Goal: Task Accomplishment & Management: Complete application form

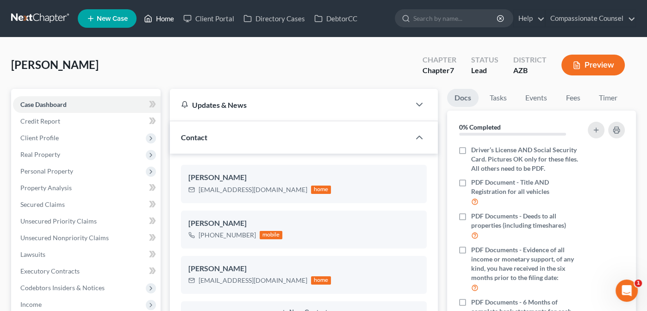
click at [165, 19] on link "Home" at bounding box center [158, 18] width 39 height 17
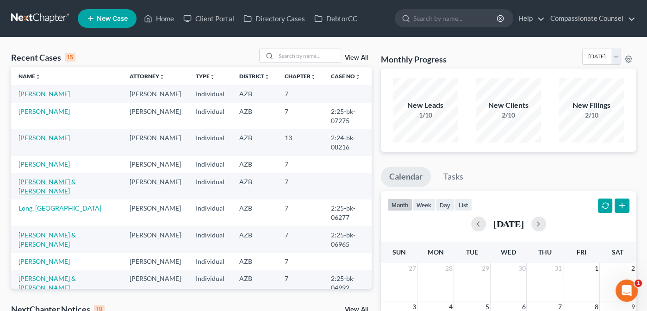
click at [37, 195] on link "[PERSON_NAME] & [PERSON_NAME]" at bounding box center [47, 186] width 57 height 17
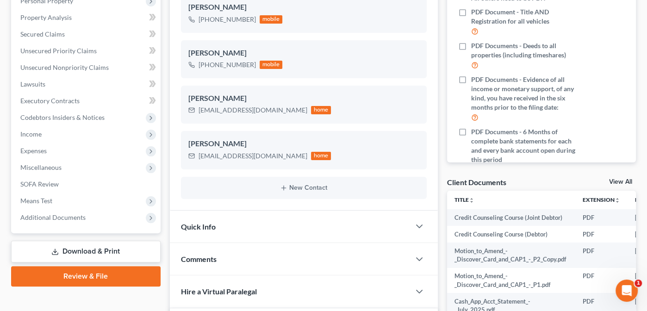
scroll to position [236, 0]
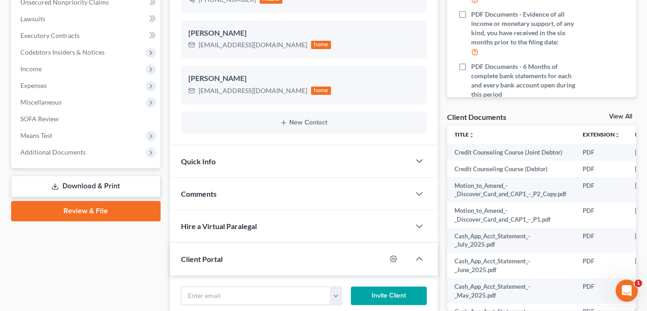
click at [615, 112] on div "Client Documents View All" at bounding box center [541, 118] width 189 height 13
click at [616, 115] on link "View All" at bounding box center [620, 116] width 23 height 6
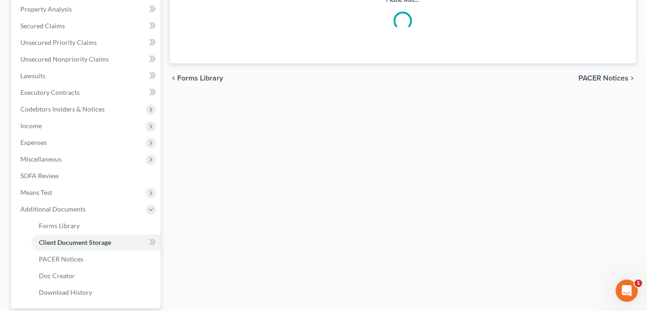
scroll to position [162, 0]
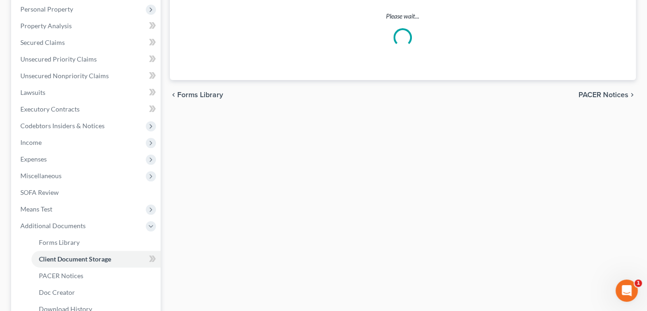
select select "14"
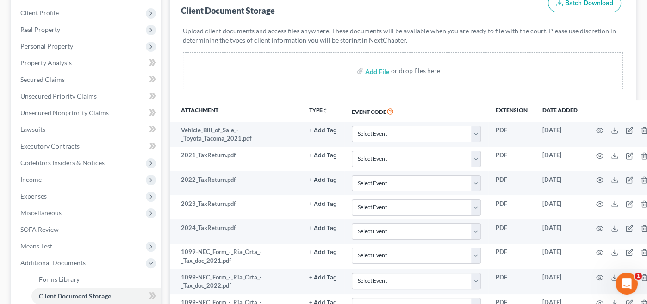
scroll to position [174, 0]
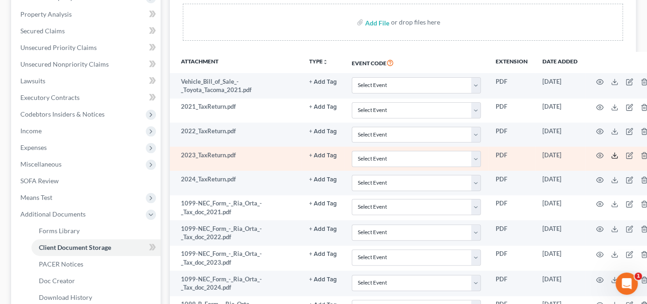
click at [612, 152] on icon at bounding box center [614, 155] width 7 height 7
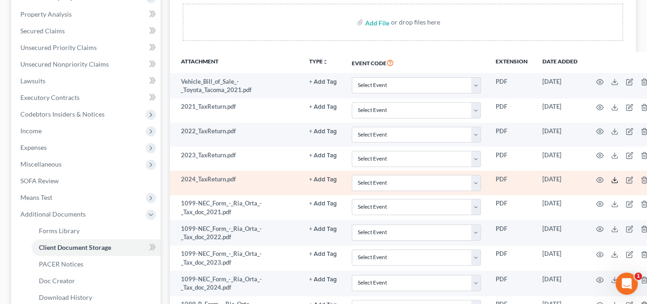
click at [614, 176] on icon at bounding box center [614, 179] width 7 height 7
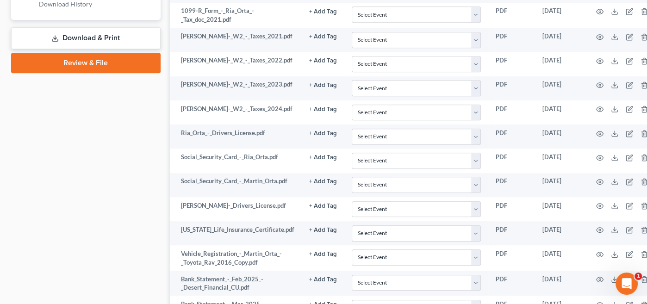
scroll to position [483, 0]
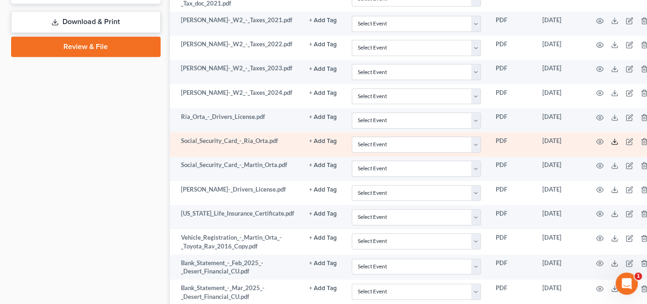
click at [613, 138] on icon at bounding box center [614, 141] width 7 height 7
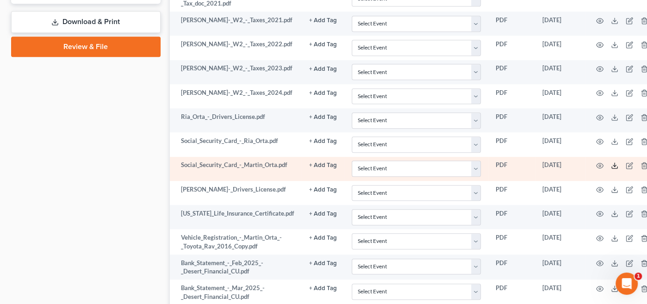
click at [615, 162] on icon at bounding box center [614, 165] width 7 height 7
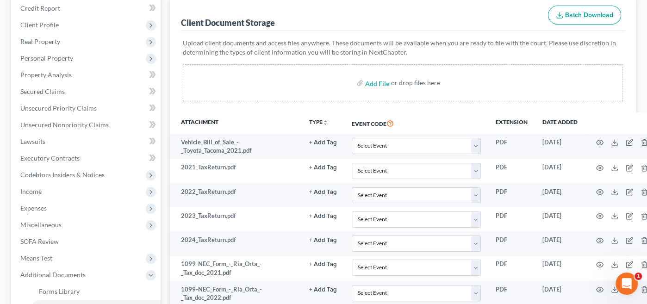
scroll to position [115, 0]
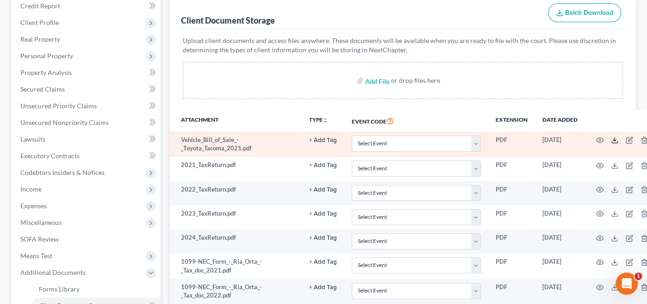
click at [615, 137] on line at bounding box center [615, 139] width 0 height 4
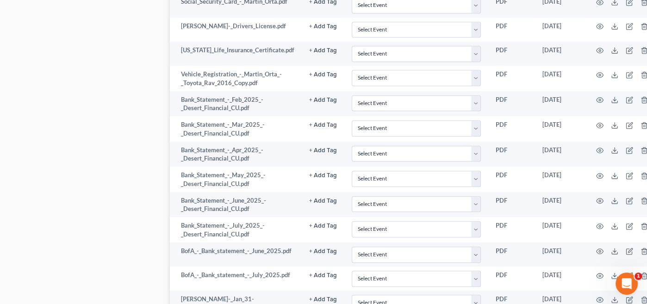
scroll to position [655, 0]
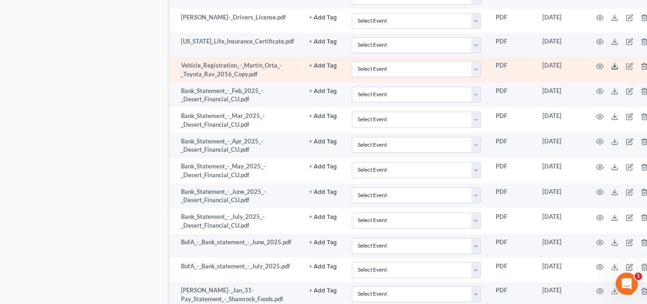
click at [611, 62] on icon at bounding box center [614, 65] width 7 height 7
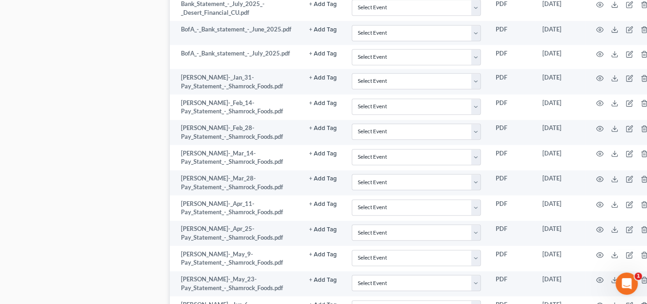
scroll to position [873, 0]
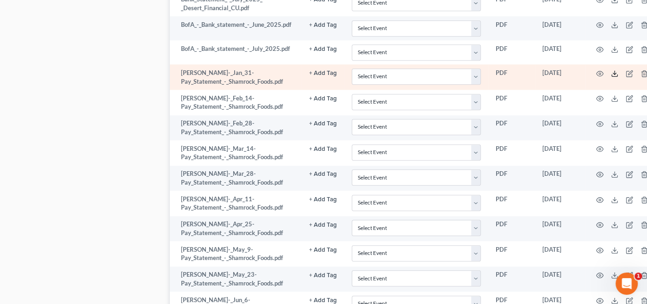
click at [613, 73] on polyline at bounding box center [614, 73] width 3 height 1
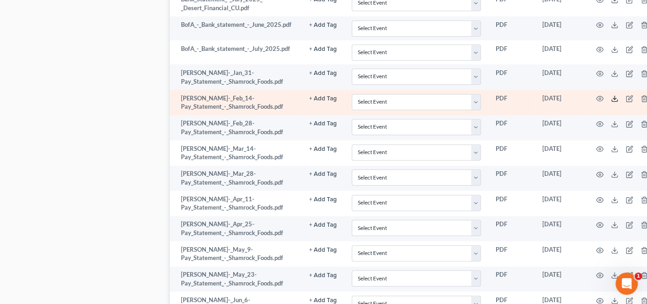
click at [611, 95] on icon at bounding box center [614, 98] width 7 height 7
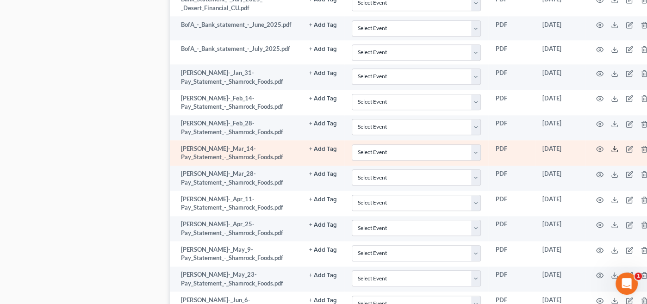
click at [611, 145] on icon at bounding box center [614, 148] width 7 height 7
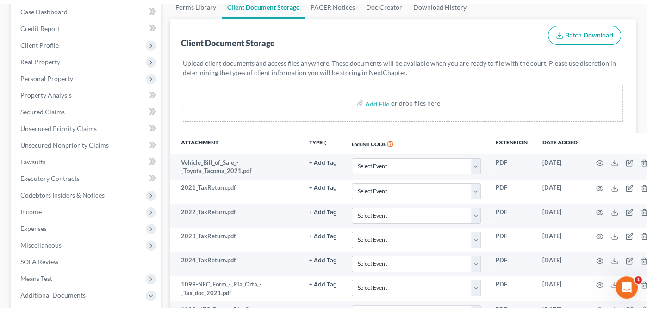
scroll to position [0, 0]
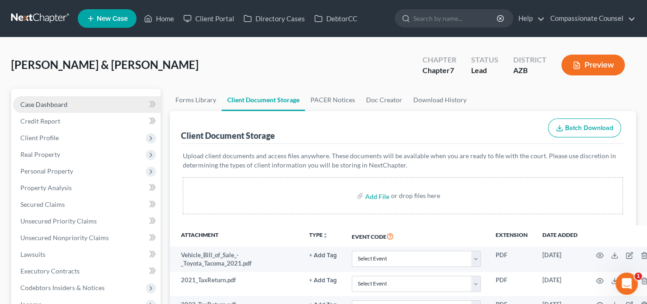
click at [42, 104] on span "Case Dashboard" at bounding box center [43, 104] width 47 height 8
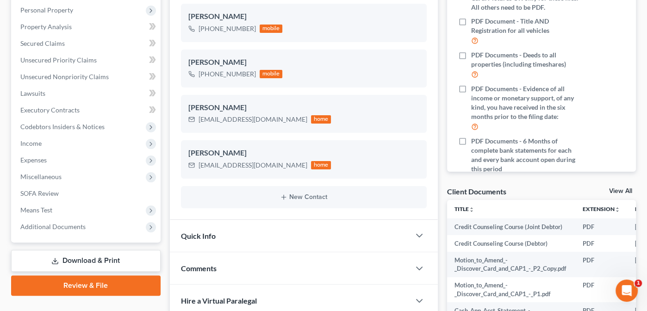
scroll to position [167, 0]
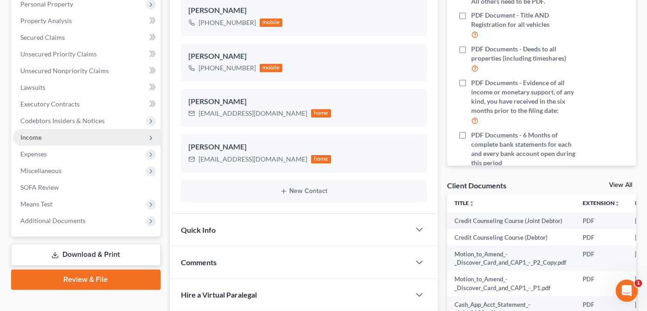
click at [28, 138] on span "Income" at bounding box center [30, 137] width 21 height 8
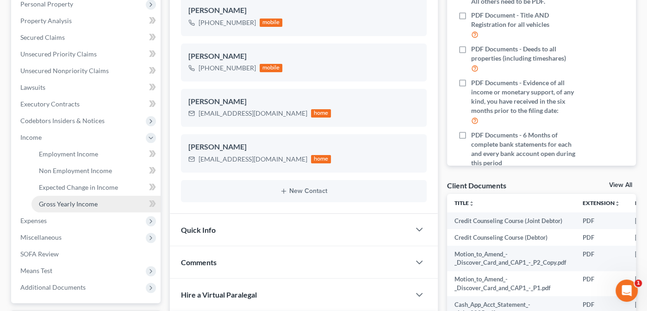
click at [64, 199] on link "Gross Yearly Income" at bounding box center [95, 204] width 129 height 17
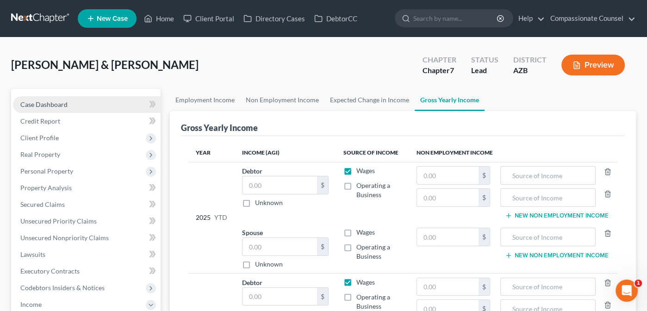
click at [30, 104] on span "Case Dashboard" at bounding box center [43, 104] width 47 height 8
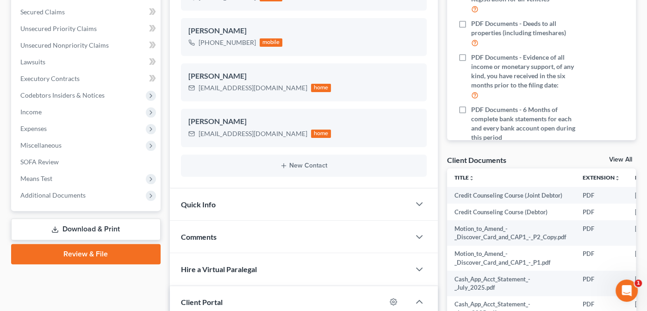
scroll to position [193, 0]
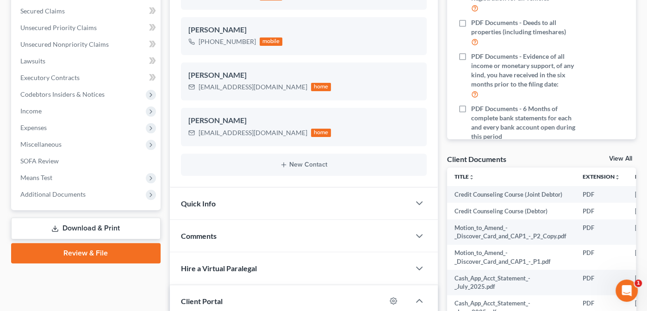
click at [616, 156] on link "View All" at bounding box center [620, 158] width 23 height 6
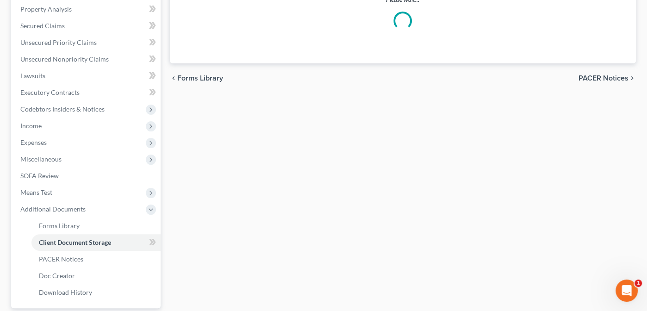
scroll to position [154, 0]
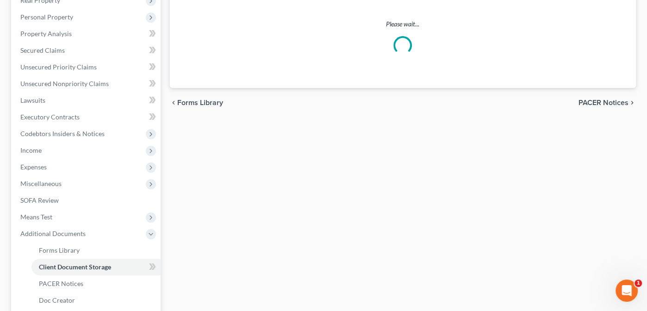
select select "14"
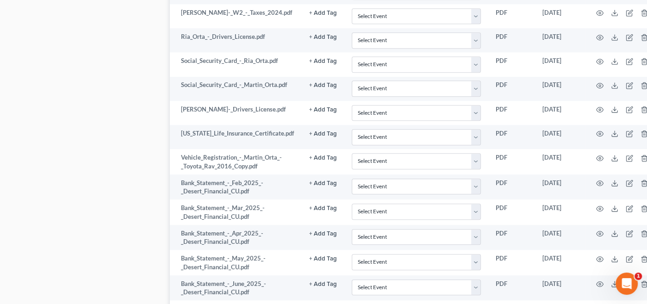
scroll to position [575, 0]
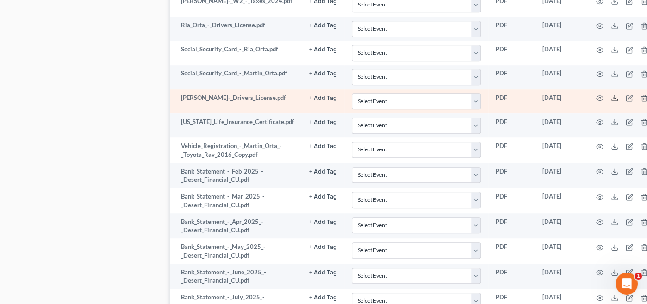
click at [614, 94] on icon at bounding box center [614, 97] width 7 height 7
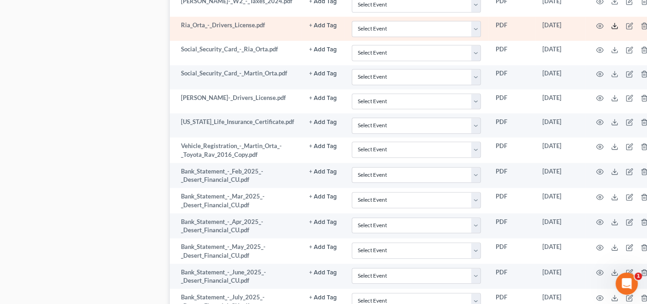
click at [611, 22] on icon at bounding box center [614, 25] width 7 height 7
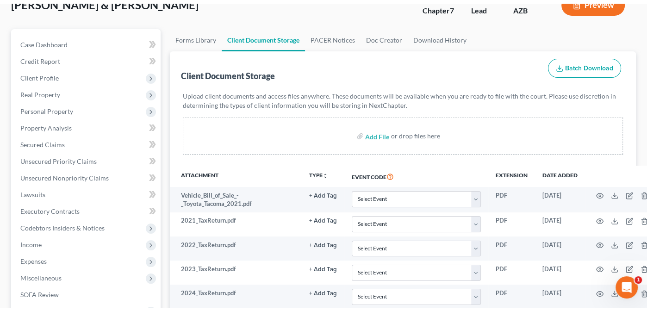
scroll to position [0, 0]
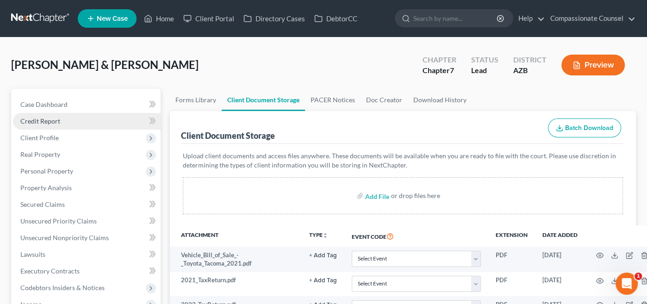
click at [34, 117] on span "Credit Report" at bounding box center [40, 121] width 40 height 8
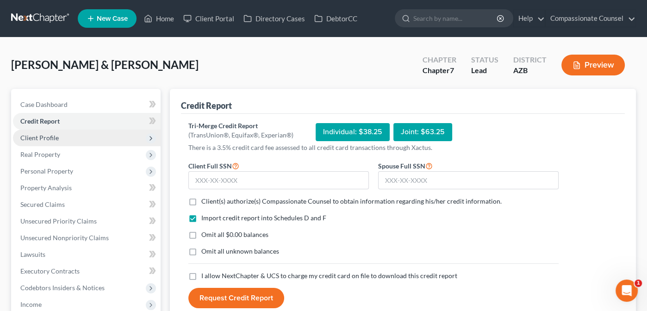
click at [35, 135] on span "Client Profile" at bounding box center [39, 138] width 38 height 8
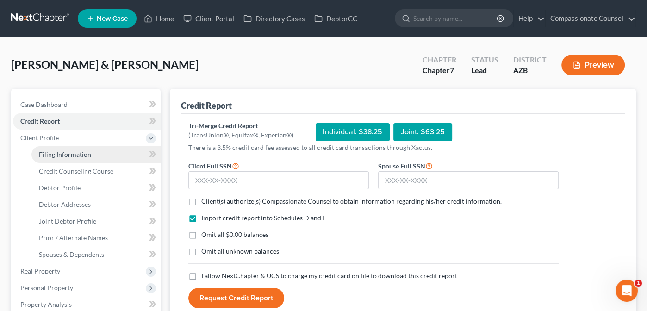
click at [55, 152] on span "Filing Information" at bounding box center [65, 154] width 52 height 8
select select "1"
select select "0"
select select "4"
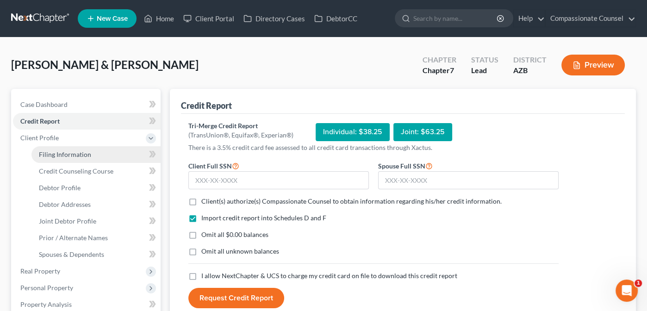
select select "1"
select select "3"
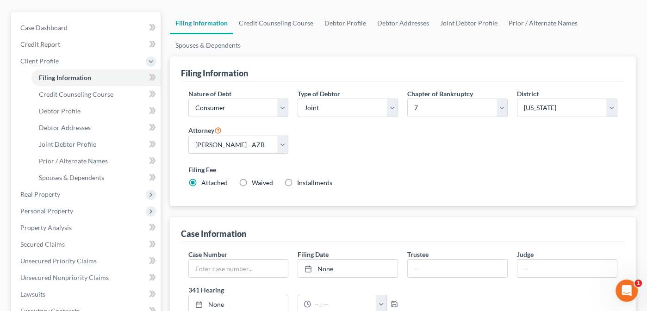
scroll to position [97, 0]
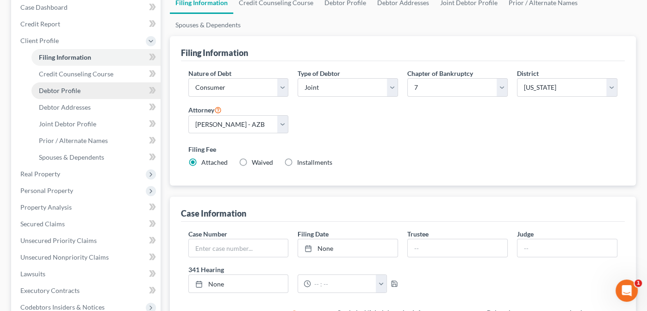
click at [55, 90] on span "Debtor Profile" at bounding box center [60, 91] width 42 height 8
select select "1"
select select "2"
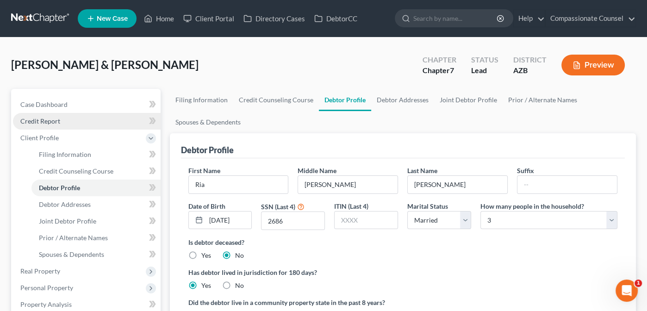
click at [46, 120] on span "Credit Report" at bounding box center [40, 121] width 40 height 8
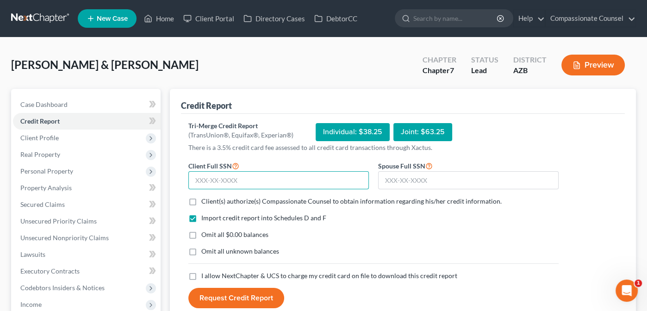
click at [217, 172] on input "text" at bounding box center [278, 180] width 180 height 19
type input "614-08-2686"
click at [390, 178] on input "text" at bounding box center [468, 180] width 180 height 19
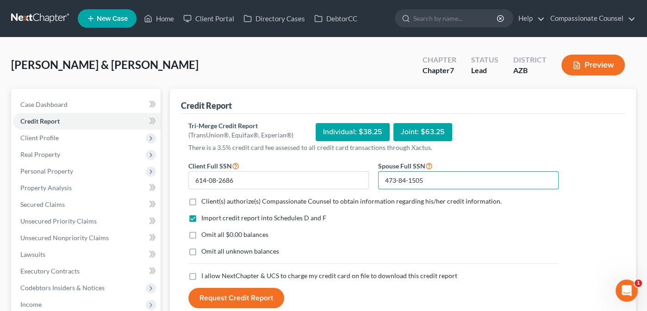
type input "473-84-1505"
click at [201, 201] on label "Client(s) authorize(s) Compassionate Counsel to obtain information regarding hi…" at bounding box center [351, 201] width 300 height 9
click at [205, 201] on input "Client(s) authorize(s) Compassionate Counsel to obtain information regarding hi…" at bounding box center [208, 200] width 6 height 6
checkbox input "true"
click at [201, 276] on label "I allow NextChapter & UCS to charge my credit card on file to download this cre…" at bounding box center [329, 275] width 256 height 9
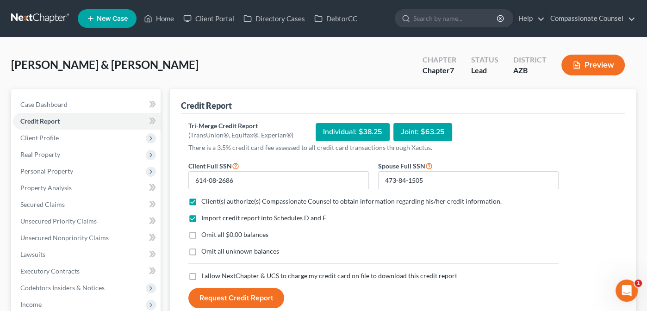
click at [205, 276] on input "I allow NextChapter & UCS to charge my credit card on file to download this cre…" at bounding box center [208, 274] width 6 height 6
checkbox input "true"
click at [231, 296] on button "Request Credit Report" at bounding box center [236, 298] width 96 height 20
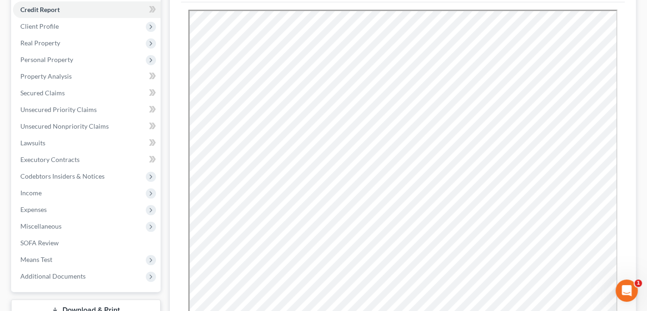
scroll to position [96, 0]
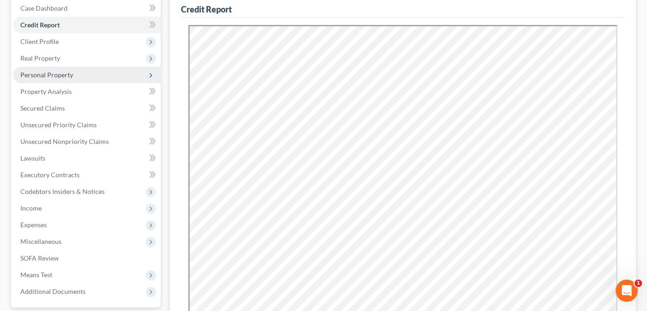
click at [36, 74] on span "Personal Property" at bounding box center [46, 75] width 53 height 8
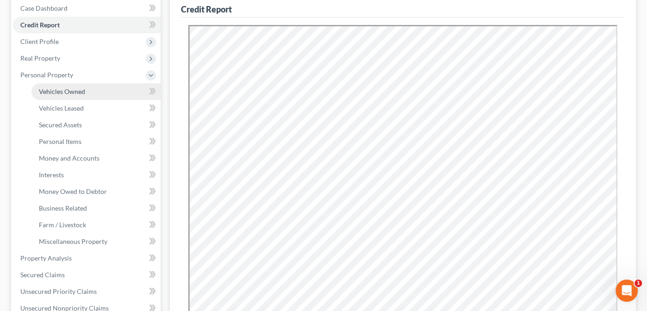
click at [59, 91] on span "Vehicles Owned" at bounding box center [62, 91] width 46 height 8
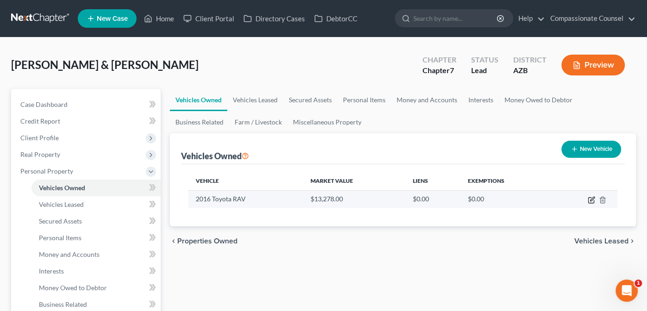
click at [591, 197] on icon "button" at bounding box center [591, 199] width 7 height 7
select select "0"
select select "10"
select select "2"
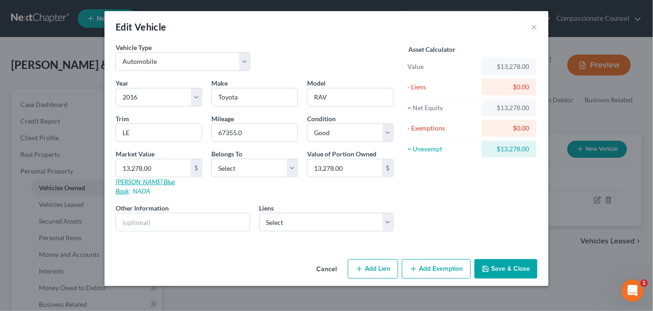
click at [136, 182] on link "[PERSON_NAME] Blue Book" at bounding box center [145, 186] width 59 height 17
click at [142, 165] on input "13,278.00" at bounding box center [153, 168] width 75 height 18
click at [142, 166] on input "13,278.00" at bounding box center [153, 168] width 75 height 18
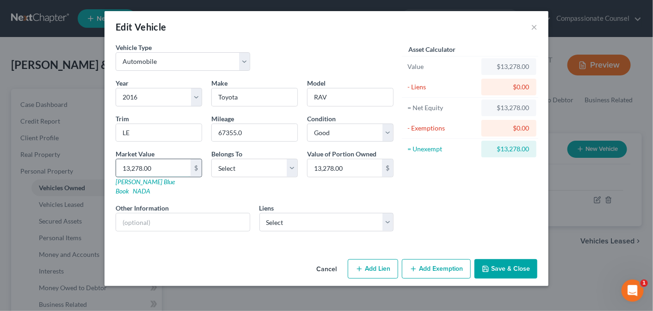
type input "13,27.00"
type input "1,327.00"
type input "1,32"
type input "132.00"
type input "1325"
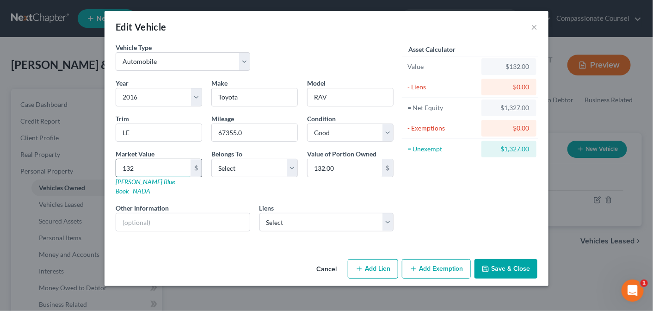
type input "1,325.00"
type input "1,3252"
type input "13,252.00"
click at [273, 189] on div "Year Select 2026 2025 2024 2023 2022 2021 2020 2019 2018 2017 2016 2015 2014 20…" at bounding box center [254, 158] width 287 height 161
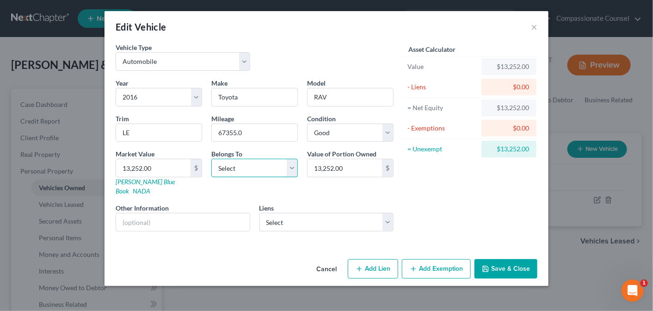
click at [291, 167] on select "Select Debtor 1 Only Debtor 2 Only Debtor 1 And Debtor 2 Only At Least One Of T…" at bounding box center [254, 168] width 87 height 19
select select "4"
click at [211, 159] on select "Select Debtor 1 Only Debtor 2 Only Debtor 1 And Debtor 2 Only At Least One Of T…" at bounding box center [254, 168] width 87 height 19
click at [431, 259] on button "Add Exemption" at bounding box center [436, 268] width 69 height 19
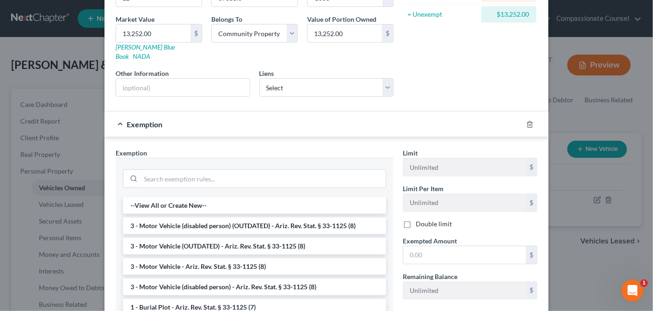
scroll to position [138, 0]
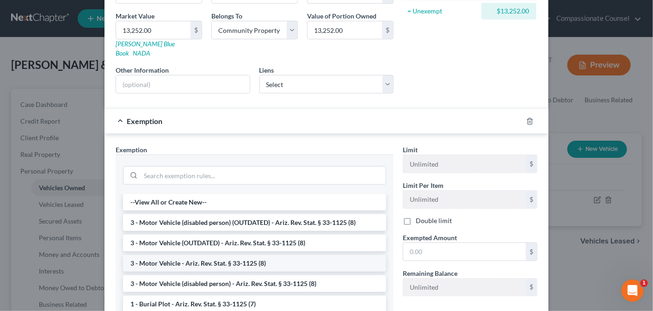
click at [227, 255] on li "3 - Motor Vehicle - Ariz. Rev. Stat. § 33-1125 (8)" at bounding box center [254, 263] width 263 height 17
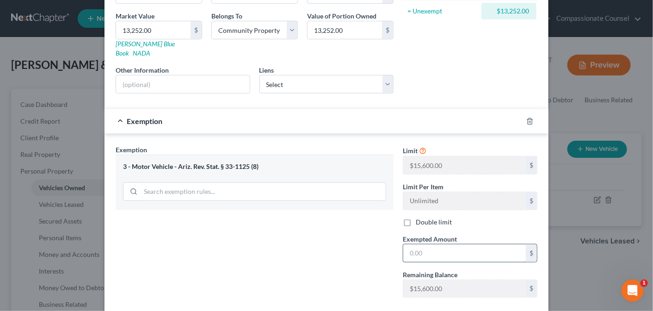
click at [414, 244] on input "text" at bounding box center [465, 253] width 123 height 18
type input "13,252"
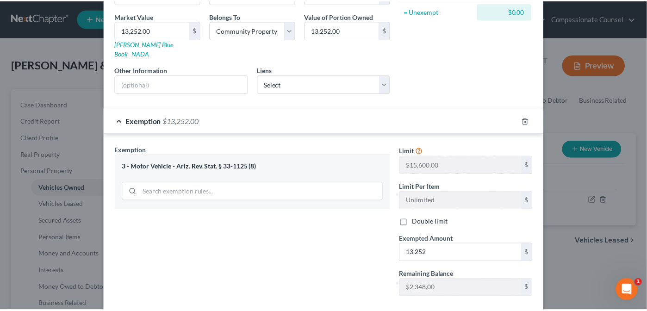
scroll to position [179, 0]
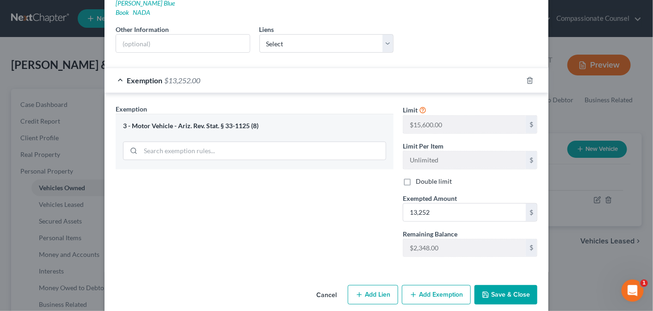
click at [509, 285] on button "Save & Close" at bounding box center [506, 294] width 63 height 19
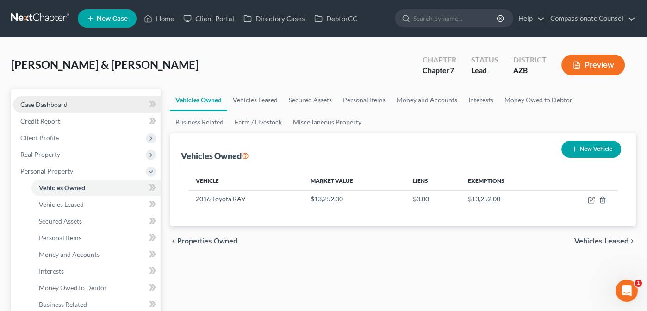
click at [44, 100] on span "Case Dashboard" at bounding box center [43, 104] width 47 height 8
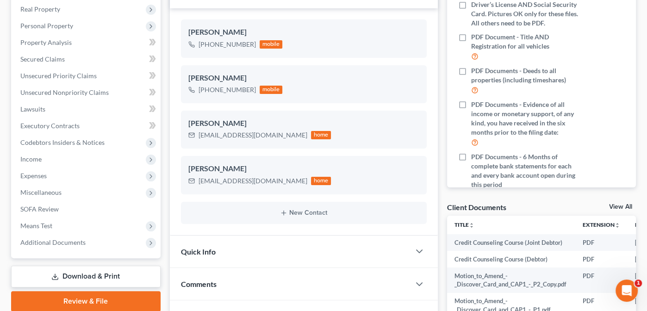
scroll to position [197, 0]
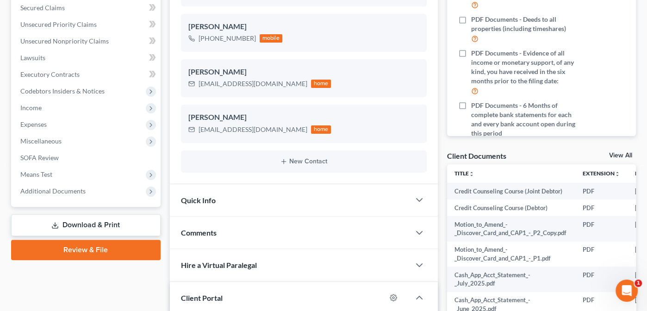
click at [623, 152] on link "View All" at bounding box center [620, 155] width 23 height 6
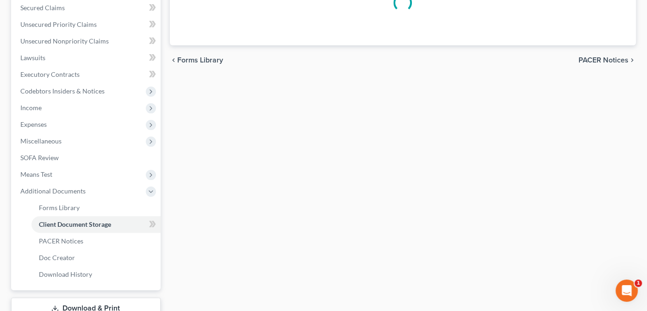
scroll to position [177, 0]
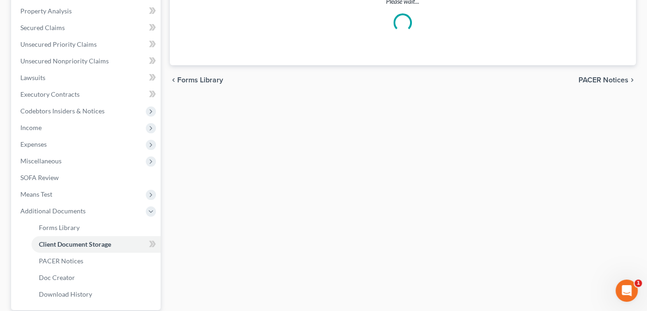
select select "14"
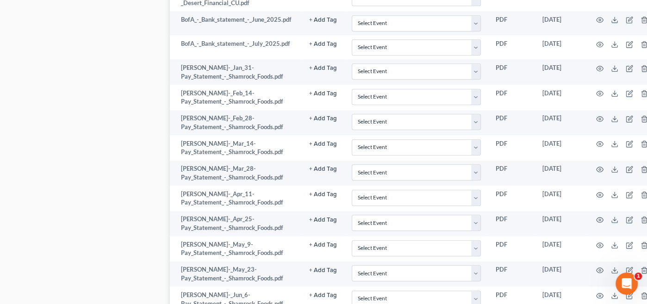
scroll to position [884, 0]
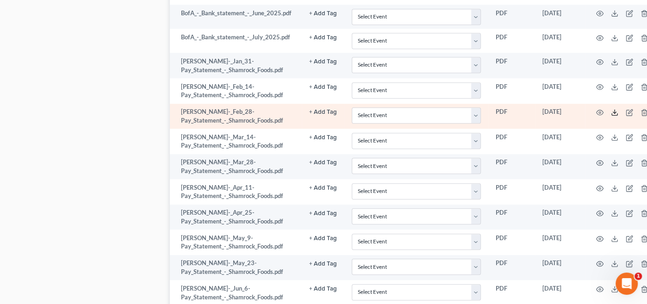
click at [613, 112] on polyline at bounding box center [614, 112] width 3 height 1
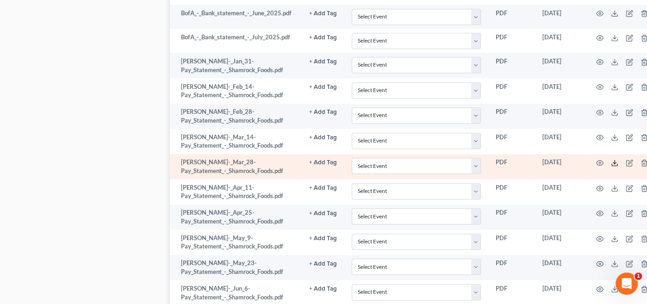
click at [611, 159] on icon at bounding box center [614, 162] width 7 height 7
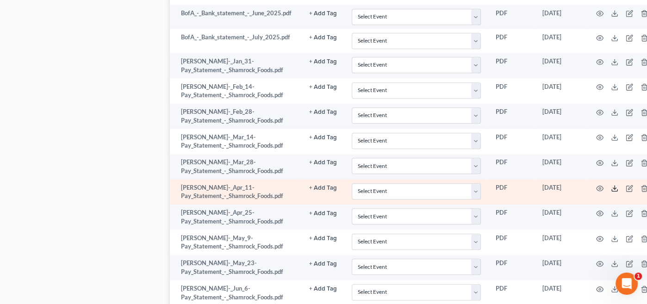
click at [615, 185] on icon at bounding box center [614, 188] width 7 height 7
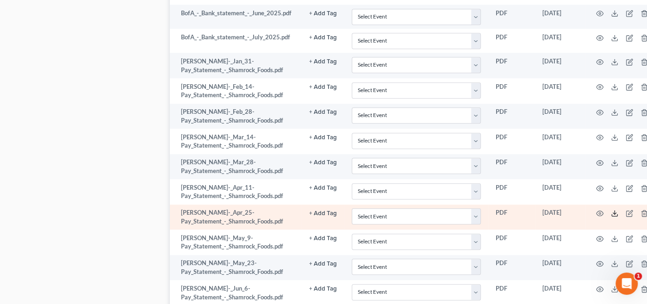
click at [612, 210] on icon at bounding box center [614, 213] width 7 height 7
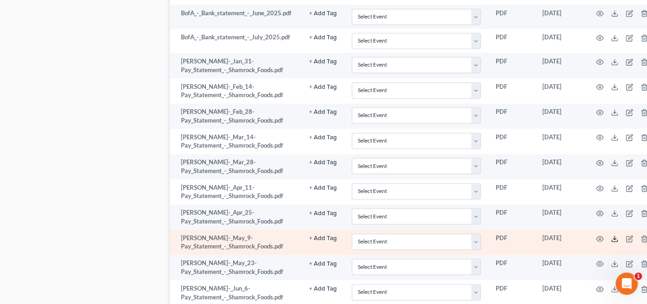
click at [613, 235] on icon at bounding box center [614, 238] width 7 height 7
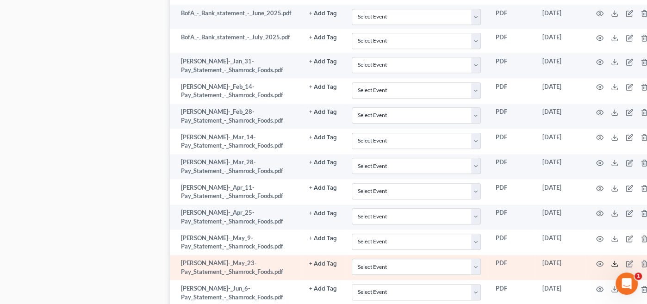
click at [615, 261] on line at bounding box center [615, 263] width 0 height 4
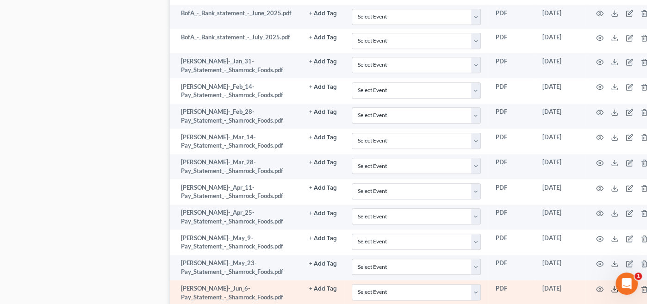
click at [615, 286] on line at bounding box center [615, 288] width 0 height 4
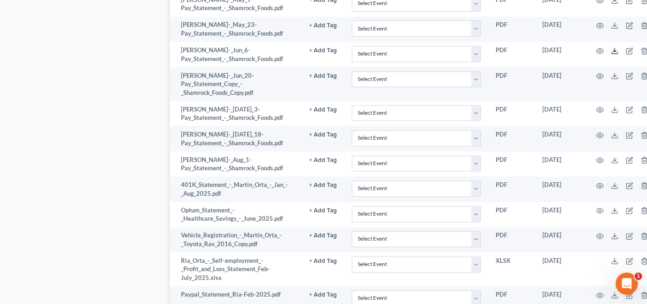
scroll to position [1127, 0]
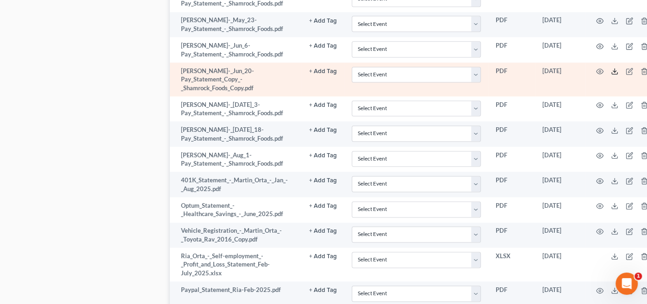
click at [614, 68] on icon at bounding box center [614, 71] width 7 height 7
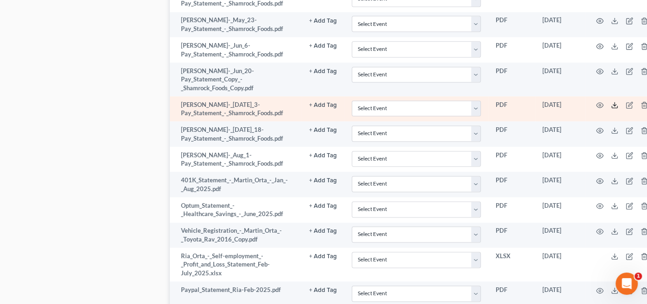
click at [612, 101] on icon at bounding box center [614, 104] width 7 height 7
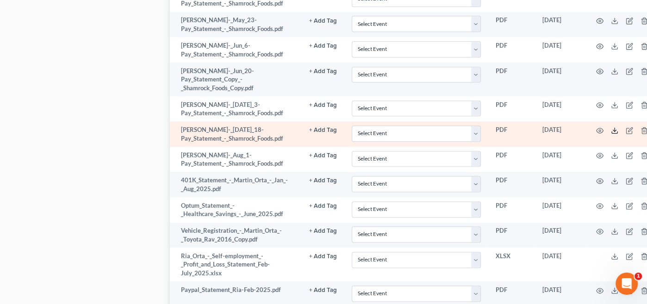
click at [615, 128] on line at bounding box center [615, 130] width 0 height 4
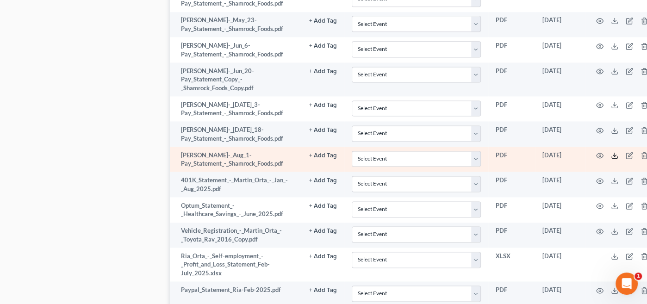
click at [611, 152] on icon at bounding box center [614, 155] width 7 height 7
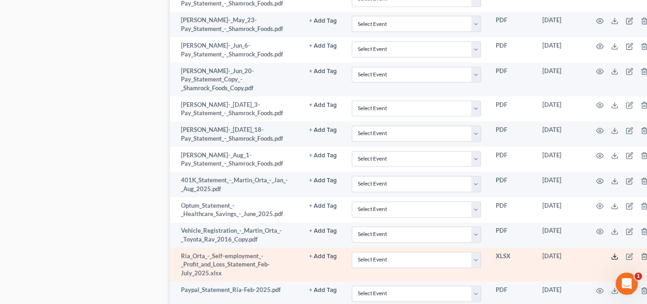
click at [613, 253] on icon at bounding box center [614, 256] width 7 height 7
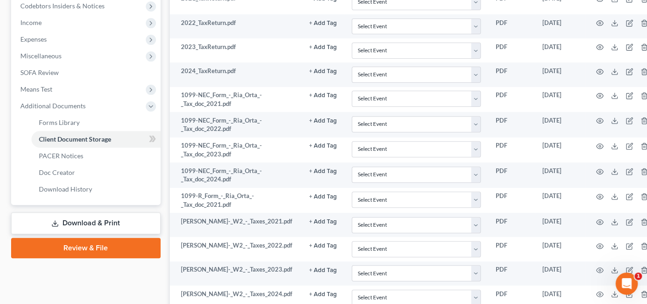
scroll to position [289, 0]
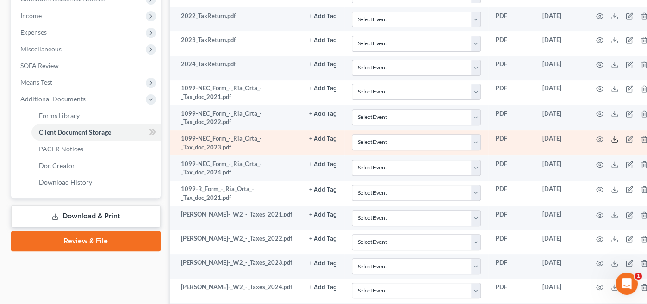
click at [615, 137] on line at bounding box center [615, 139] width 0 height 4
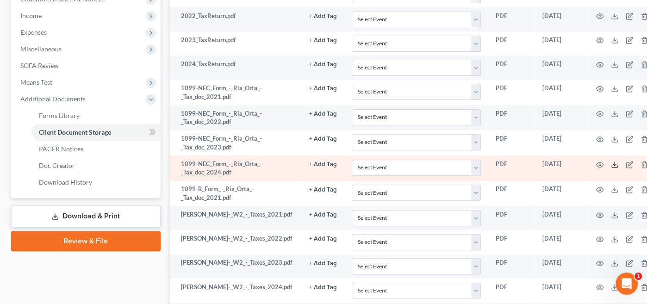
click at [611, 161] on icon at bounding box center [614, 164] width 7 height 7
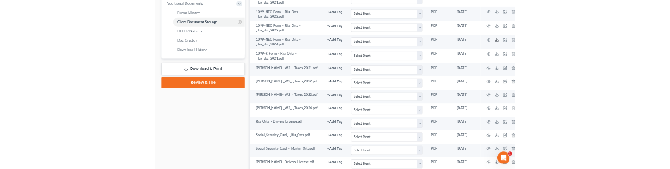
scroll to position [398, 0]
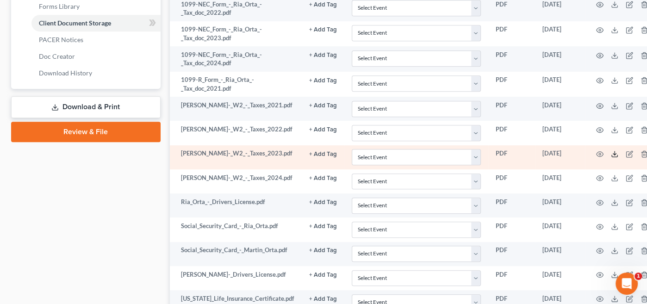
click at [615, 151] on line at bounding box center [615, 153] width 0 height 4
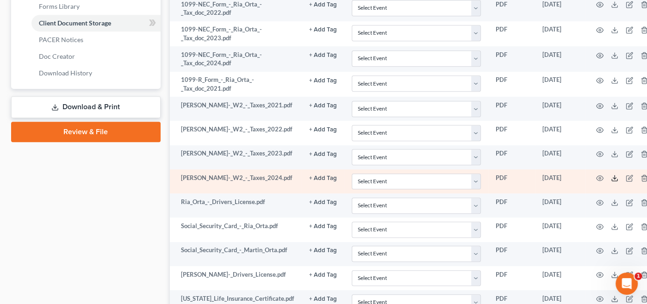
click at [611, 174] on icon at bounding box center [614, 177] width 7 height 7
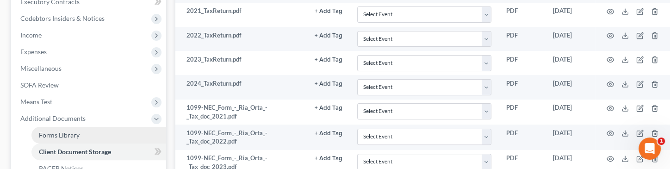
scroll to position [251, 0]
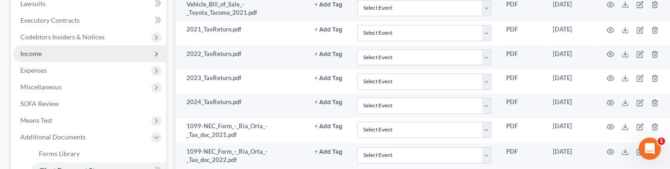
click at [38, 51] on span "Income" at bounding box center [30, 54] width 21 height 8
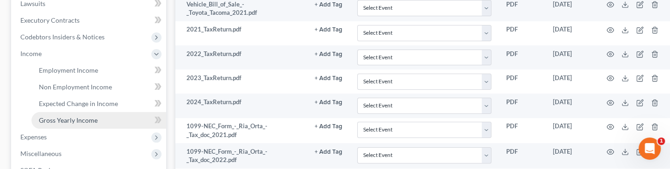
click at [66, 118] on span "Gross Yearly Income" at bounding box center [68, 120] width 59 height 8
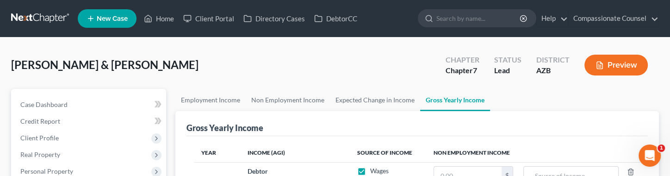
click at [547, 91] on ul "Employment Income Non Employment Income Expected Change in Income Gross Yearly …" at bounding box center [417, 100] width 484 height 22
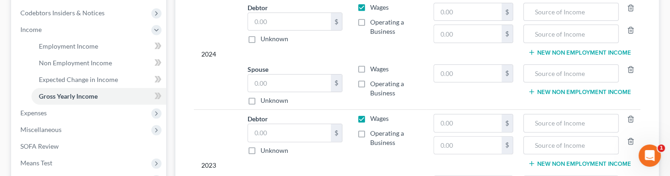
scroll to position [275, 0]
click at [370, 130] on label "Operating a Business" at bounding box center [394, 137] width 49 height 19
click at [374, 130] on input "Operating a Business" at bounding box center [377, 131] width 6 height 6
checkbox input "true"
click at [370, 113] on label "Wages" at bounding box center [379, 117] width 19 height 9
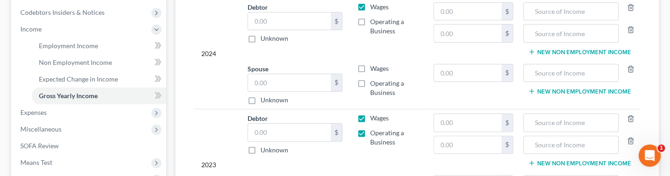
click at [374, 113] on input "Wages" at bounding box center [377, 116] width 6 height 6
checkbox input "false"
click at [425, 143] on td "Wages Operating a Business" at bounding box center [388, 140] width 76 height 62
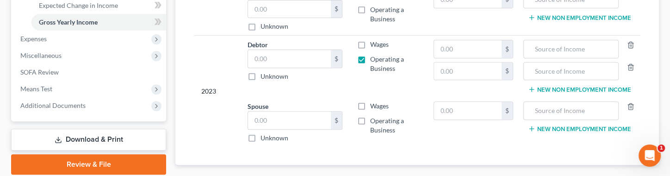
scroll to position [367, 0]
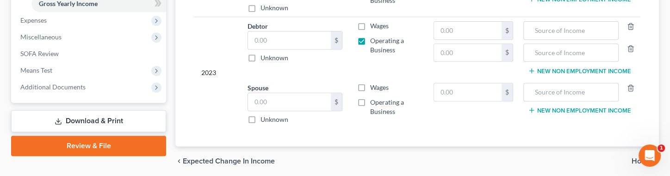
click at [370, 83] on label "Wages" at bounding box center [379, 87] width 19 height 9
click at [374, 83] on input "Wages" at bounding box center [377, 86] width 6 height 6
checkbox input "true"
click at [266, 96] on input "text" at bounding box center [289, 102] width 83 height 18
type input "64,545.21"
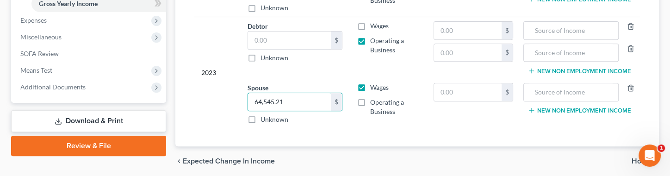
click at [227, 28] on div "2023" at bounding box center [216, 72] width 31 height 103
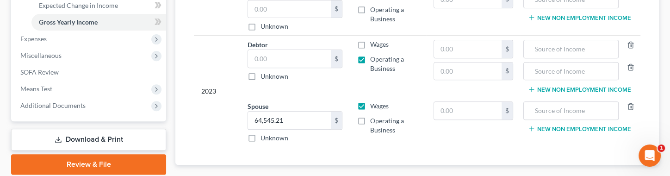
scroll to position [330, 0]
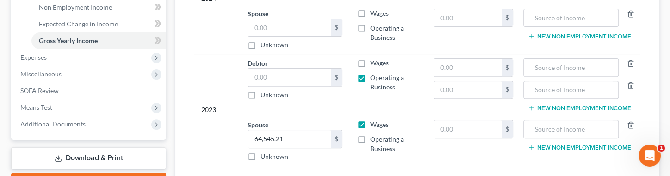
click at [370, 9] on label "Wages" at bounding box center [379, 13] width 19 height 9
click at [374, 9] on input "Wages" at bounding box center [377, 12] width 6 height 6
checkbox input "true"
click at [255, 23] on input "text" at bounding box center [289, 28] width 83 height 18
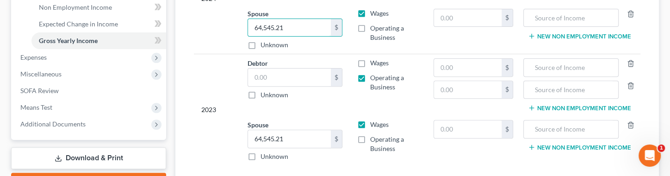
type input "64,545.21"
click at [347, 97] on td "Debtor $ Unknown Balance Undetermined $ Unknown" at bounding box center [295, 85] width 110 height 62
click at [227, 77] on div "2023" at bounding box center [216, 109] width 31 height 103
click at [292, 134] on input "64,545.21" at bounding box center [289, 139] width 83 height 18
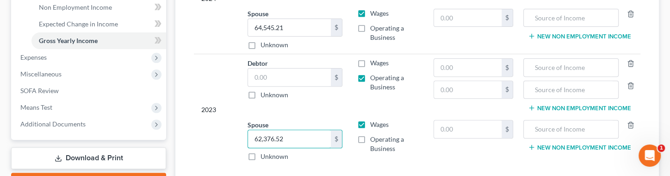
type input "62,376.52"
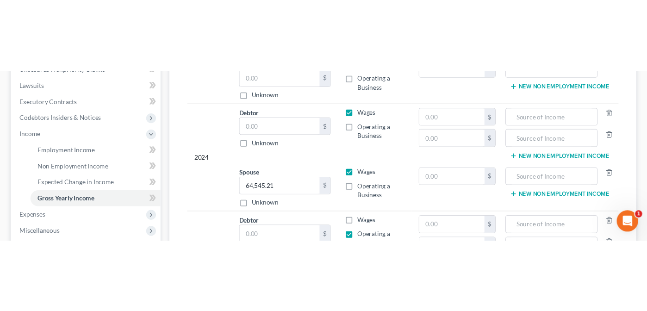
scroll to position [239, 0]
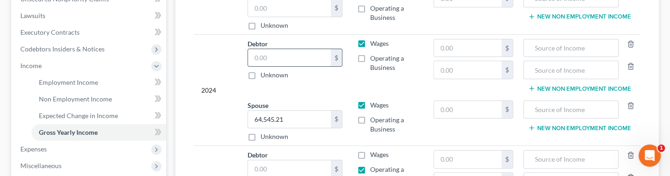
click at [276, 55] on input "text" at bounding box center [289, 58] width 83 height 18
click at [289, 88] on td "Debtor $ Unknown Balance Undetermined $ Unknown" at bounding box center [295, 65] width 110 height 62
click at [257, 54] on input "text" at bounding box center [289, 58] width 83 height 18
type input "954.44"
click at [297, 91] on td "Debtor 954.44 $ Unknown Balance Undetermined 954.44 $ Unknown" at bounding box center [295, 65] width 110 height 62
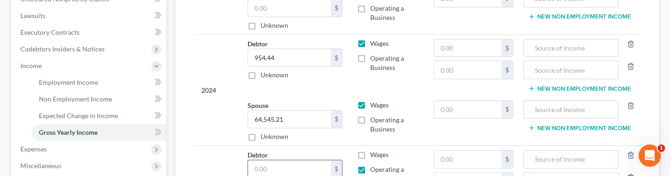
click at [284, 164] on input "text" at bounding box center [289, 169] width 83 height 18
type input "3,608.20"
click at [224, 120] on div "2024" at bounding box center [216, 90] width 31 height 103
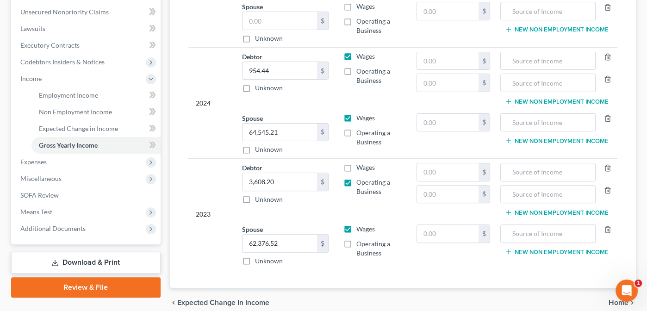
scroll to position [231, 0]
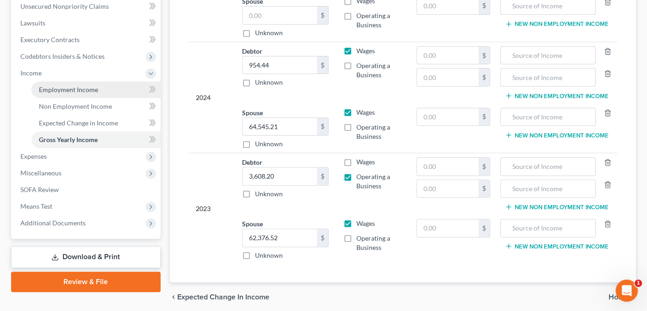
click at [63, 92] on span "Employment Income" at bounding box center [68, 90] width 59 height 8
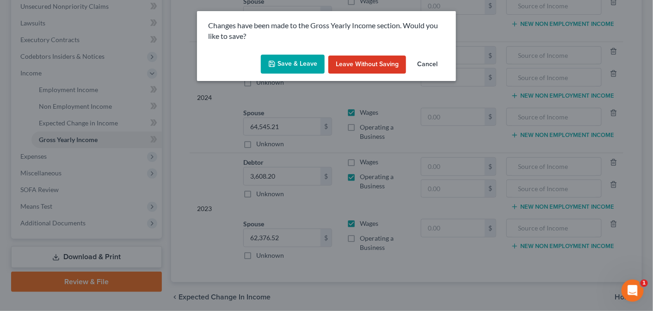
click at [299, 58] on button "Save & Leave" at bounding box center [293, 64] width 64 height 19
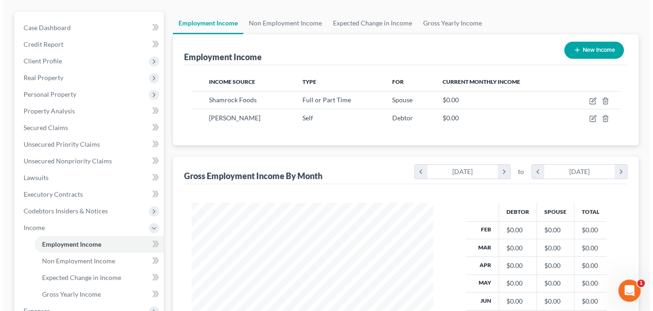
scroll to position [78, 0]
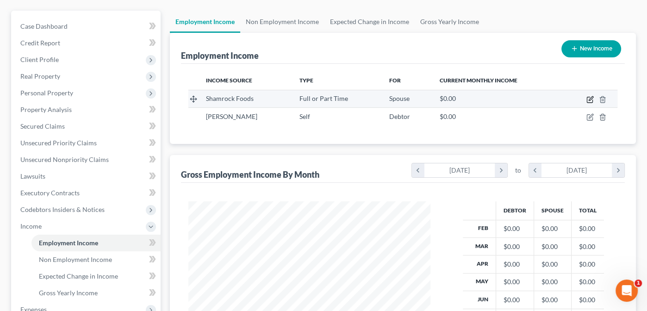
click at [590, 97] on icon "button" at bounding box center [590, 100] width 6 height 6
select select "0"
select select "3"
select select "2"
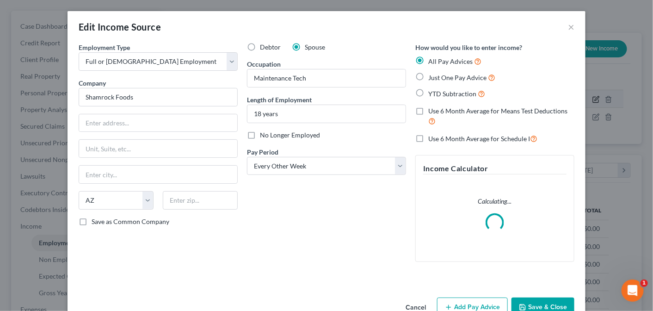
scroll to position [165, 264]
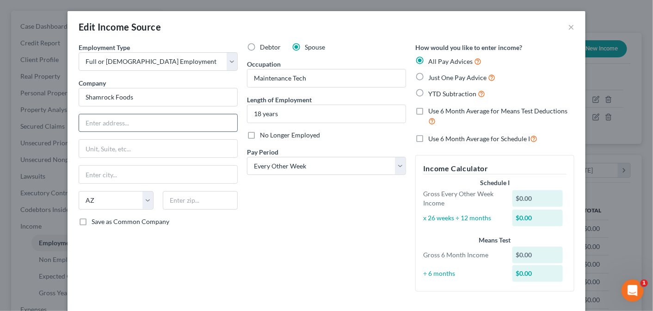
click at [91, 124] on input "text" at bounding box center [158, 123] width 158 height 18
type input "[STREET_ADDRESS]"
click at [84, 176] on input "text" at bounding box center [158, 175] width 158 height 18
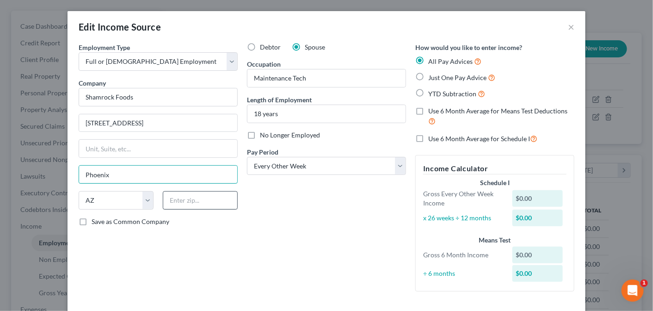
type input "Phoenix"
click at [202, 201] on input "text" at bounding box center [200, 200] width 75 height 19
type input "85018"
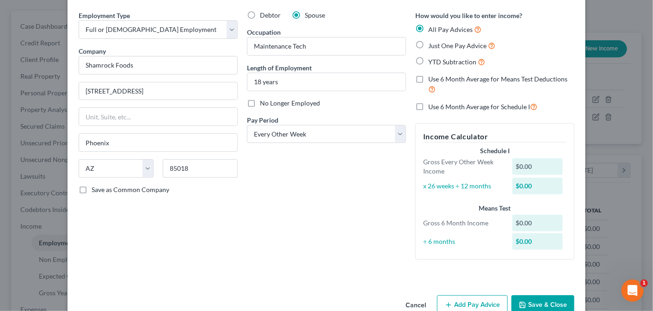
scroll to position [54, 0]
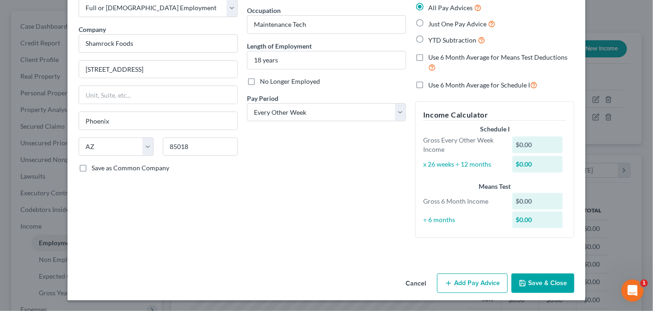
click at [467, 283] on button "Add Pay Advice" at bounding box center [472, 283] width 71 height 19
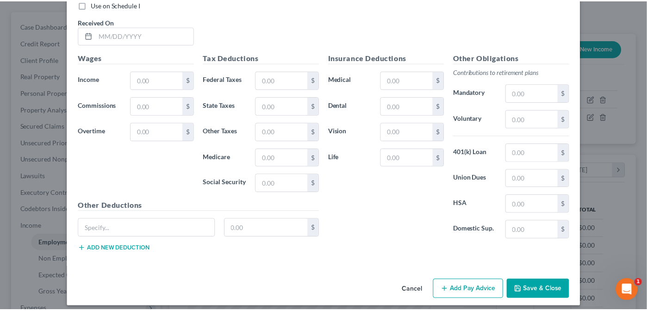
scroll to position [355, 0]
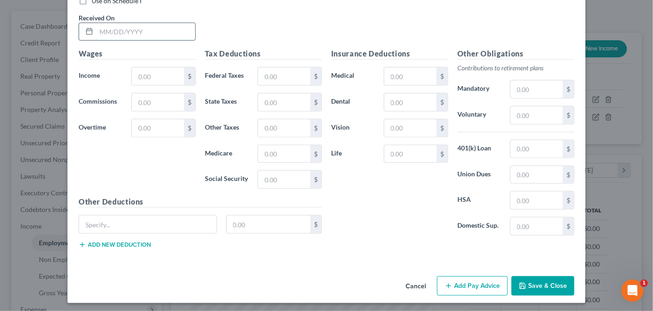
click at [101, 30] on input "text" at bounding box center [145, 32] width 99 height 18
type input "[DATE]"
click at [135, 76] on input "text" at bounding box center [158, 77] width 52 height 18
click at [136, 77] on input "text" at bounding box center [158, 77] width 52 height 18
type input "3,068.42"
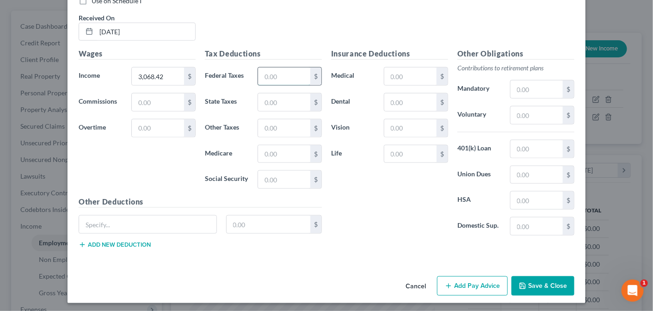
click at [274, 73] on input "text" at bounding box center [284, 77] width 52 height 18
type input "209.46"
click at [264, 100] on input "text" at bounding box center [284, 102] width 52 height 18
type input "51.21"
click at [267, 151] on input "text" at bounding box center [284, 154] width 52 height 18
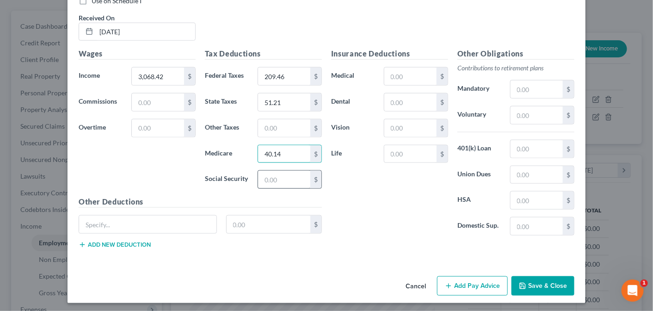
type input "40.14"
click at [264, 174] on input "text" at bounding box center [284, 180] width 52 height 18
type input "171.63"
click at [516, 113] on input "text" at bounding box center [537, 115] width 52 height 18
type input "212.11"
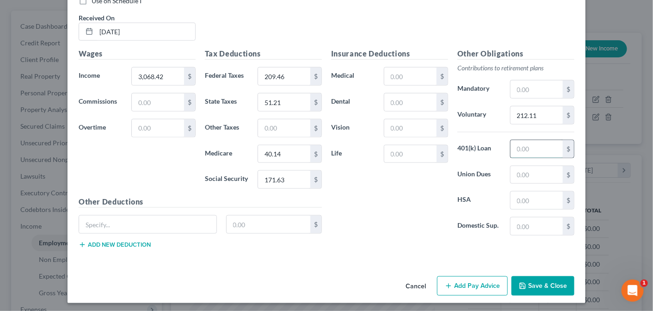
click at [524, 147] on input "text" at bounding box center [537, 149] width 52 height 18
type input "229.53"
click at [524, 89] on input "text" at bounding box center [537, 90] width 52 height 18
type input "2.00"
click at [396, 100] on input "text" at bounding box center [411, 102] width 52 height 18
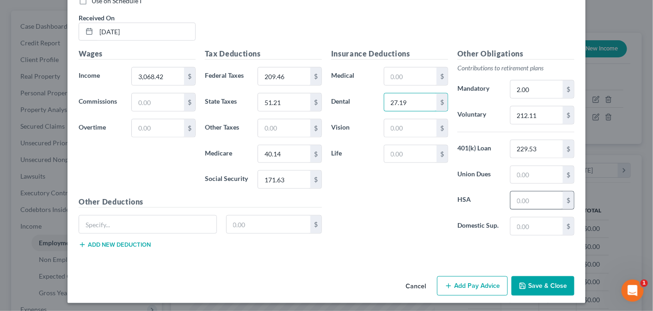
type input "27.19"
click at [521, 193] on input "text" at bounding box center [537, 201] width 52 height 18
type input "0"
click at [130, 221] on input "text" at bounding box center [147, 225] width 137 height 18
type input "Disability Insurance"
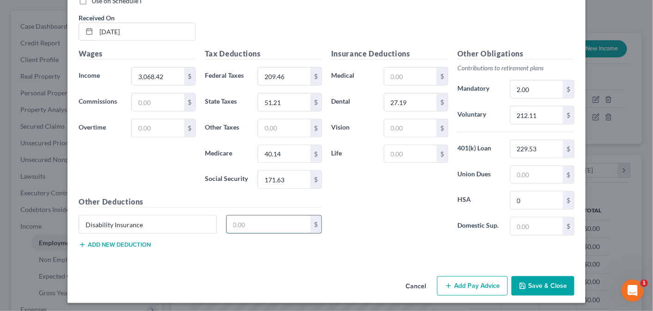
click at [247, 220] on input "text" at bounding box center [269, 225] width 84 height 18
type input "31.07"
click at [396, 154] on input "text" at bounding box center [411, 154] width 52 height 18
type input "98.40"
click at [389, 173] on div "Insurance Deductions Medical $ Dental 27.19 $ Vision $ Life 98.40 $" at bounding box center [390, 145] width 126 height 195
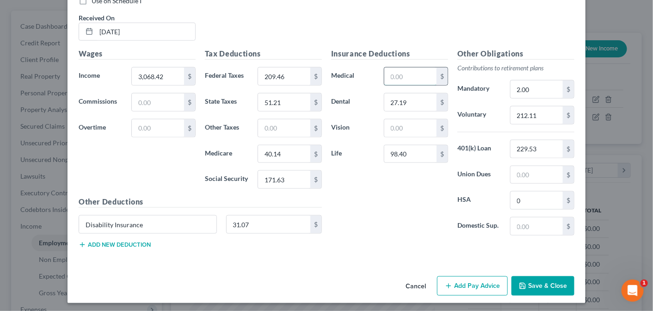
click at [395, 77] on input "text" at bounding box center [411, 77] width 52 height 18
type input "161.81"
click at [392, 127] on input "text" at bounding box center [411, 128] width 52 height 18
type input "6.44"
click at [400, 180] on div "Insurance Deductions Medical 161.81 $ Dental 27.19 $ Vision 6.44 $ Life 98.40 $" at bounding box center [390, 145] width 126 height 195
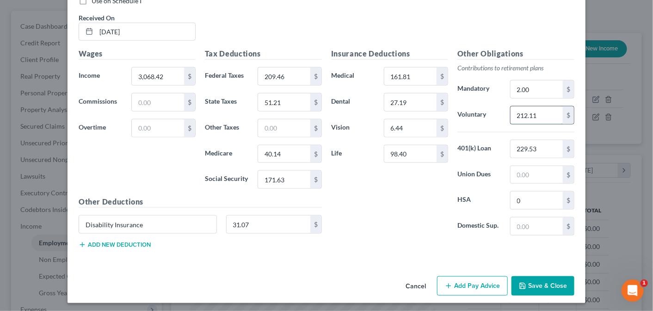
click at [536, 113] on input "212.11" at bounding box center [537, 115] width 52 height 18
type input "363.61"
click at [404, 150] on input "98.40" at bounding box center [411, 154] width 52 height 18
type input "106.93"
click at [536, 192] on input "0" at bounding box center [537, 201] width 52 height 18
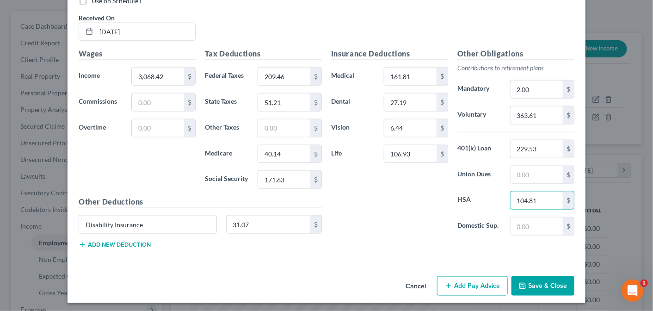
type input "104.81"
click at [529, 281] on button "Save & Close" at bounding box center [543, 285] width 63 height 19
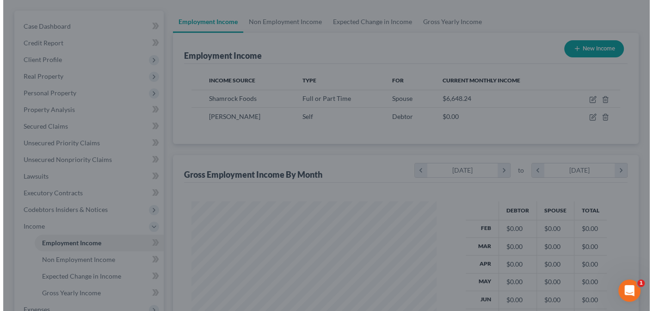
scroll to position [462631, 462535]
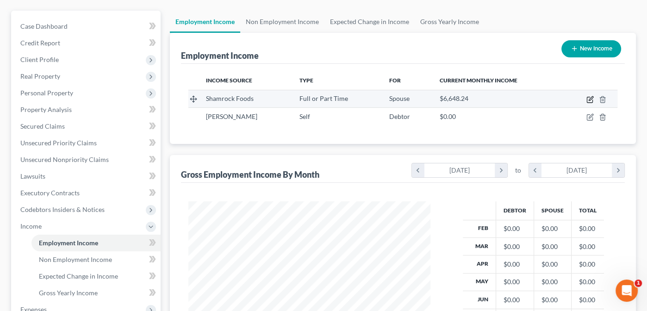
click at [591, 96] on icon "button" at bounding box center [589, 99] width 7 height 7
select select "0"
select select "3"
select select "2"
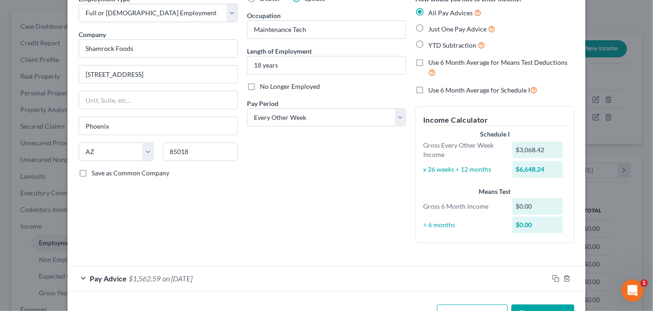
scroll to position [79, 0]
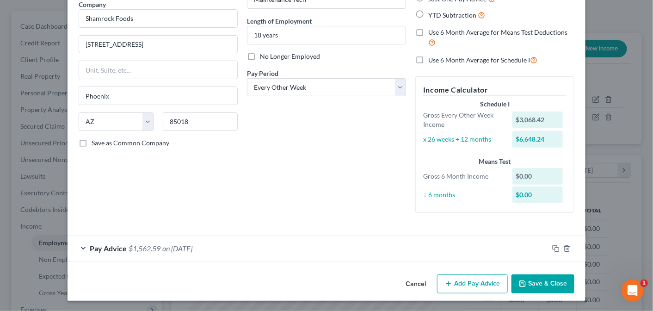
click at [476, 282] on button "Add Pay Advice" at bounding box center [472, 283] width 71 height 19
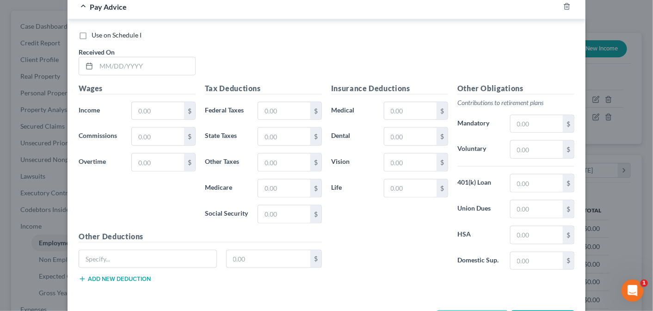
scroll to position [351, 0]
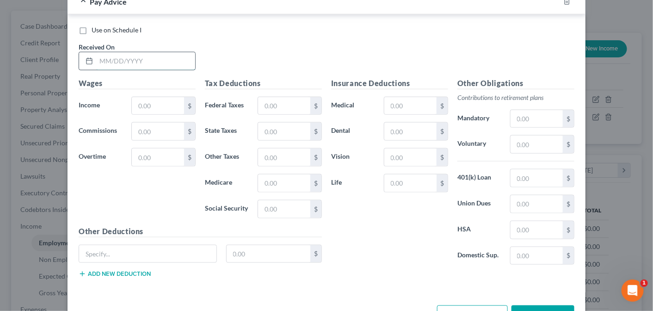
click at [100, 61] on input "text" at bounding box center [145, 61] width 99 height 18
type input "[DATE]"
click at [155, 105] on input "text" at bounding box center [158, 106] width 52 height 18
type input "2,755.16"
click at [267, 103] on input "text" at bounding box center [284, 106] width 52 height 18
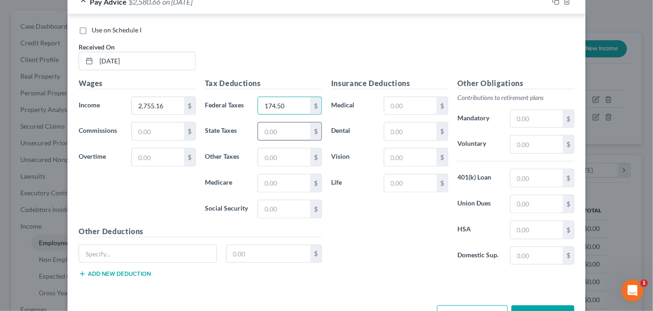
type input "174.50"
click at [275, 132] on input "text" at bounding box center [284, 132] width 52 height 18
type input "45.29"
click at [267, 185] on input "text" at bounding box center [284, 183] width 52 height 18
type input "35.60"
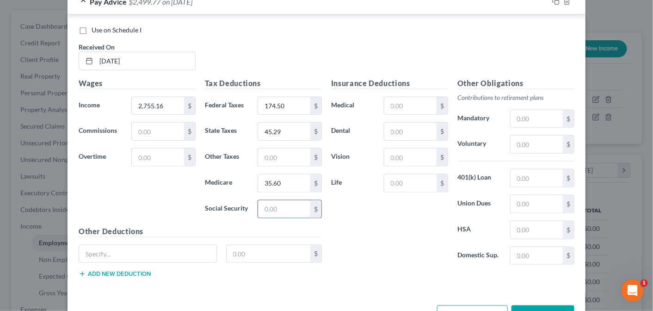
click at [261, 208] on input "text" at bounding box center [284, 209] width 52 height 18
type input "152.20"
click at [392, 104] on input "text" at bounding box center [411, 106] width 52 height 18
type input "161.81"
click at [392, 125] on input "text" at bounding box center [411, 132] width 52 height 18
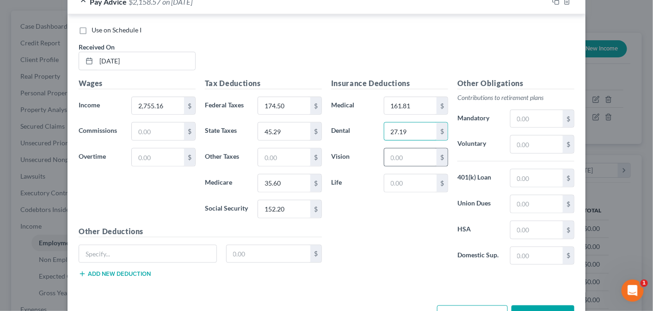
type input "27.19"
click at [394, 154] on input "text" at bounding box center [411, 158] width 52 height 18
type input "6.44"
click at [393, 182] on input "text" at bounding box center [411, 183] width 52 height 18
click at [91, 250] on input "text" at bounding box center [147, 254] width 137 height 18
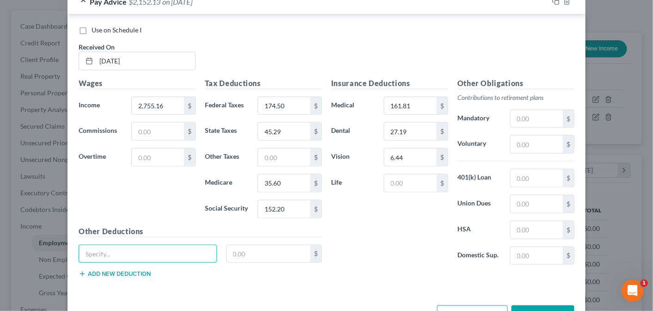
type input "Disability Insurance"
click at [243, 247] on input "text" at bounding box center [269, 254] width 84 height 18
type input "27.24"
click at [391, 180] on input "text" at bounding box center [411, 183] width 52 height 18
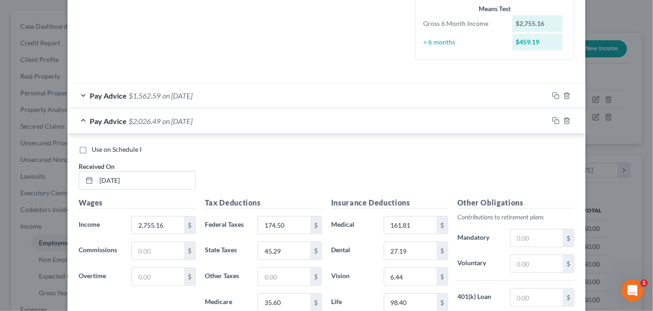
scroll to position [232, 0]
click at [77, 89] on div "Pay Advice $1,562.59 on [DATE]" at bounding box center [308, 95] width 481 height 25
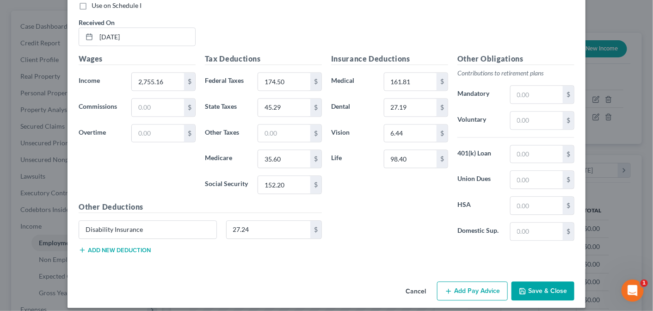
scroll to position [656, 0]
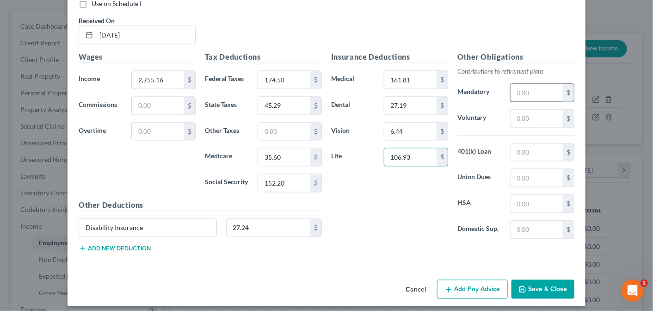
type input "106.93"
click at [518, 85] on input "text" at bounding box center [537, 93] width 52 height 18
type input "2.00"
click at [531, 116] on input "text" at bounding box center [537, 119] width 52 height 18
type input "326.02"
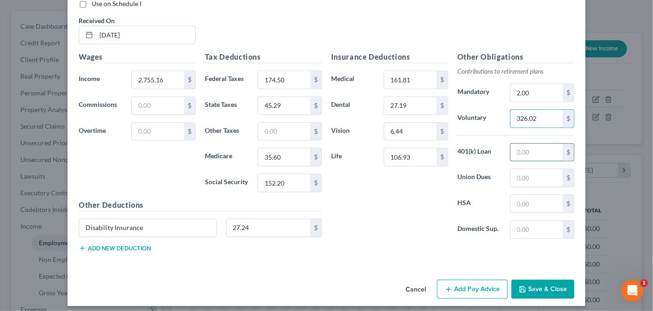
click at [527, 145] on input "text" at bounding box center [537, 152] width 52 height 18
type input "229.53"
click at [515, 196] on input "text" at bounding box center [537, 204] width 52 height 18
type input "104.81"
click at [465, 285] on button "Add Pay Advice" at bounding box center [472, 289] width 71 height 19
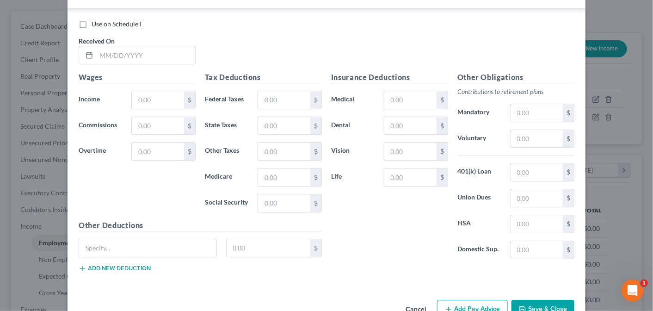
scroll to position [941, 0]
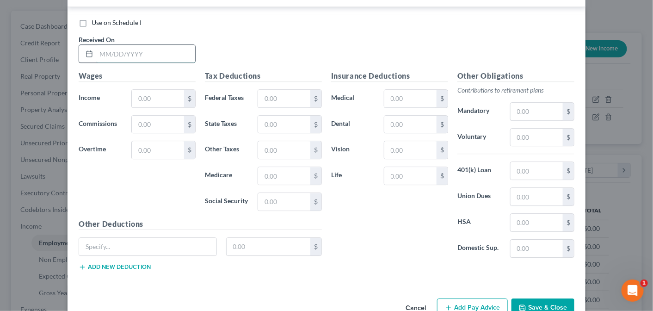
click at [118, 46] on input "text" at bounding box center [145, 54] width 99 height 18
type input "[DATE]"
click at [532, 129] on input "text" at bounding box center [537, 138] width 52 height 18
type input "316.78"
click at [521, 105] on input "text" at bounding box center [537, 112] width 52 height 18
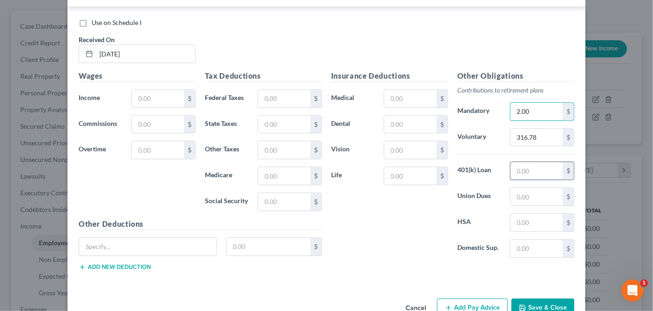
type input "2.00"
click at [526, 162] on input "text" at bounding box center [537, 171] width 52 height 18
type input "229.53"
click at [406, 169] on input "text" at bounding box center [411, 176] width 52 height 18
type input "106.93"
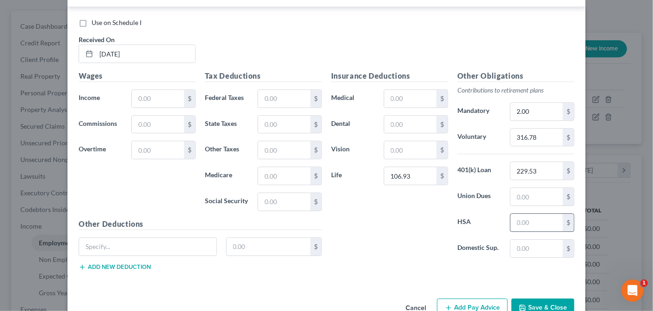
click at [541, 218] on input "text" at bounding box center [537, 223] width 52 height 18
type input "104.81"
click at [405, 141] on input "text" at bounding box center [411, 150] width 52 height 18
type input "6.44"
click at [404, 116] on input "text" at bounding box center [411, 125] width 52 height 18
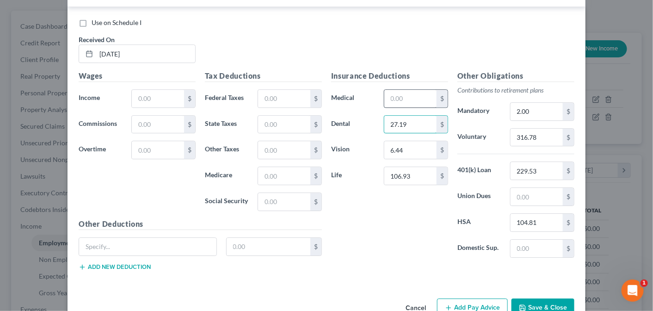
type input "27.19"
click at [409, 90] on input "text" at bounding box center [411, 99] width 52 height 18
type input "209.46"
click at [109, 238] on input "text" at bounding box center [147, 247] width 137 height 18
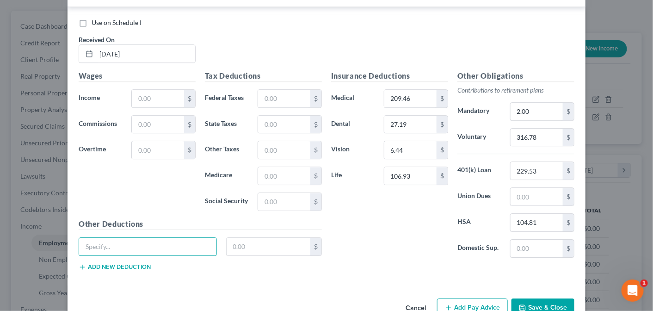
type input "Disability Insurance"
click at [245, 240] on input "text" at bounding box center [269, 247] width 84 height 18
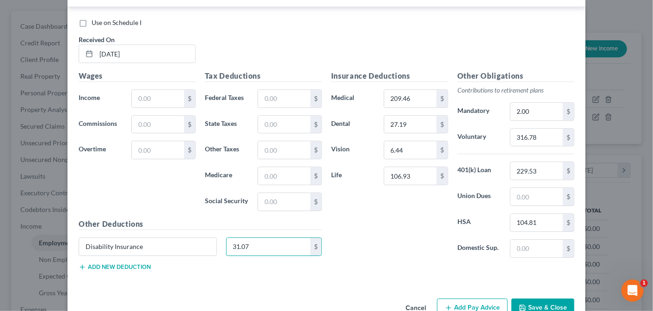
type input "31.07"
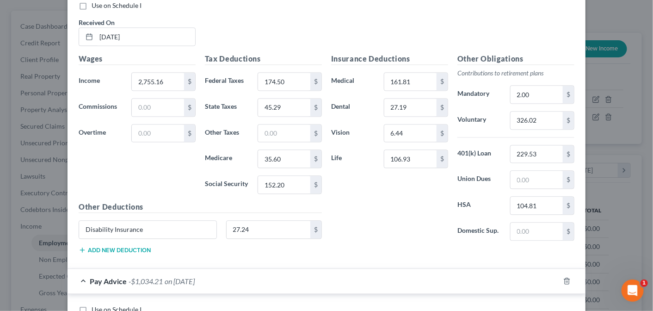
scroll to position [652, 0]
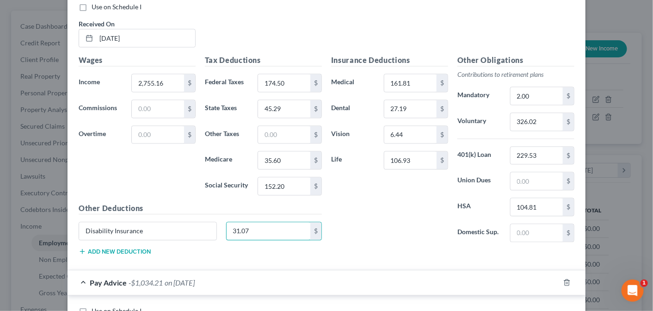
type input "31.07"
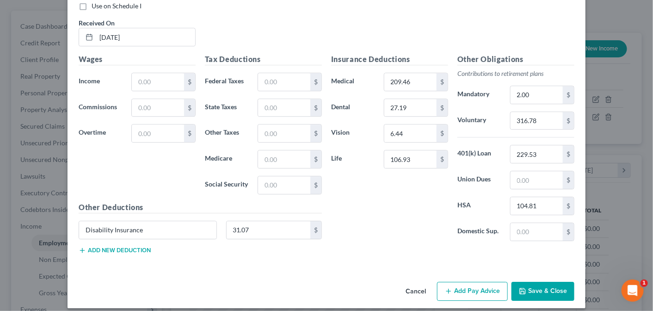
scroll to position [959, 0]
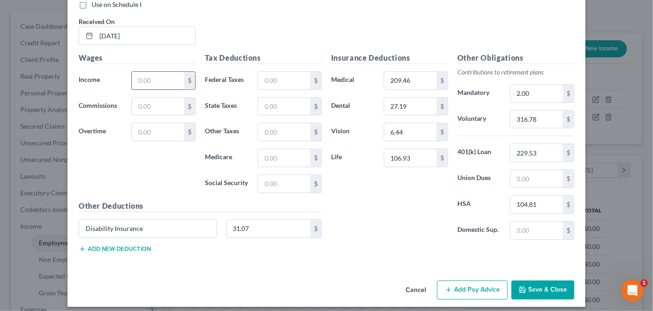
click at [145, 75] on input "text" at bounding box center [158, 81] width 52 height 18
type input "2,678.15"
click at [264, 76] on input "text" at bounding box center [284, 81] width 52 height 18
type input "165.90"
click at [266, 98] on input "text" at bounding box center [284, 107] width 52 height 18
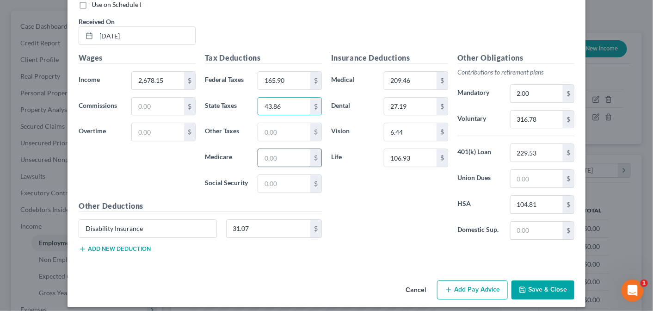
type input "43.86"
click at [262, 149] on input "text" at bounding box center [284, 158] width 52 height 18
type input "34.48"
click at [262, 176] on input "text" at bounding box center [284, 184] width 52 height 18
type input "147.43"
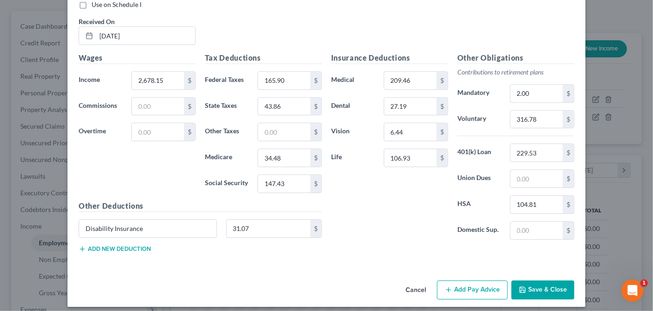
click at [472, 280] on button "Add Pay Advice" at bounding box center [472, 289] width 71 height 19
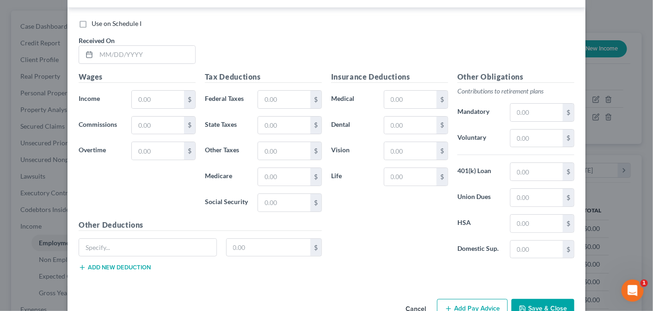
scroll to position [1260, 0]
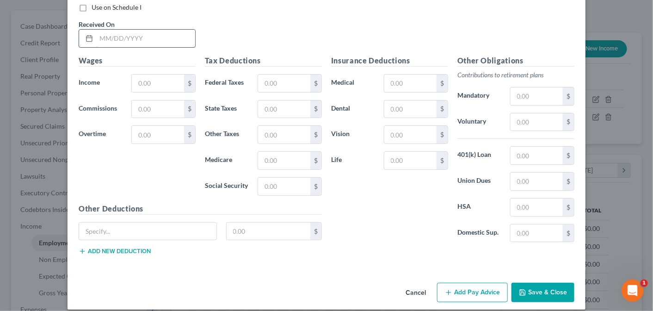
click at [108, 31] on input "text" at bounding box center [145, 39] width 99 height 18
type input "[DATE]"
click at [514, 113] on input "text" at bounding box center [537, 122] width 52 height 18
type input "321.55"
click at [518, 147] on input "text" at bounding box center [537, 156] width 52 height 18
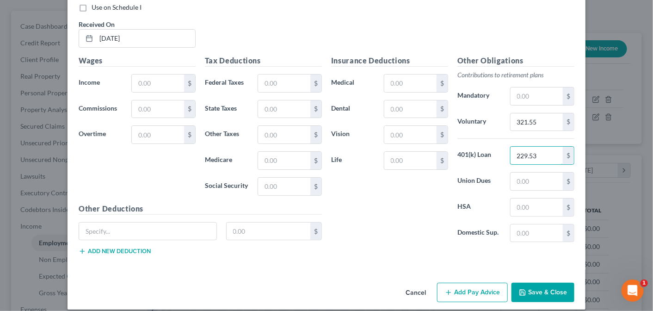
type input "229.53"
click at [518, 199] on input "text" at bounding box center [537, 208] width 52 height 18
type input "104.81"
click at [514, 87] on input "text" at bounding box center [537, 96] width 52 height 18
type input "2.00"
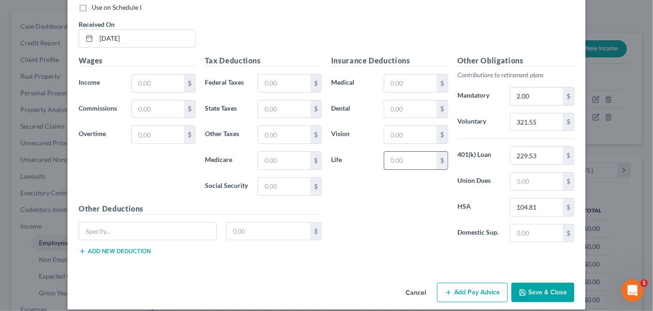
click at [389, 152] on input "text" at bounding box center [411, 161] width 52 height 18
type input "106.93"
click at [394, 126] on input "text" at bounding box center [411, 135] width 52 height 18
type input "6.44"
click at [397, 102] on input "text" at bounding box center [411, 109] width 52 height 18
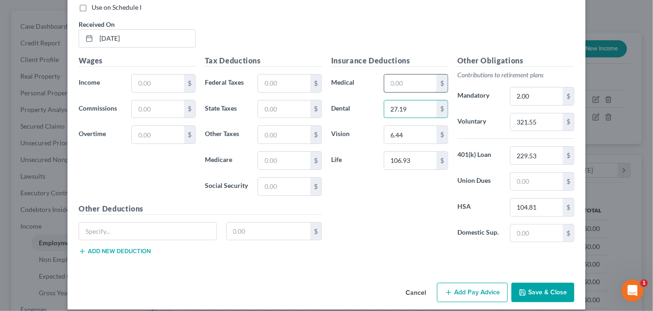
type input "27.19"
click at [405, 76] on input "text" at bounding box center [411, 84] width 52 height 18
type input "161.81"
click at [99, 223] on input "text" at bounding box center [147, 232] width 137 height 18
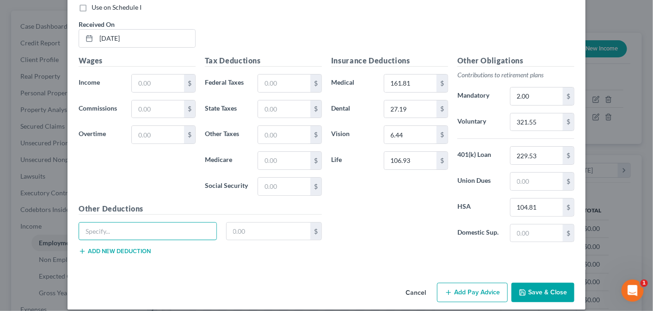
type input "Disability Insurance"
click at [247, 223] on input "text" at bounding box center [269, 232] width 84 height 18
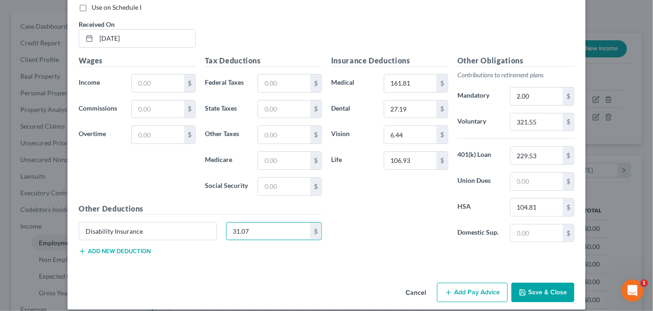
type input "31.07"
click at [146, 75] on input "text" at bounding box center [158, 84] width 52 height 18
type input "2,717.97"
click at [275, 75] on input "text" at bounding box center [284, 84] width 52 height 18
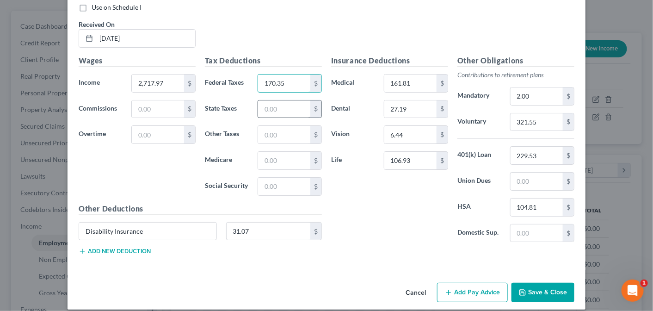
type input "170.35"
click at [274, 100] on input "text" at bounding box center [284, 109] width 52 height 18
type input "44.60"
click at [268, 152] on input "text" at bounding box center [284, 161] width 52 height 18
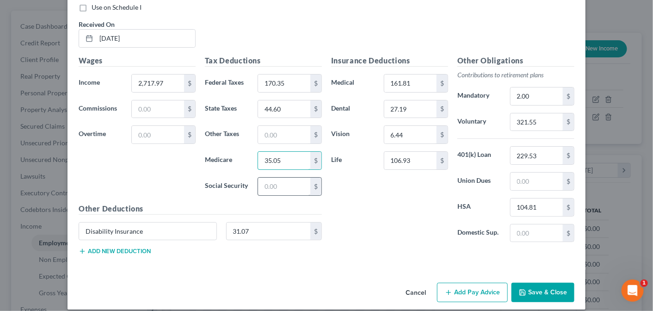
type input "35.05"
click at [272, 178] on input "text" at bounding box center [284, 187] width 52 height 18
type input "149.90"
click at [476, 283] on button "Add Pay Advice" at bounding box center [472, 292] width 71 height 19
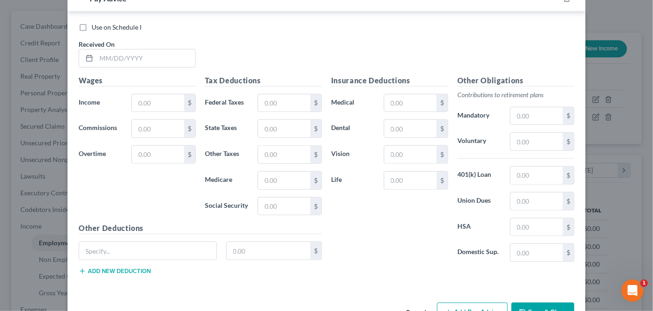
scroll to position [1562, 0]
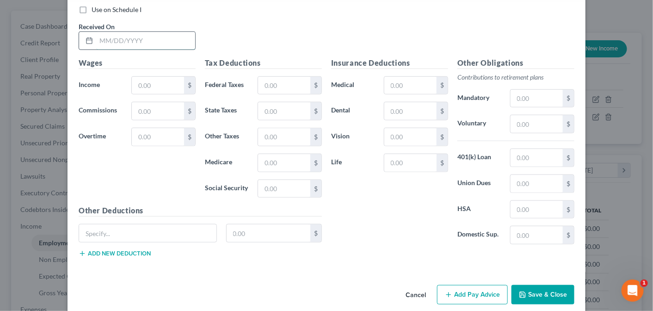
click at [110, 32] on input "text" at bounding box center [145, 41] width 99 height 18
type input "[DATE]"
click at [516, 201] on input "text" at bounding box center [537, 210] width 52 height 18
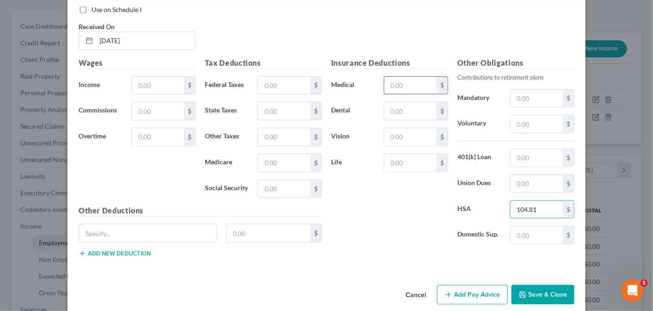
type input "104.81"
click at [389, 77] on input "text" at bounding box center [411, 86] width 52 height 18
type input "161.81"
click at [403, 102] on input "text" at bounding box center [411, 111] width 52 height 18
type input "27.19"
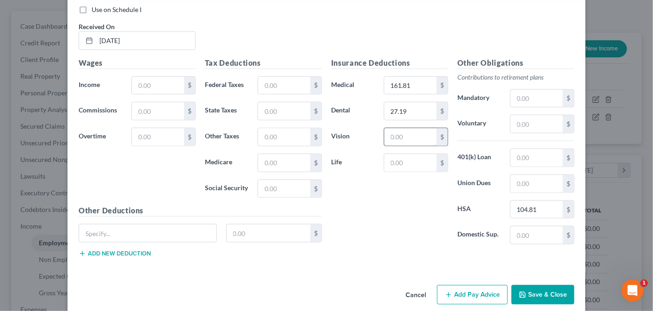
click at [397, 128] on input "text" at bounding box center [411, 137] width 52 height 18
type input "6.44"
click at [393, 154] on input "text" at bounding box center [411, 163] width 52 height 18
type input "106.93"
click at [523, 115] on input "text" at bounding box center [537, 124] width 52 height 18
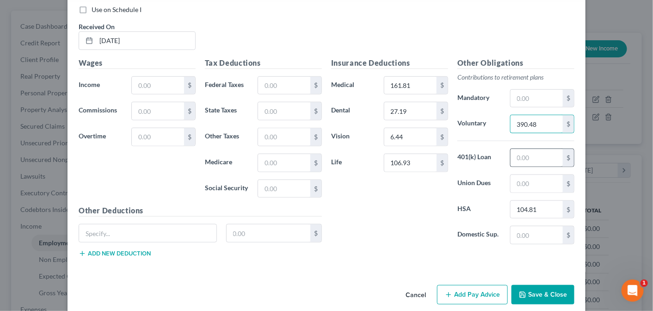
type input "390.48"
click at [529, 149] on input "text" at bounding box center [537, 158] width 52 height 18
type input "229.53"
click at [522, 90] on input "text" at bounding box center [537, 99] width 52 height 18
type input "2.00"
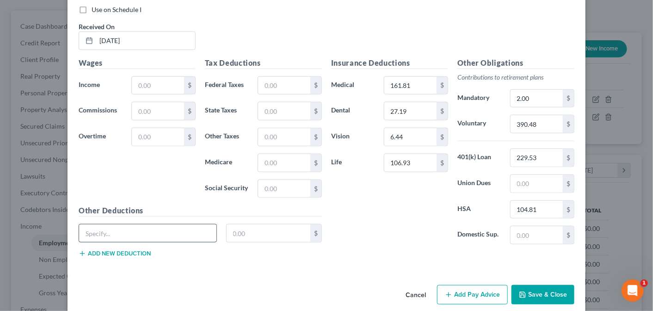
click at [149, 224] on input "text" at bounding box center [147, 233] width 137 height 18
type input "Disability Insurance"
click at [245, 224] on input "text" at bounding box center [269, 233] width 84 height 18
type input "31.07"
click at [149, 77] on input "text" at bounding box center [158, 86] width 52 height 18
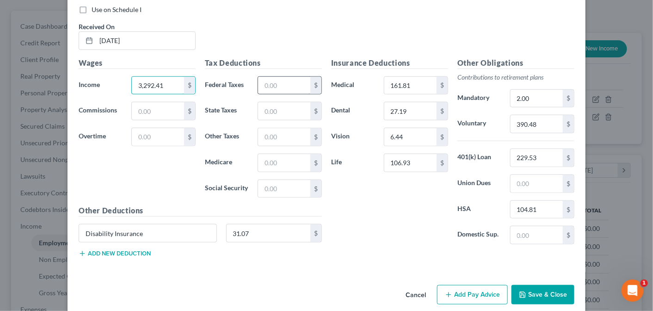
type input "3,292.41"
click at [279, 77] on input "text" at bounding box center [284, 86] width 52 height 18
type input "234.46"
click at [275, 102] on input "text" at bounding box center [284, 111] width 52 height 18
type input "55.29"
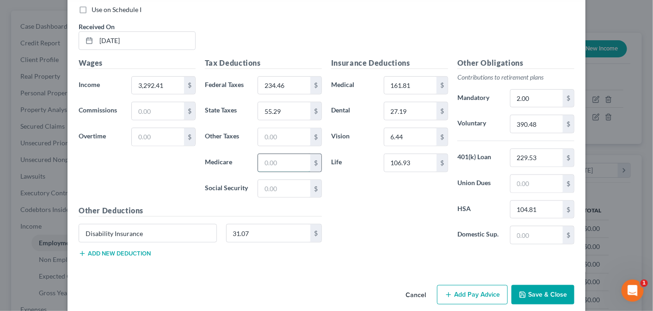
click at [260, 154] on input "text" at bounding box center [284, 163] width 52 height 18
type input "43.39"
click at [261, 180] on input "text" at bounding box center [284, 189] width 52 height 18
type input "185.52"
click at [465, 285] on button "Add Pay Advice" at bounding box center [472, 294] width 71 height 19
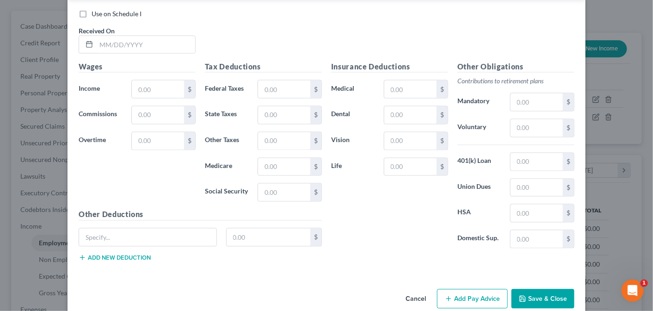
scroll to position [1864, 0]
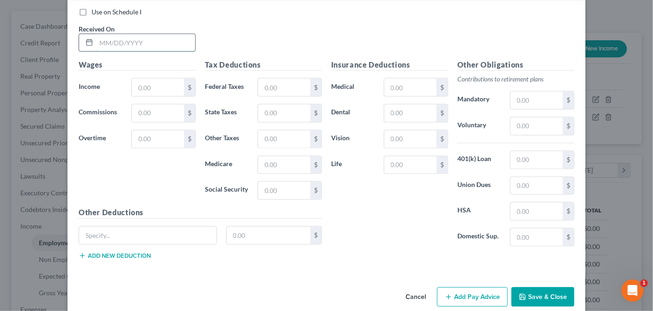
click at [106, 34] on input "text" at bounding box center [145, 43] width 99 height 18
type input "[DATE]"
click at [512, 118] on input "text" at bounding box center [537, 127] width 52 height 18
type input "394.49"
click at [527, 151] on input "text" at bounding box center [537, 160] width 52 height 18
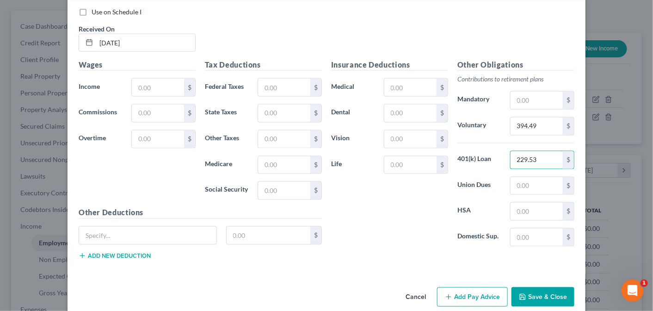
type input "229.53"
click at [525, 203] on input "text" at bounding box center [537, 212] width 52 height 18
type input "104.81"
click at [530, 92] on input "text" at bounding box center [537, 101] width 52 height 18
type input "2.00"
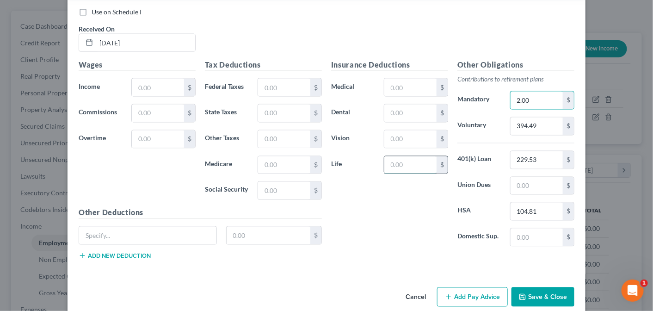
click at [402, 156] on input "text" at bounding box center [411, 165] width 52 height 18
type input "106.93"
click at [404, 131] on input "text" at bounding box center [411, 140] width 52 height 18
type input "6.44"
click at [411, 105] on input "text" at bounding box center [411, 114] width 52 height 18
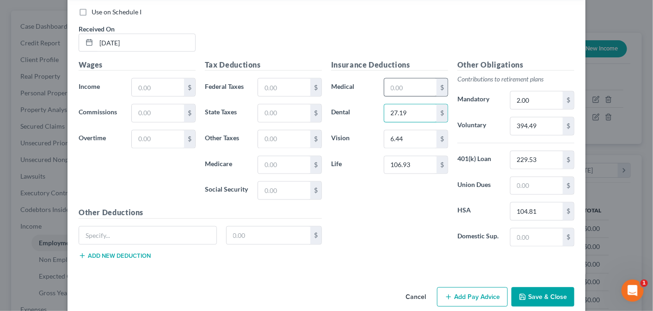
type input "27.19"
click at [409, 79] on input "text" at bounding box center [411, 88] width 52 height 18
type input "161.81"
click at [145, 79] on input "text" at bounding box center [158, 88] width 52 height 18
type input "3,425.71"
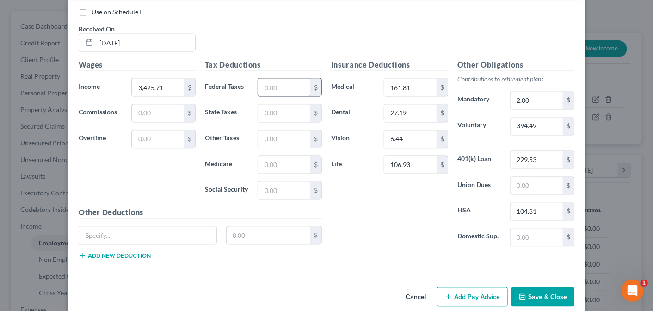
click at [268, 79] on input "text" at bounding box center [284, 88] width 52 height 18
type input "238.17"
click at [269, 105] on input "text" at bounding box center [284, 114] width 52 height 18
type input "55.91"
click at [271, 156] on input "text" at bounding box center [284, 165] width 52 height 18
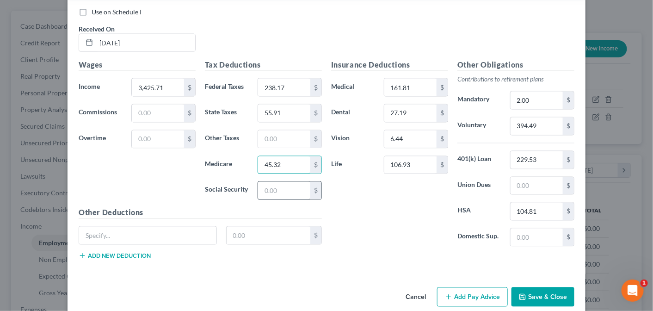
type input "45.32"
click at [274, 182] on input "text" at bounding box center [284, 191] width 52 height 18
type input "193.78"
click at [106, 227] on input "text" at bounding box center [147, 236] width 137 height 18
type input "Disability Insurance"
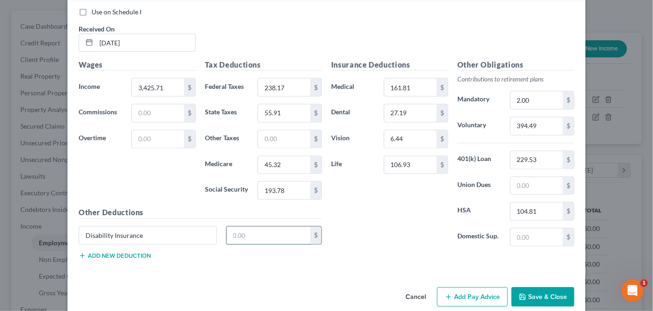
click at [273, 227] on input "text" at bounding box center [269, 236] width 84 height 18
type input "31.07"
click at [470, 287] on button "Add Pay Advice" at bounding box center [472, 296] width 71 height 19
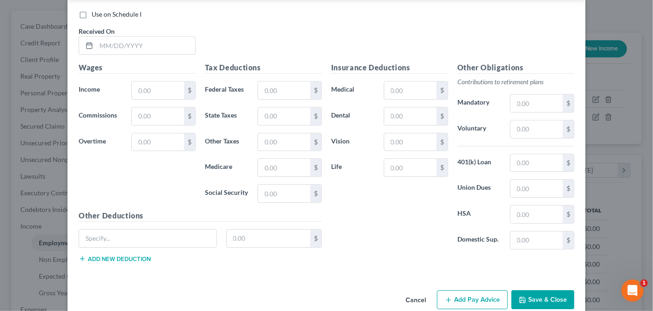
scroll to position [2165, 0]
click at [121, 36] on input "text" at bounding box center [145, 45] width 99 height 18
type input "[DATE]"
click at [523, 120] on input "text" at bounding box center [537, 129] width 52 height 18
type input "443.85"
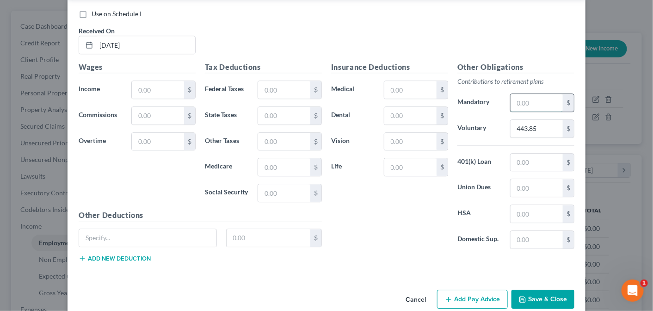
click at [511, 94] on input "text" at bounding box center [537, 103] width 52 height 18
type input "2.00"
click at [528, 205] on input "text" at bounding box center [537, 214] width 52 height 18
type input "104.81"
click at [392, 158] on input "text" at bounding box center [411, 167] width 52 height 18
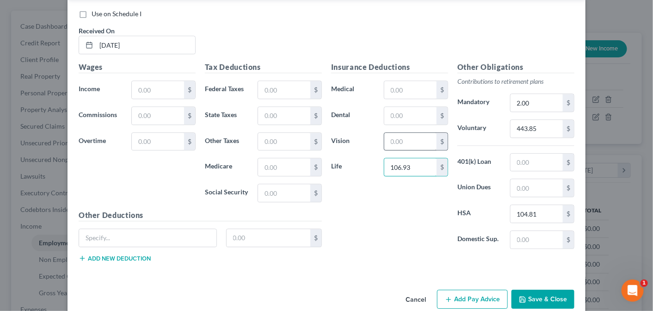
type input "106.93"
click at [409, 133] on input "text" at bounding box center [411, 142] width 52 height 18
type input "6.44"
click at [411, 107] on input "text" at bounding box center [411, 116] width 52 height 18
type input "27.19"
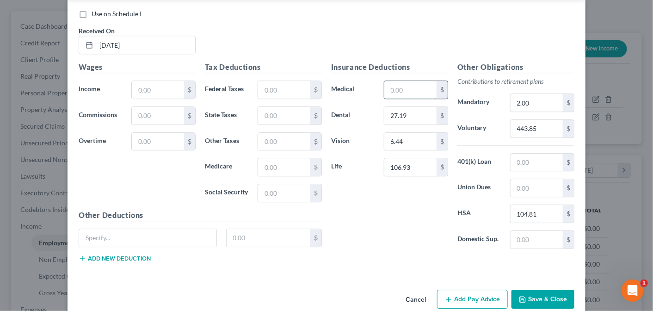
click at [402, 81] on input "text" at bounding box center [411, 90] width 52 height 18
type input "161.81"
click at [528, 154] on input "text" at bounding box center [537, 163] width 52 height 18
type input "229.53"
click at [93, 229] on input "text" at bounding box center [147, 238] width 137 height 18
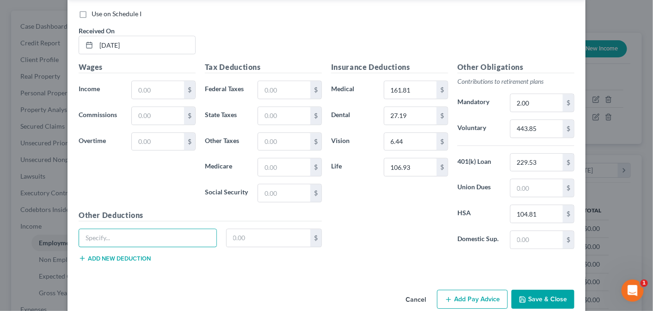
type input "Disability Insurance"
click at [237, 229] on input "text" at bounding box center [269, 238] width 84 height 18
type input "31.07"
click at [152, 81] on input "text" at bounding box center [158, 90] width 52 height 18
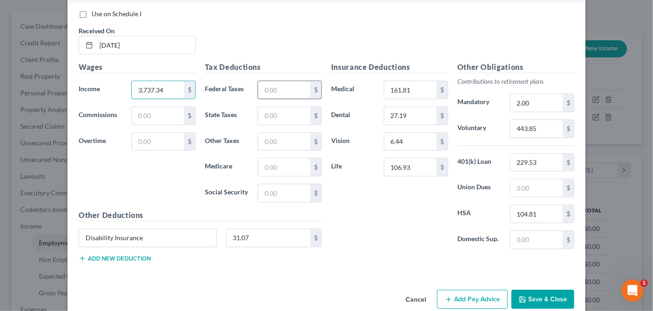
type input "3,737.34"
click at [274, 81] on input "text" at bounding box center [284, 90] width 52 height 18
type input "326.97"
click at [274, 107] on input "text" at bounding box center [284, 116] width 52 height 18
type input "63.56"
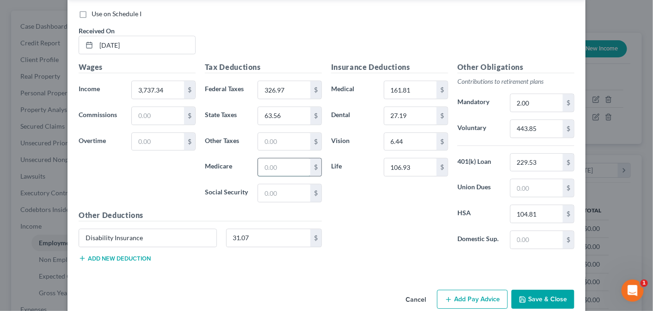
click at [272, 158] on input "text" at bounding box center [284, 167] width 52 height 18
type input "49.94"
click at [270, 184] on input "text" at bounding box center [284, 193] width 52 height 18
type input "213.09"
click at [466, 290] on button "Add Pay Advice" at bounding box center [472, 299] width 71 height 19
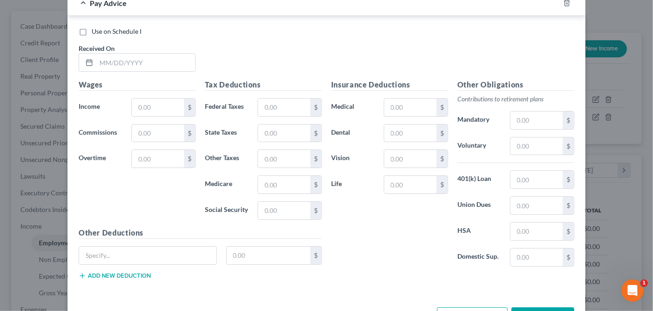
scroll to position [2467, 0]
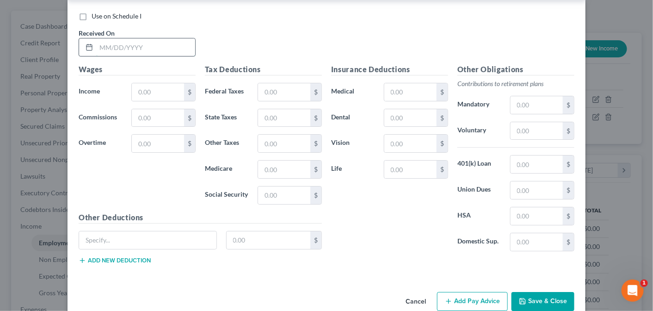
click at [111, 38] on input "text" at bounding box center [145, 47] width 99 height 18
type input "[DATE]"
click at [536, 122] on input "text" at bounding box center [537, 131] width 52 height 18
type input "356.54"
click at [516, 155] on input "text" at bounding box center [537, 164] width 52 height 18
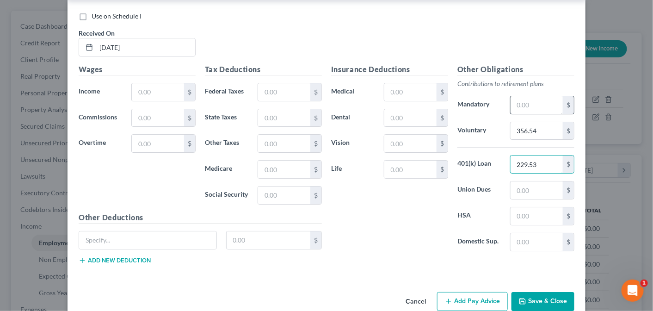
type input "229.53"
click at [520, 96] on input "text" at bounding box center [537, 105] width 52 height 18
type input "2.00"
click at [530, 207] on input "text" at bounding box center [537, 216] width 52 height 18
type input "104.81"
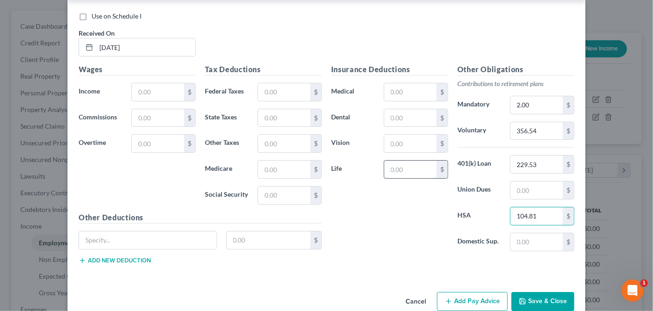
click at [393, 161] on input "text" at bounding box center [411, 170] width 52 height 18
type input "106.93"
click at [417, 135] on input "text" at bounding box center [411, 144] width 52 height 18
type input "6.44"
click at [406, 109] on input "text" at bounding box center [411, 118] width 52 height 18
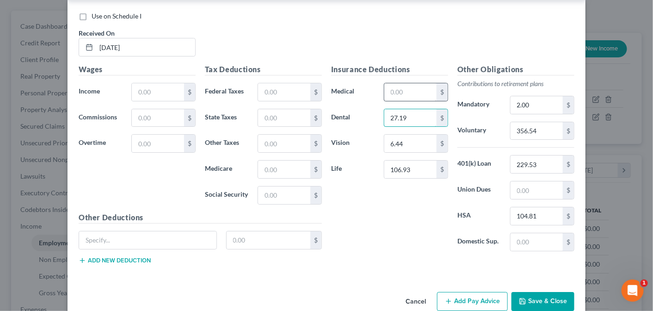
type input "27.19"
click at [404, 83] on input "text" at bounding box center [411, 92] width 52 height 18
type input "161.81"
click at [125, 231] on input "text" at bounding box center [147, 240] width 137 height 18
type input "Disability Insurance"
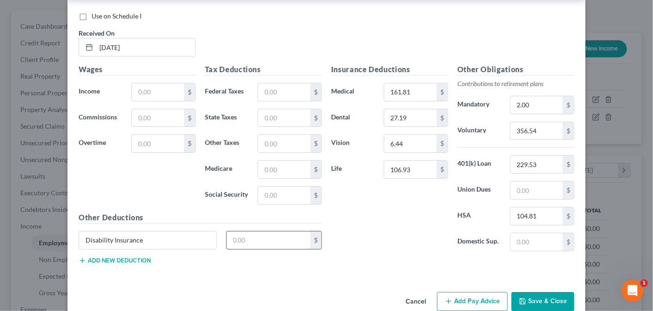
click at [247, 231] on input "text" at bounding box center [269, 240] width 84 height 18
type input "31.07"
click at [137, 83] on input "text" at bounding box center [158, 92] width 52 height 18
type input "3,009.53"
click at [265, 83] on input "text" at bounding box center [284, 92] width 52 height 18
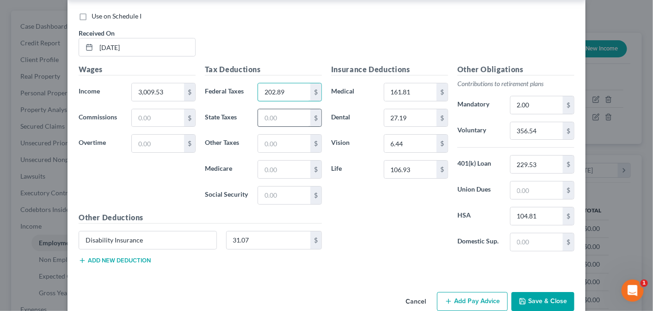
type input "202.89"
click at [266, 109] on input "text" at bounding box center [284, 118] width 52 height 18
type input "50.03"
click at [272, 161] on input "text" at bounding box center [284, 170] width 52 height 18
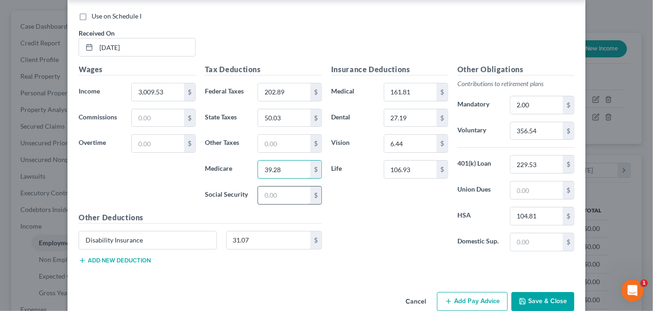
type input "39.28"
click at [278, 187] on input "text" at bounding box center [284, 196] width 52 height 18
type input "167.98"
click at [463, 292] on button "Add Pay Advice" at bounding box center [472, 301] width 71 height 19
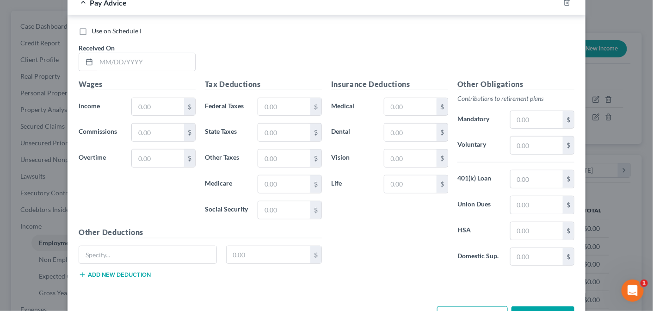
scroll to position [2760, 0]
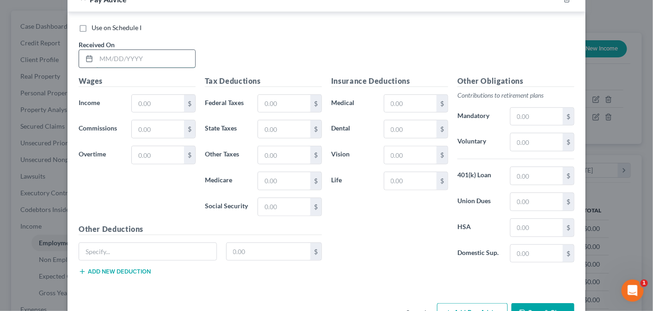
click at [108, 50] on input "text" at bounding box center [145, 59] width 99 height 18
type input "[DATE]"
click at [519, 133] on input "text" at bounding box center [537, 142] width 52 height 18
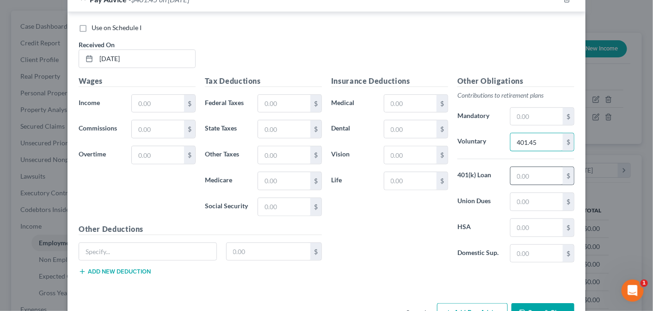
type input "401.45"
click at [514, 167] on input "text" at bounding box center [537, 176] width 52 height 18
type input "229.53"
click at [516, 219] on input "text" at bounding box center [537, 228] width 52 height 18
type input "104.81"
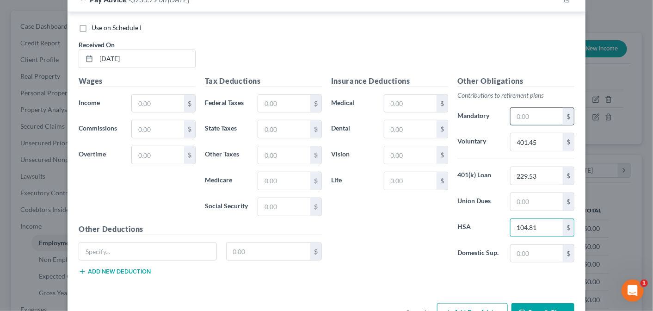
click at [526, 108] on input "text" at bounding box center [537, 117] width 52 height 18
type input "2.00"
click at [399, 172] on input "text" at bounding box center [411, 181] width 52 height 18
type input "106.93"
click at [404, 146] on input "text" at bounding box center [411, 155] width 52 height 18
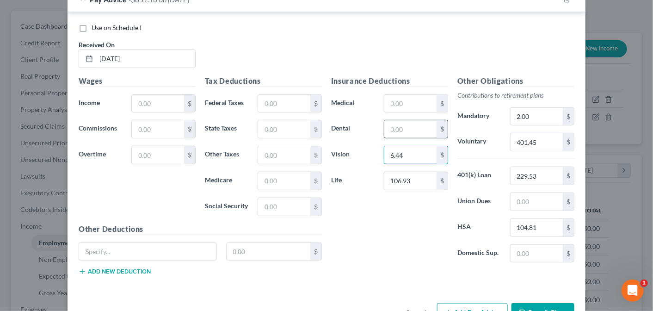
type input "6.44"
click at [404, 120] on input "text" at bounding box center [411, 129] width 52 height 18
type input "27.19"
click at [401, 95] on input "text" at bounding box center [411, 104] width 52 height 18
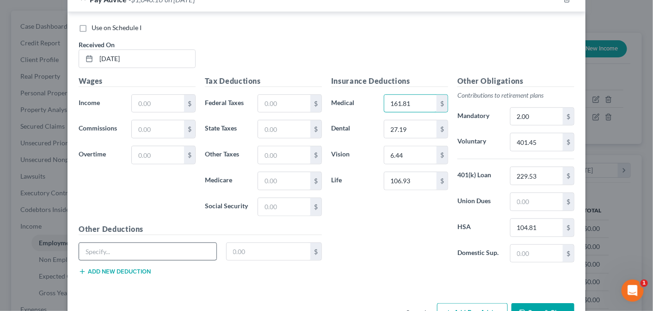
type input "161.81"
click at [125, 243] on input "text" at bounding box center [147, 252] width 137 height 18
type input "Disability Insurance"
click at [249, 243] on input "text" at bounding box center [269, 252] width 84 height 18
type input "31.07"
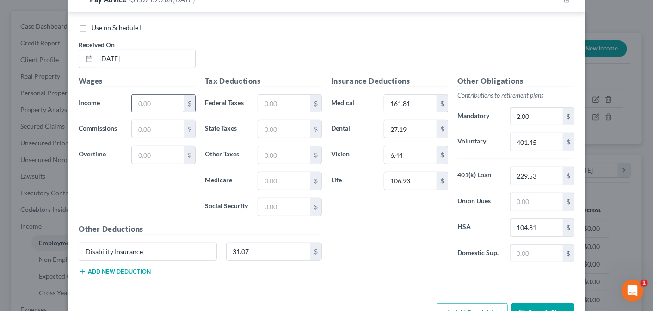
click at [150, 95] on input "text" at bounding box center [158, 104] width 52 height 18
type input "3,383.77"
click at [271, 95] on input "text" at bounding box center [284, 104] width 52 height 18
type input "244.65"
click at [280, 120] on input "text" at bounding box center [284, 129] width 52 height 18
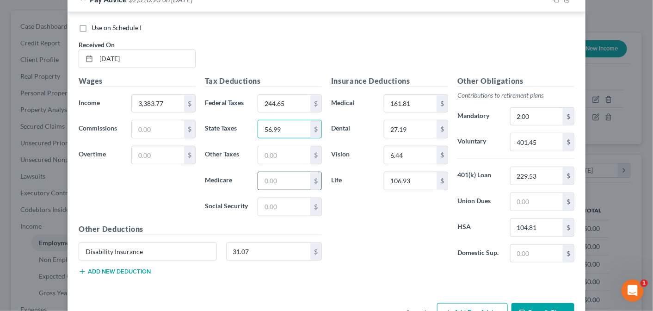
type input "56.99"
click at [263, 172] on input "text" at bounding box center [284, 181] width 52 height 18
type input "44.71"
click at [270, 198] on input "text" at bounding box center [284, 207] width 52 height 18
type input "191.18"
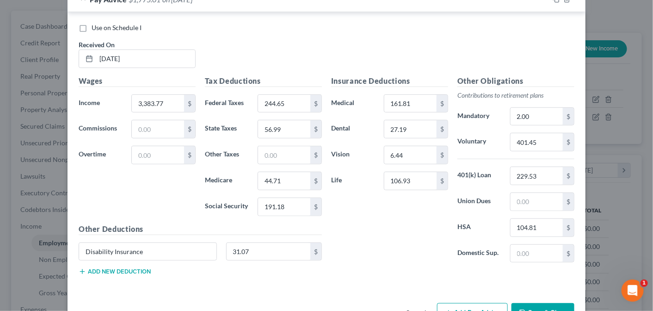
click at [472, 303] on button "Add Pay Advice" at bounding box center [472, 312] width 71 height 19
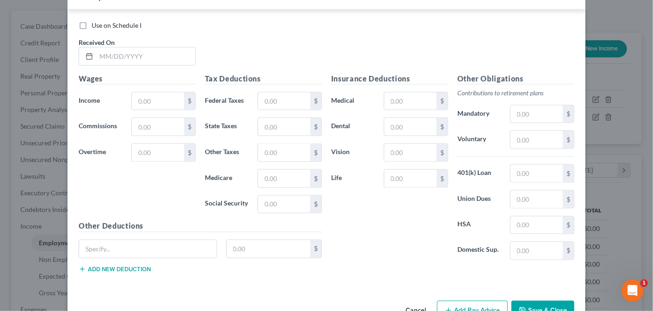
scroll to position [3070, 0]
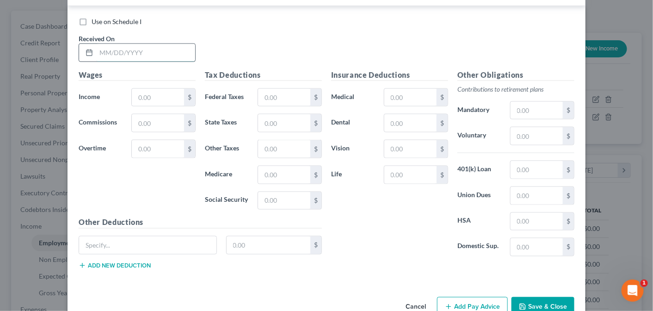
click at [109, 44] on input "text" at bounding box center [145, 53] width 99 height 18
type input "[DATE]"
click at [525, 127] on input "text" at bounding box center [537, 136] width 52 height 18
type input "347.23"
click at [519, 161] on input "text" at bounding box center [537, 170] width 52 height 18
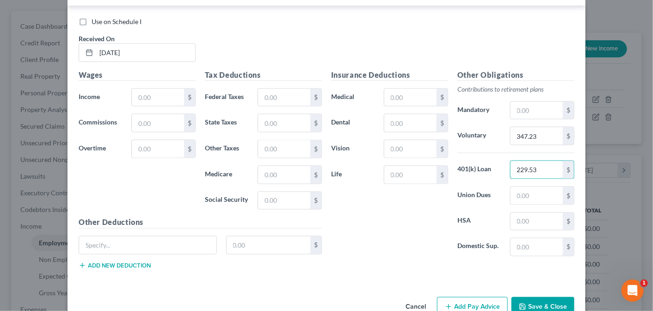
type input "229.53"
click at [516, 213] on input "text" at bounding box center [537, 222] width 52 height 18
type input "104.81"
click at [524, 102] on input "text" at bounding box center [537, 111] width 52 height 18
type input "2.00"
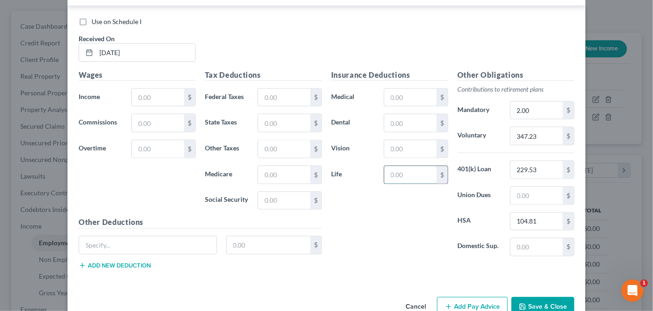
click at [394, 166] on input "text" at bounding box center [411, 175] width 52 height 18
click at [409, 140] on input "text" at bounding box center [411, 149] width 52 height 18
click at [411, 114] on input "text" at bounding box center [411, 123] width 52 height 18
click at [404, 89] on input "text" at bounding box center [411, 98] width 52 height 18
click at [145, 236] on input "text" at bounding box center [147, 245] width 137 height 18
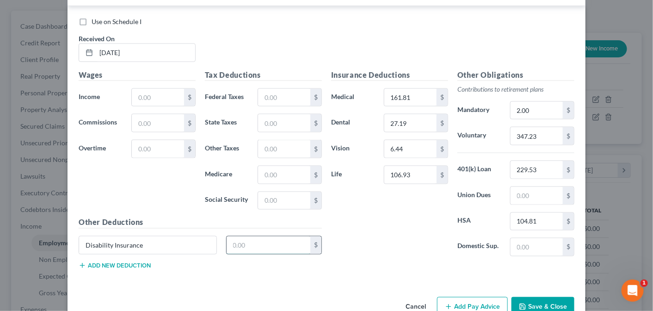
click at [237, 236] on input "text" at bounding box center [269, 245] width 84 height 18
click at [147, 89] on input "text" at bounding box center [158, 98] width 52 height 18
click at [265, 89] on input "text" at bounding box center [284, 98] width 52 height 18
click at [275, 114] on input "text" at bounding box center [284, 123] width 52 height 18
click at [277, 166] on input "text" at bounding box center [284, 175] width 52 height 18
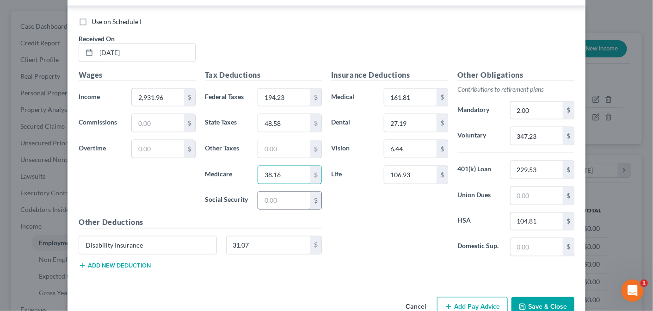
click at [280, 192] on input "text" at bounding box center [284, 201] width 52 height 18
click at [459, 297] on button "Add Pay Advice" at bounding box center [472, 306] width 71 height 19
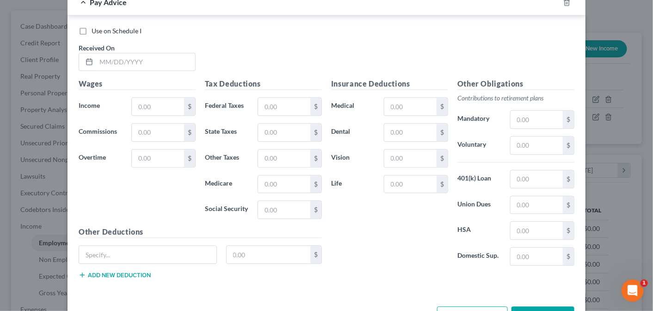
scroll to position [3360, 0]
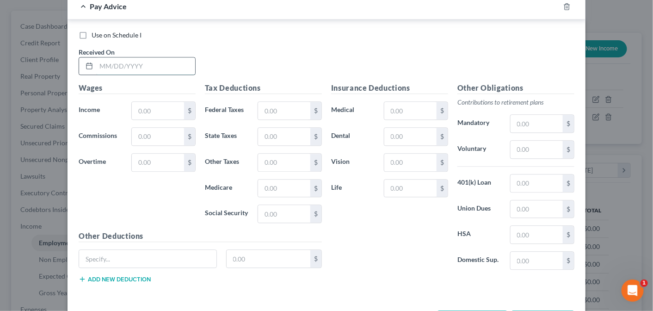
click at [100, 57] on input "text" at bounding box center [145, 66] width 99 height 18
click at [519, 141] on input "text" at bounding box center [537, 150] width 52 height 18
click at [522, 174] on input "text" at bounding box center [537, 183] width 52 height 18
click at [517, 226] on input "text" at bounding box center [537, 235] width 52 height 18
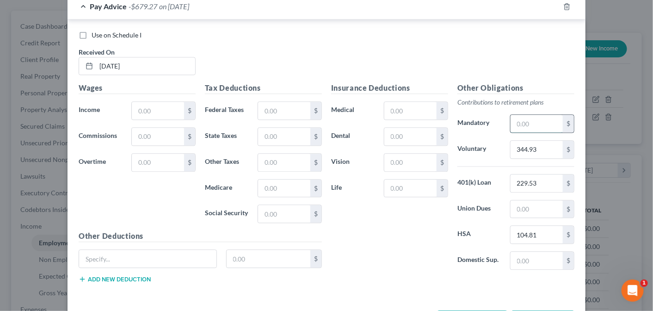
click at [522, 115] on input "text" at bounding box center [537, 124] width 52 height 18
click at [396, 180] on input "text" at bounding box center [411, 189] width 52 height 18
click at [410, 154] on input "text" at bounding box center [411, 163] width 52 height 18
click at [405, 128] on input "text" at bounding box center [411, 137] width 52 height 18
click at [406, 102] on input "text" at bounding box center [411, 111] width 52 height 18
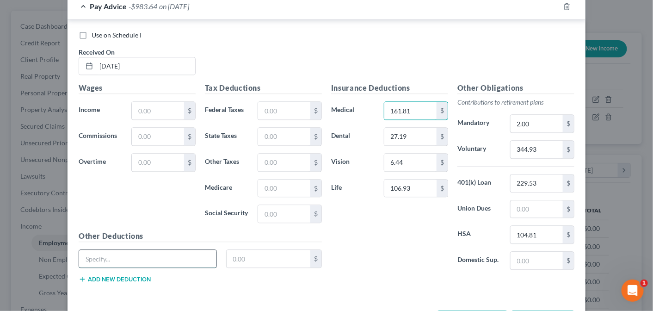
click at [93, 250] on input "text" at bounding box center [147, 259] width 137 height 18
click at [262, 250] on input "text" at bounding box center [269, 259] width 84 height 18
click at [140, 102] on input "text" at bounding box center [158, 111] width 52 height 18
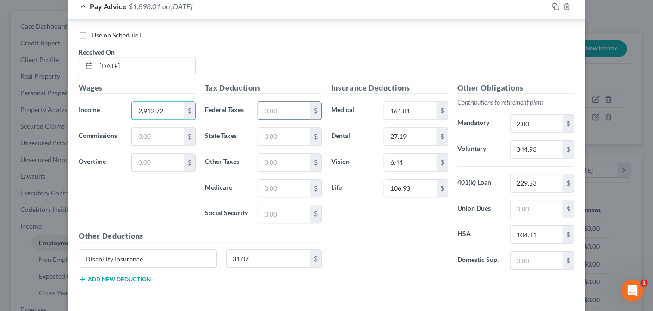
click at [268, 102] on input "text" at bounding box center [284, 111] width 52 height 18
click at [275, 128] on input "text" at bounding box center [284, 137] width 52 height 18
click at [290, 180] on input "text" at bounding box center [284, 189] width 52 height 18
click at [298, 205] on input "text" at bounding box center [284, 214] width 52 height 18
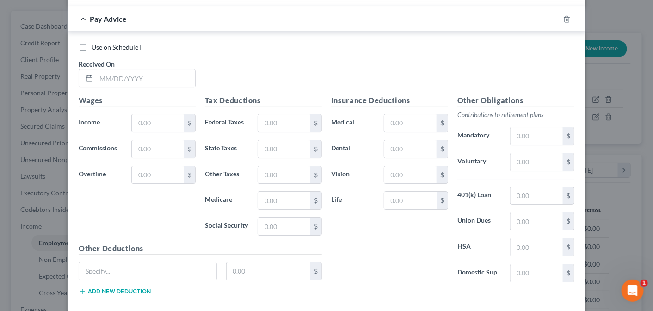
scroll to position [3670, 0]
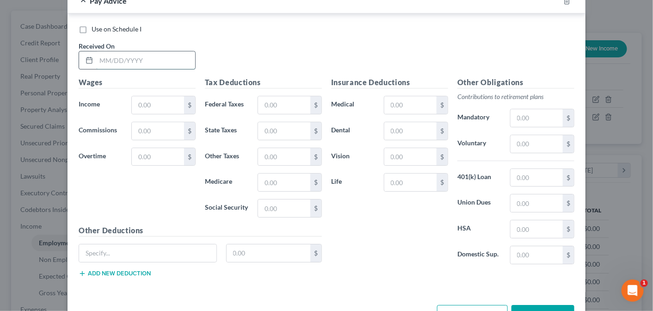
click at [116, 51] on input "text" at bounding box center [145, 60] width 99 height 18
click at [514, 135] on input "text" at bounding box center [537, 144] width 52 height 18
click at [515, 169] on input "text" at bounding box center [537, 178] width 52 height 18
click at [522, 220] on input "text" at bounding box center [537, 229] width 52 height 18
click at [392, 174] on input "text" at bounding box center [411, 183] width 52 height 18
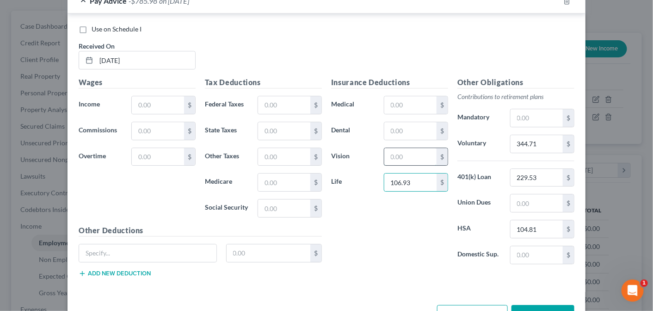
click at [391, 148] on input "text" at bounding box center [411, 157] width 52 height 18
click at [406, 122] on input "text" at bounding box center [411, 131] width 52 height 18
click at [407, 96] on input "text" at bounding box center [411, 105] width 52 height 18
click at [136, 96] on input "text" at bounding box center [158, 105] width 52 height 18
click at [285, 96] on input "text" at bounding box center [284, 105] width 52 height 18
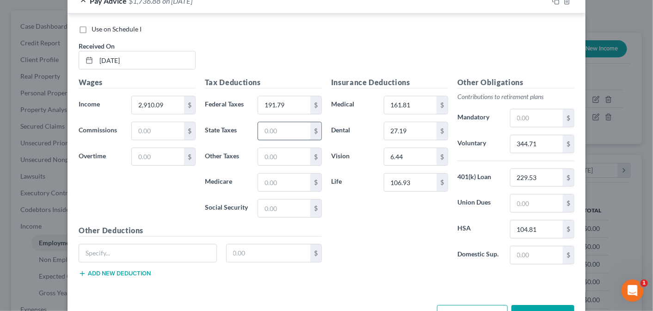
click at [280, 122] on input "text" at bounding box center [284, 131] width 52 height 18
click at [284, 174] on input "text" at bounding box center [284, 183] width 52 height 18
click at [288, 199] on input "text" at bounding box center [284, 208] width 52 height 18
click at [104, 244] on input "text" at bounding box center [147, 253] width 137 height 18
click at [246, 244] on input "text" at bounding box center [269, 253] width 84 height 18
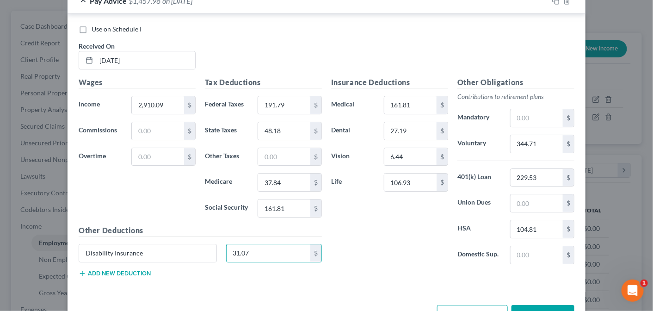
click at [477, 305] on button "Add Pay Advice" at bounding box center [472, 314] width 71 height 19
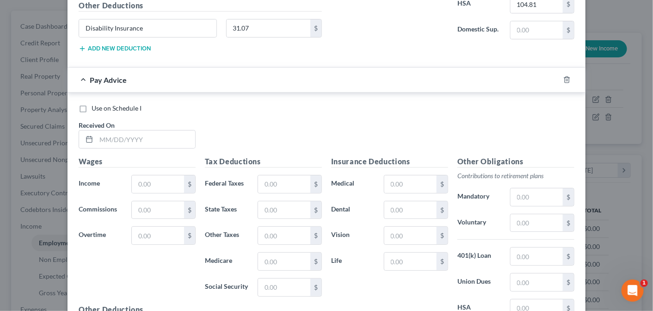
scroll to position [3900, 0]
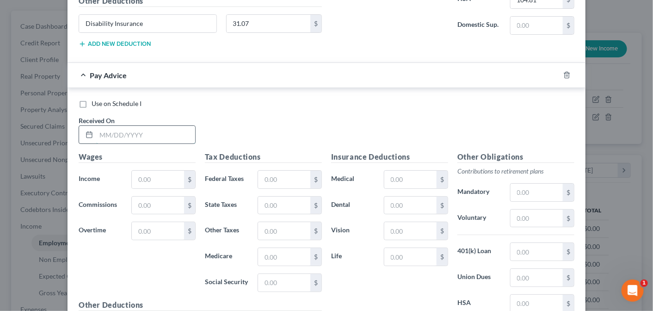
click at [107, 126] on input "text" at bounding box center [145, 135] width 99 height 18
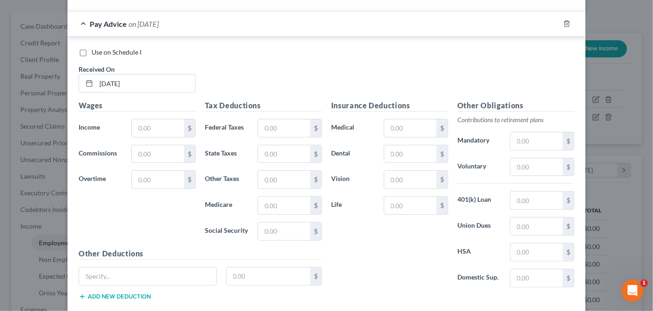
scroll to position [3961, 0]
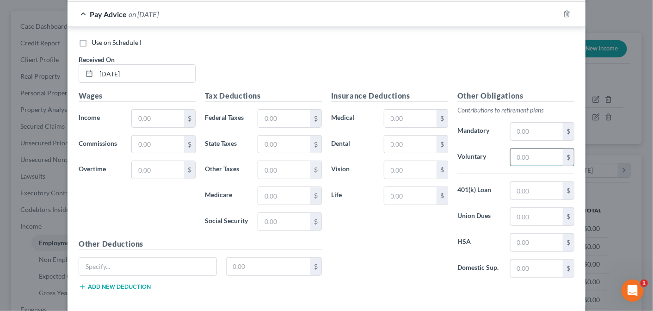
click at [522, 149] on input "text" at bounding box center [537, 158] width 52 height 18
click at [525, 182] on input "text" at bounding box center [537, 191] width 52 height 18
click at [522, 234] on input "text" at bounding box center [537, 243] width 52 height 18
click at [531, 123] on input "text" at bounding box center [537, 132] width 52 height 18
click at [393, 187] on input "text" at bounding box center [411, 196] width 52 height 18
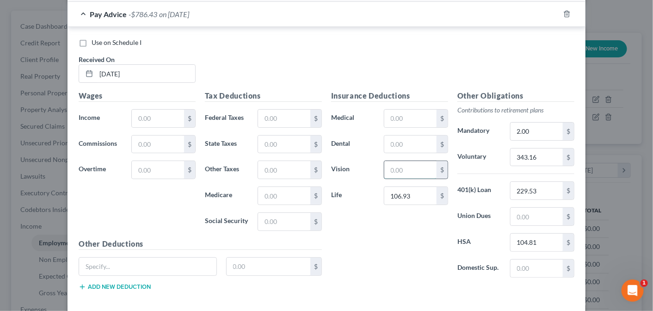
click at [406, 161] on input "text" at bounding box center [411, 170] width 52 height 18
click at [403, 136] on input "text" at bounding box center [411, 145] width 52 height 18
click at [404, 110] on input "text" at bounding box center [411, 119] width 52 height 18
click at [88, 258] on input "text" at bounding box center [147, 267] width 137 height 18
click at [252, 258] on input "text" at bounding box center [269, 267] width 84 height 18
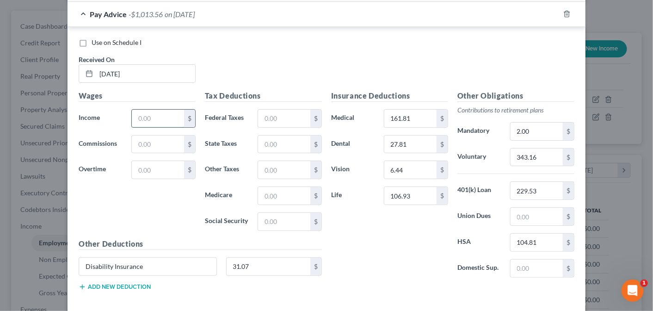
click at [137, 110] on input "text" at bounding box center [158, 119] width 52 height 18
click at [283, 110] on input "text" at bounding box center [284, 119] width 52 height 18
click at [278, 110] on input "text" at bounding box center [284, 119] width 52 height 18
click at [272, 136] on input "text" at bounding box center [284, 145] width 52 height 18
click at [265, 187] on input "text" at bounding box center [284, 196] width 52 height 18
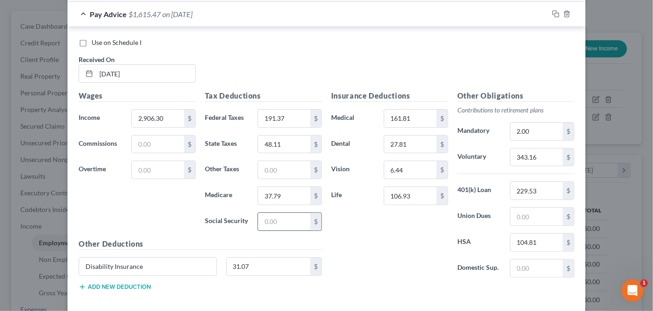
click at [267, 213] on input "text" at bounding box center [284, 222] width 52 height 18
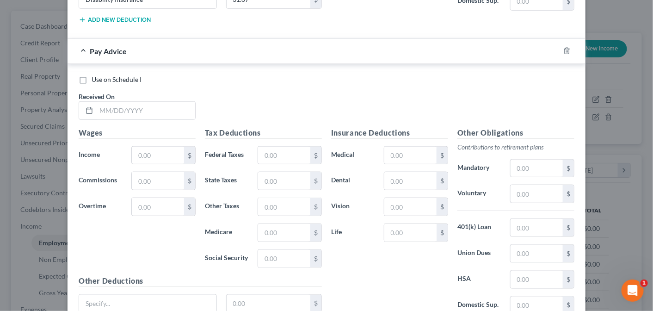
scroll to position [4222, 0]
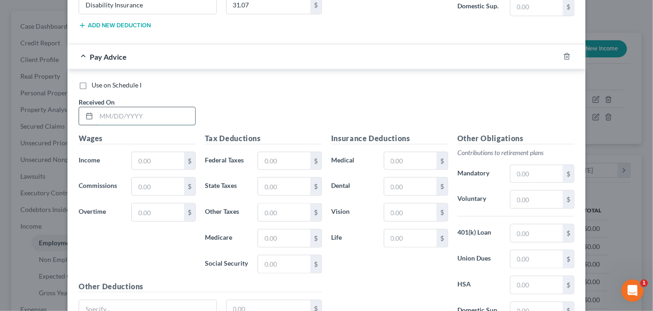
click at [114, 107] on input "text" at bounding box center [145, 116] width 99 height 18
click at [523, 191] on input "text" at bounding box center [537, 200] width 52 height 18
click at [522, 224] on input "text" at bounding box center [537, 233] width 52 height 18
click at [519, 276] on input "text" at bounding box center [537, 285] width 52 height 18
click at [522, 165] on input "text" at bounding box center [537, 174] width 52 height 18
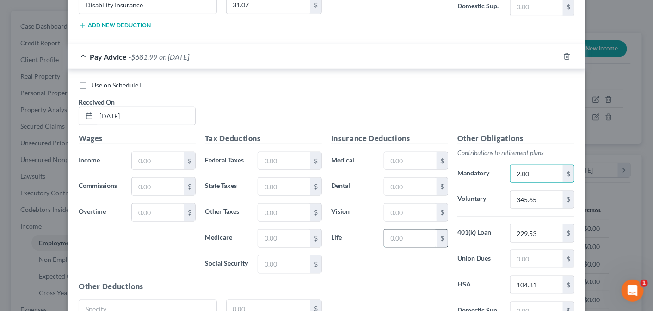
click at [397, 230] on input "text" at bounding box center [411, 239] width 52 height 18
click at [410, 204] on input "text" at bounding box center [411, 213] width 52 height 18
click at [411, 178] on input "text" at bounding box center [411, 187] width 52 height 18
click at [408, 152] on input "text" at bounding box center [411, 161] width 52 height 18
click at [152, 152] on input "text" at bounding box center [158, 161] width 52 height 18
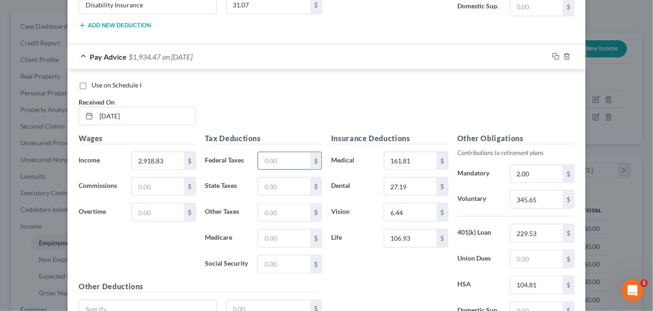
click at [270, 152] on input "text" at bounding box center [284, 161] width 52 height 18
click at [276, 178] on input "text" at bounding box center [284, 187] width 52 height 18
click at [269, 230] on input "text" at bounding box center [284, 239] width 52 height 18
click at [279, 255] on input "text" at bounding box center [284, 264] width 52 height 18
click at [175, 300] on input "text" at bounding box center [147, 309] width 137 height 18
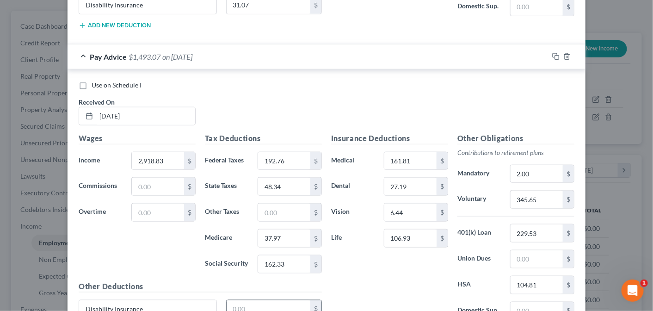
click at [254, 300] on input "text" at bounding box center [269, 309] width 84 height 18
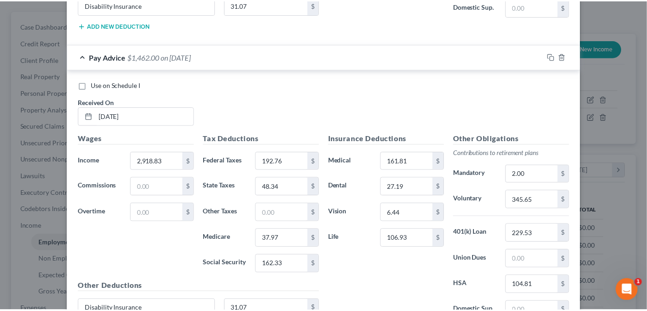
scroll to position [4278, 0]
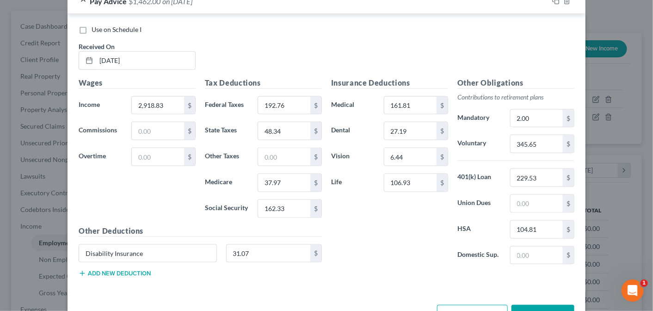
click at [550, 305] on button "Save & Close" at bounding box center [543, 314] width 63 height 19
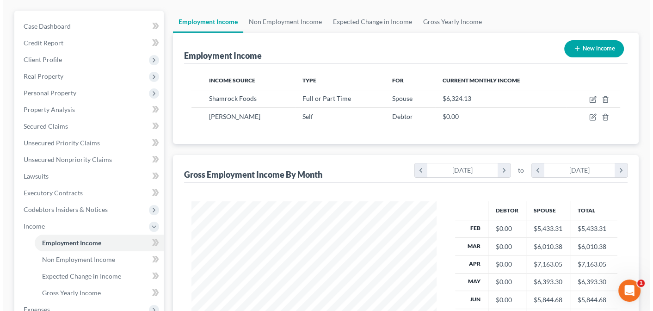
scroll to position [462631, 462535]
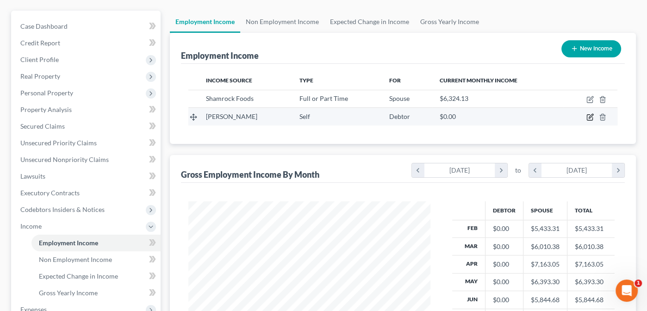
click at [590, 114] on icon "button" at bounding box center [589, 116] width 7 height 7
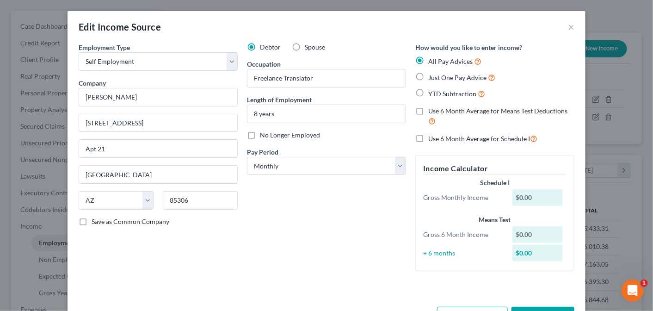
scroll to position [33, 0]
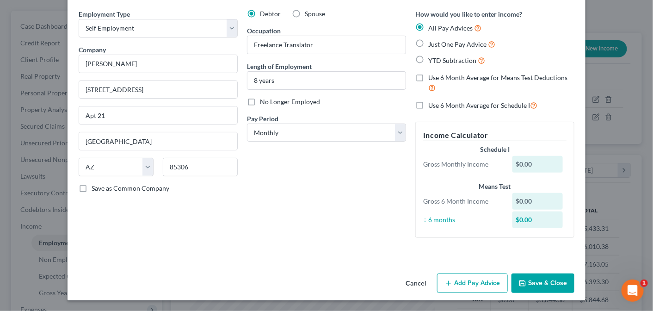
click at [473, 278] on button "Add Pay Advice" at bounding box center [472, 283] width 71 height 19
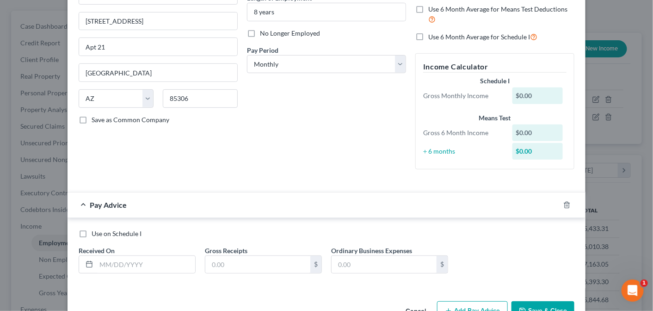
scroll to position [129, 0]
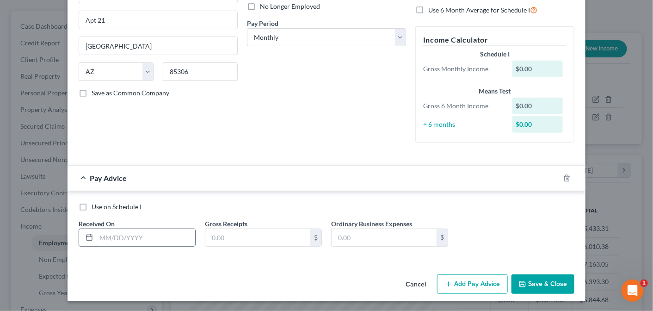
click at [110, 238] on input "text" at bounding box center [145, 238] width 99 height 18
click at [220, 239] on input "text" at bounding box center [257, 238] width 105 height 18
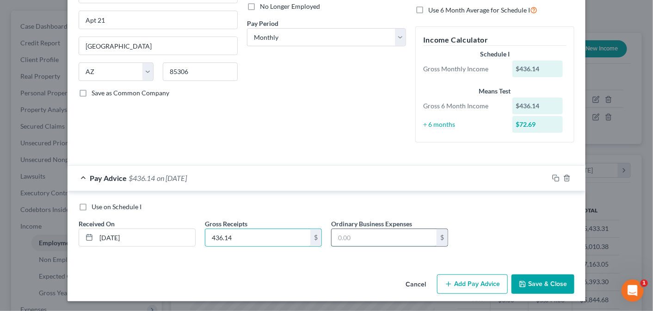
click at [361, 238] on input "text" at bounding box center [384, 238] width 105 height 18
click at [476, 284] on button "Add Pay Advice" at bounding box center [472, 283] width 71 height 19
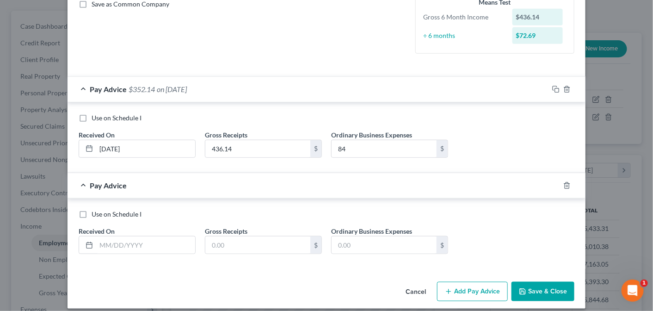
scroll to position [225, 0]
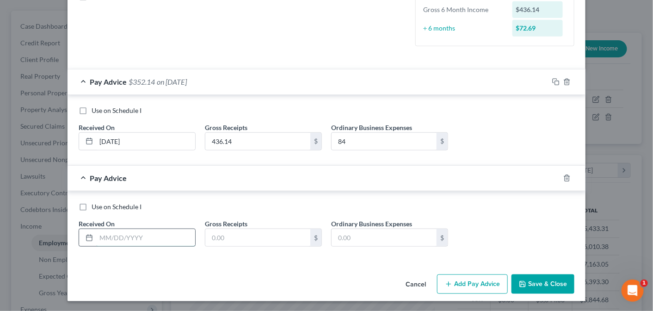
click at [122, 235] on input "text" at bounding box center [145, 238] width 99 height 18
click at [211, 230] on input "text" at bounding box center [257, 238] width 105 height 18
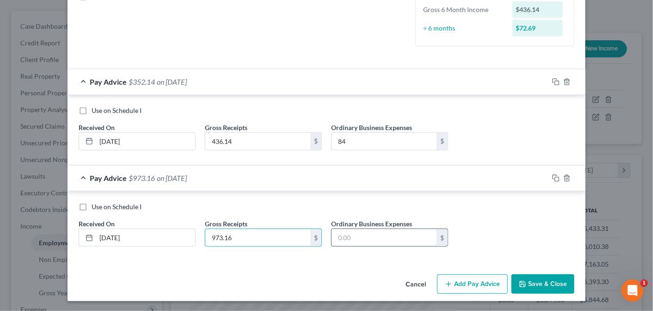
click at [349, 234] on input "text" at bounding box center [384, 238] width 105 height 18
click at [468, 285] on button "Add Pay Advice" at bounding box center [472, 283] width 71 height 19
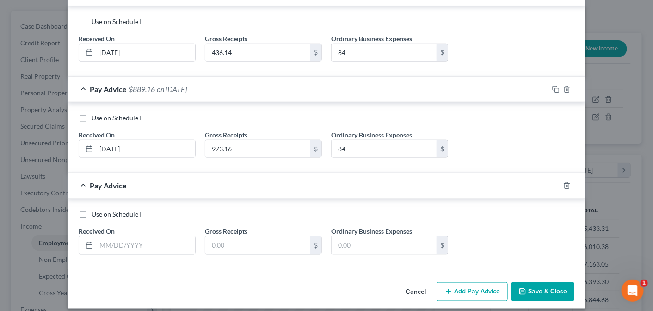
scroll to position [320, 0]
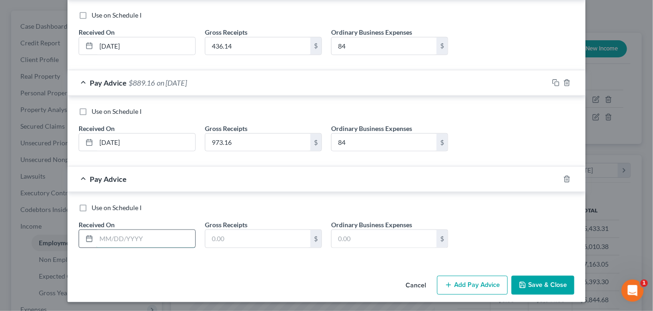
click at [123, 233] on input "text" at bounding box center [145, 239] width 99 height 18
click at [108, 140] on input "[DATE]" at bounding box center [145, 143] width 99 height 18
click at [105, 236] on input "text" at bounding box center [145, 239] width 99 height 18
click at [228, 235] on input "text" at bounding box center [257, 239] width 105 height 18
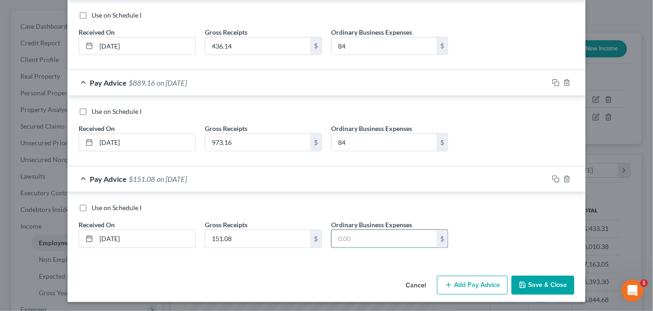
click at [351, 236] on input "text" at bounding box center [384, 239] width 105 height 18
click at [465, 281] on button "Add Pay Advice" at bounding box center [472, 285] width 71 height 19
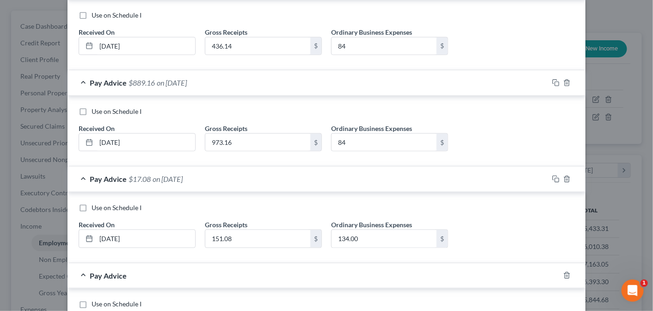
scroll to position [417, 0]
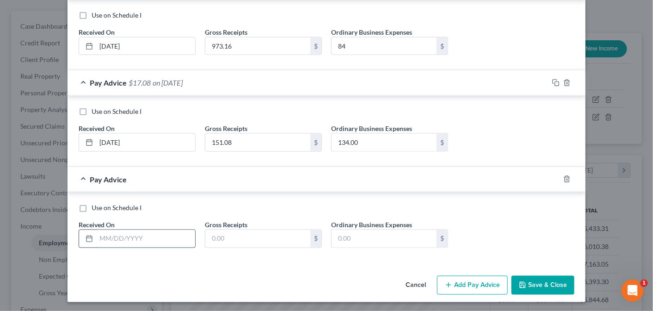
click at [153, 235] on input "text" at bounding box center [145, 239] width 99 height 18
click at [261, 240] on input "text" at bounding box center [257, 239] width 105 height 18
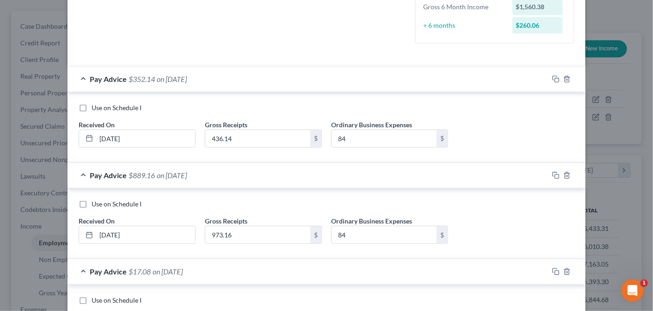
scroll to position [227, 0]
click at [235, 135] on input "436.14" at bounding box center [257, 140] width 105 height 18
click at [232, 228] on input "973.16" at bounding box center [257, 236] width 105 height 18
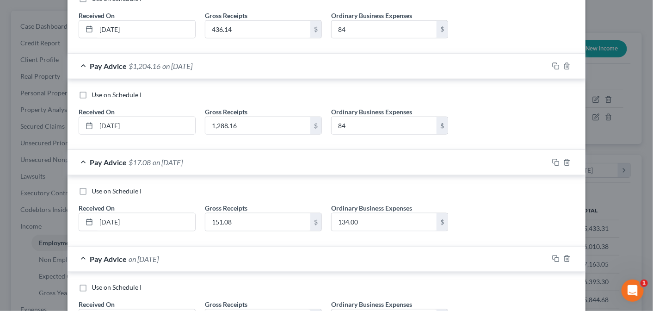
scroll to position [370, 0]
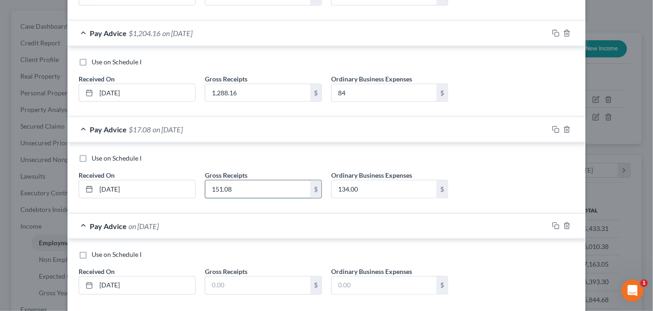
click at [264, 183] on input "151.08" at bounding box center [257, 189] width 105 height 18
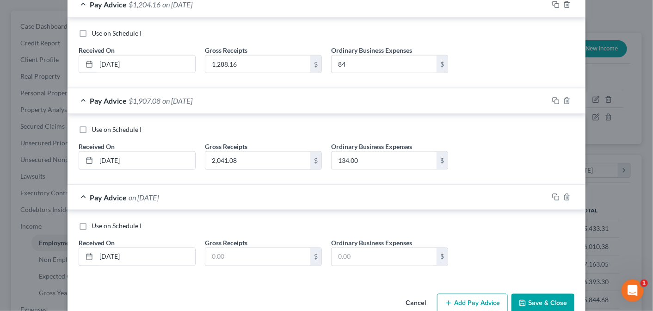
scroll to position [417, 0]
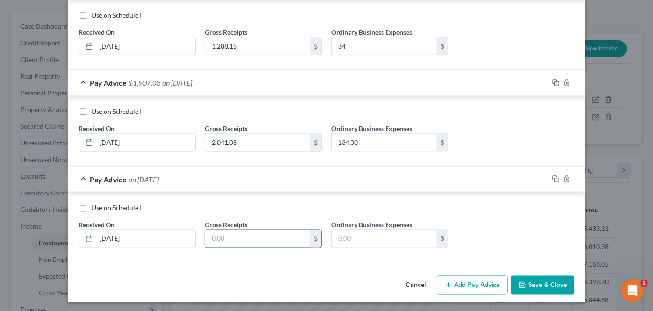
click at [238, 238] on input "text" at bounding box center [257, 239] width 105 height 18
click at [353, 235] on input "text" at bounding box center [384, 239] width 105 height 18
click at [472, 283] on button "Add Pay Advice" at bounding box center [472, 285] width 71 height 19
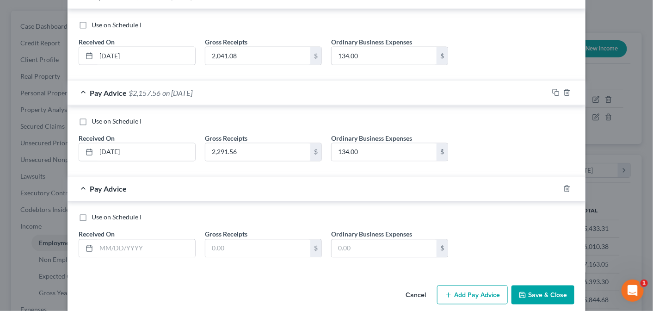
scroll to position [512, 0]
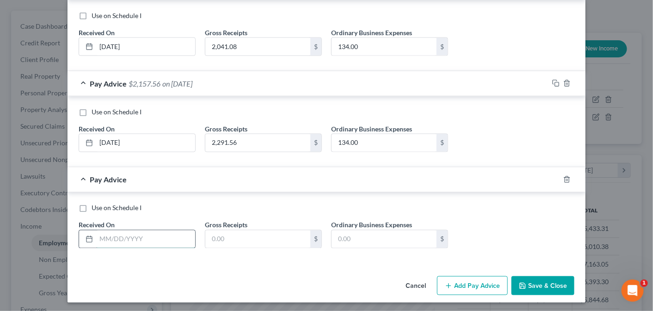
click at [145, 232] on input "text" at bounding box center [145, 239] width 99 height 18
click at [216, 233] on input "text" at bounding box center [257, 239] width 105 height 18
click at [341, 238] on input "text" at bounding box center [384, 239] width 105 height 18
click at [470, 286] on button "Add Pay Advice" at bounding box center [472, 285] width 71 height 19
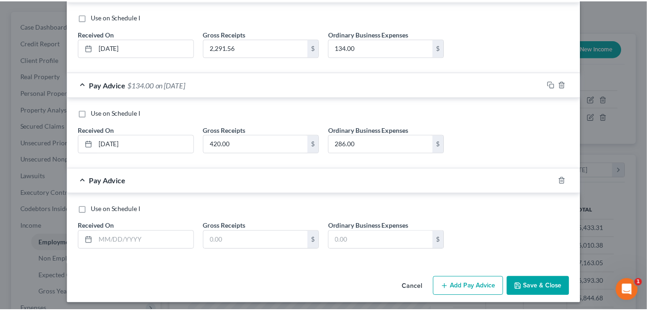
scroll to position [608, 0]
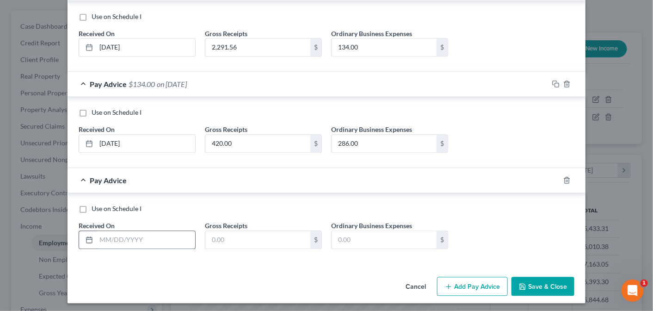
click at [113, 235] on input "text" at bounding box center [145, 240] width 99 height 18
click at [253, 236] on input "text" at bounding box center [257, 240] width 105 height 18
click at [225, 236] on input "text" at bounding box center [257, 240] width 105 height 18
click at [339, 235] on input "text" at bounding box center [384, 240] width 105 height 18
click at [532, 283] on button "Save & Close" at bounding box center [543, 286] width 63 height 19
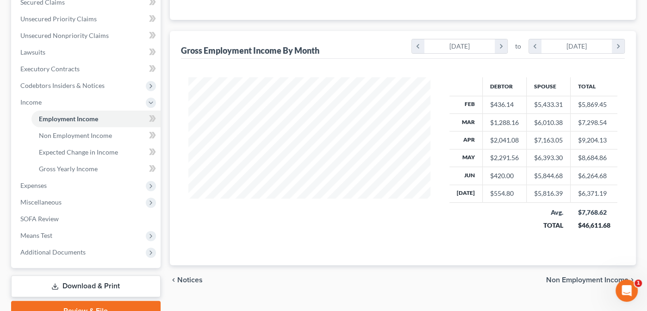
scroll to position [246, 0]
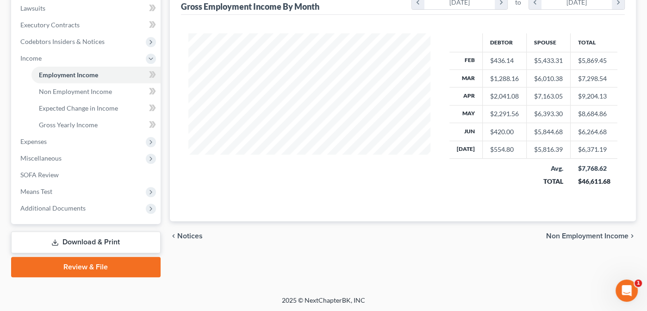
click at [570, 232] on span "Non Employment Income" at bounding box center [587, 235] width 82 height 7
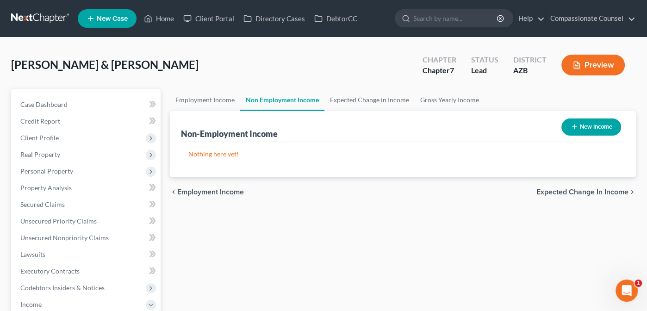
click at [582, 191] on span "Expected Change in Income" at bounding box center [582, 191] width 92 height 7
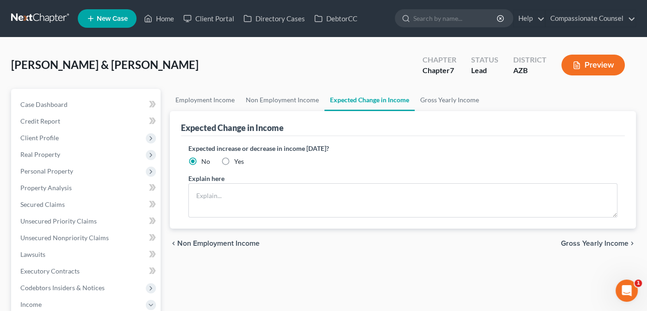
click at [584, 241] on span "Gross Yearly Income" at bounding box center [595, 243] width 68 height 7
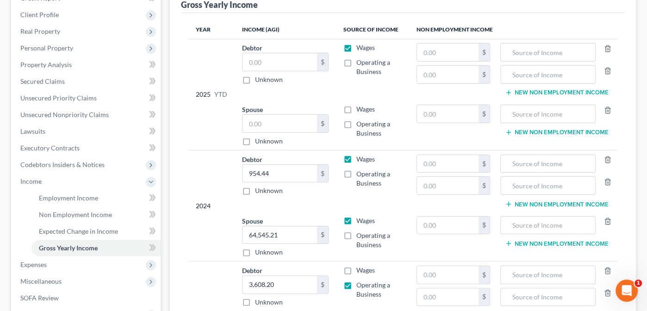
scroll to position [130, 0]
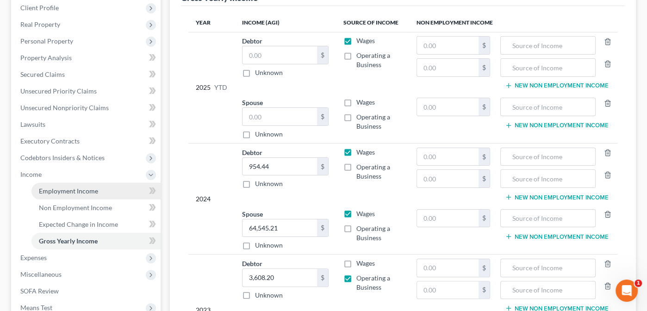
click at [68, 189] on span "Employment Income" at bounding box center [68, 191] width 59 height 8
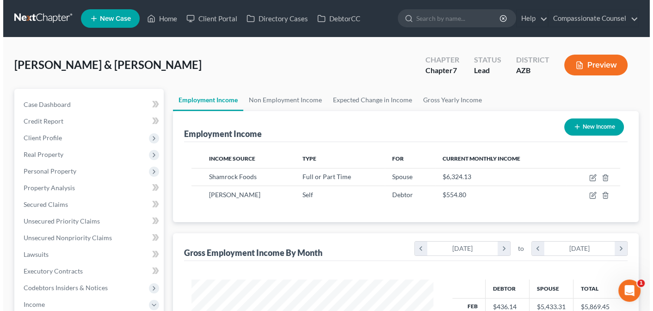
scroll to position [165, 261]
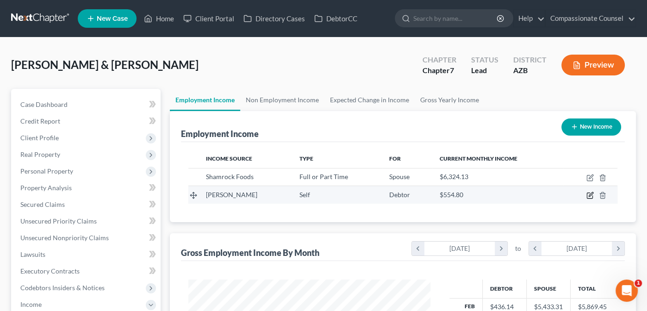
click at [588, 193] on icon "button" at bounding box center [590, 196] width 6 height 6
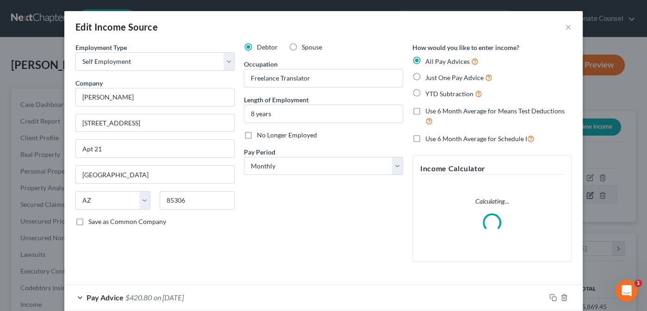
scroll to position [165, 264]
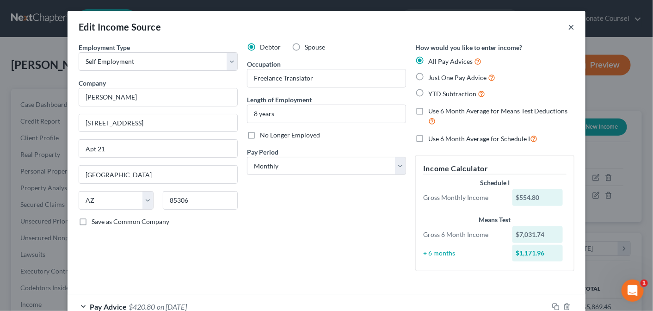
click at [568, 25] on button "×" at bounding box center [571, 26] width 6 height 11
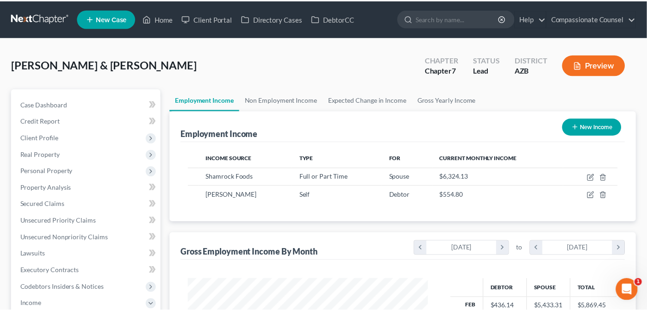
scroll to position [462631, 462535]
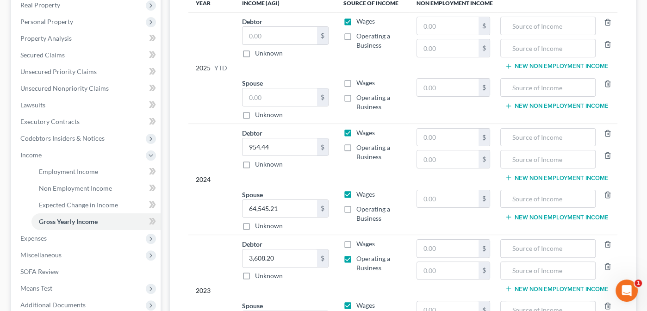
scroll to position [153, 0]
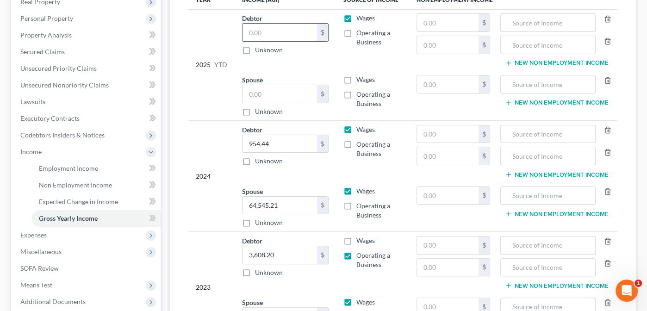
click at [264, 30] on input "text" at bounding box center [280, 33] width 75 height 18
click at [356, 32] on label "Operating a Business" at bounding box center [378, 37] width 45 height 19
click at [360, 32] on input "Operating a Business" at bounding box center [363, 31] width 6 height 6
click at [356, 17] on label "Wages" at bounding box center [365, 17] width 19 height 9
click at [360, 17] on input "Wages" at bounding box center [363, 16] width 6 height 6
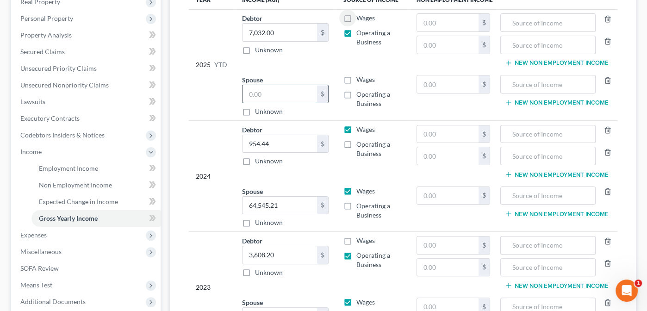
click at [254, 94] on input "text" at bounding box center [280, 94] width 75 height 18
click at [182, 101] on div "Year Income (AGI) Source of Income Non Employment Income 2025 YTD Debtor 7,032.…" at bounding box center [403, 172] width 444 height 378
click at [356, 77] on label "Wages" at bounding box center [365, 79] width 19 height 9
click at [360, 77] on input "Wages" at bounding box center [363, 78] width 6 height 6
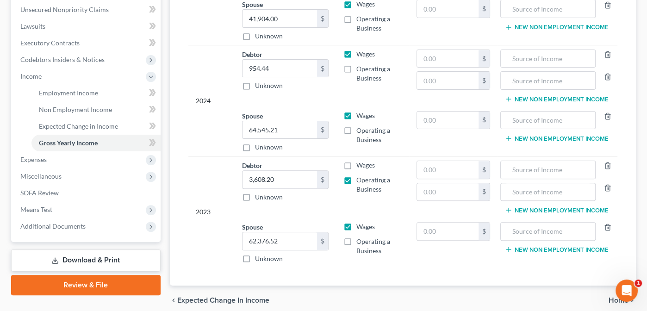
scroll to position [264, 0]
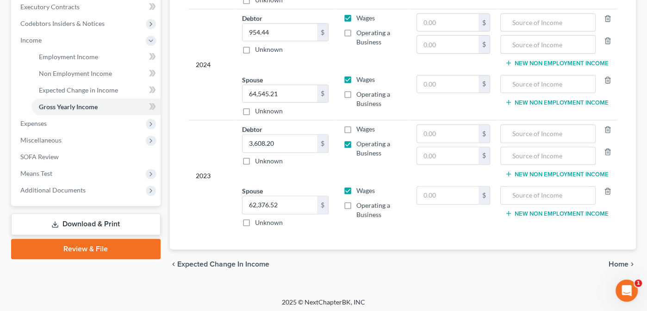
click at [615, 261] on span "Home" at bounding box center [619, 264] width 20 height 7
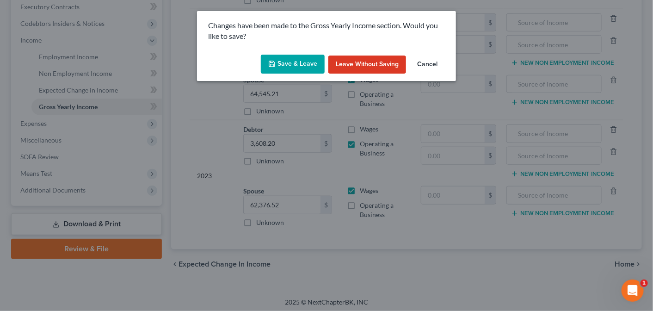
click at [312, 72] on button "Save & Leave" at bounding box center [293, 64] width 64 height 19
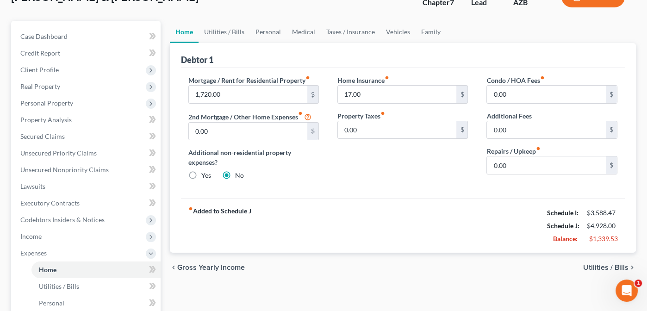
scroll to position [75, 0]
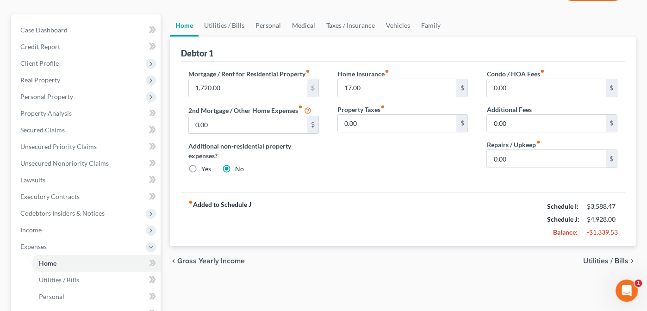
click at [595, 259] on span "Utilities / Bills" at bounding box center [605, 260] width 45 height 7
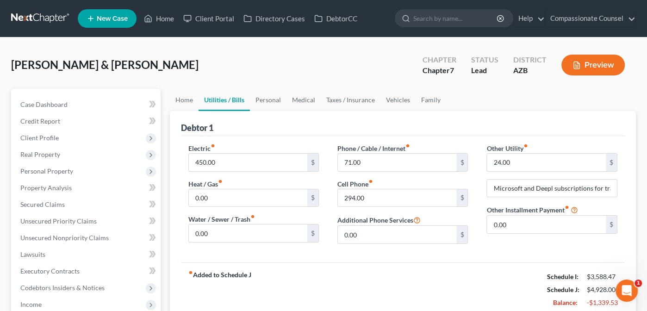
scroll to position [49, 0]
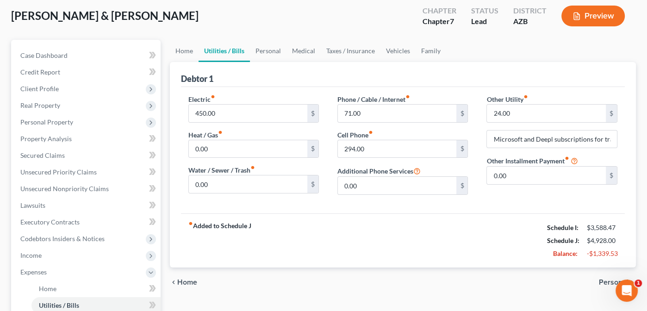
click at [605, 279] on span "Personal" at bounding box center [614, 282] width 30 height 7
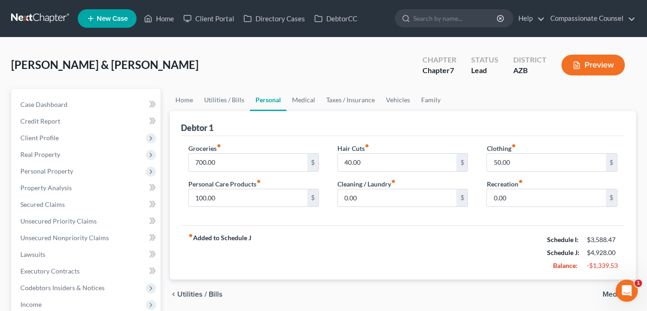
click at [606, 291] on span "Medical" at bounding box center [616, 294] width 26 height 7
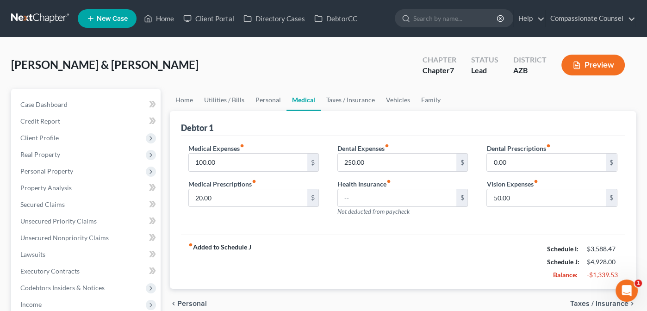
click at [606, 300] on span "Taxes / Insurance" at bounding box center [599, 303] width 58 height 7
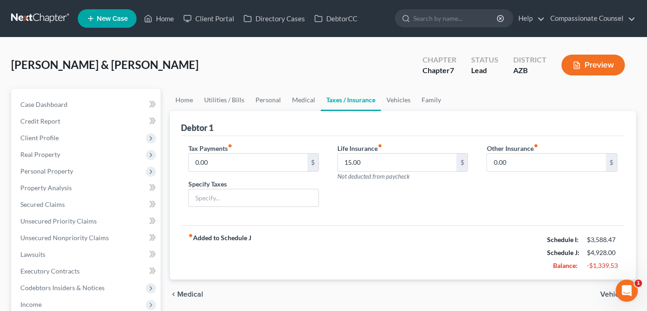
click at [608, 291] on span "Vehicles" at bounding box center [614, 294] width 28 height 7
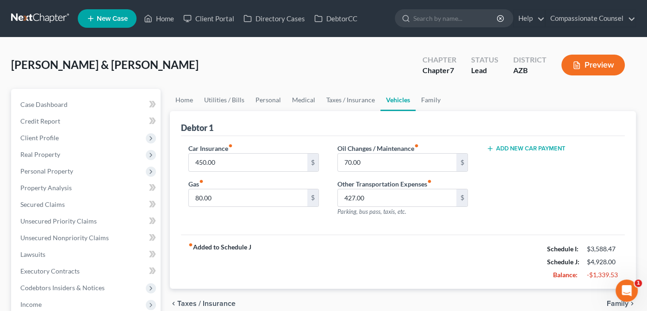
click at [615, 303] on span "Family" at bounding box center [618, 303] width 22 height 7
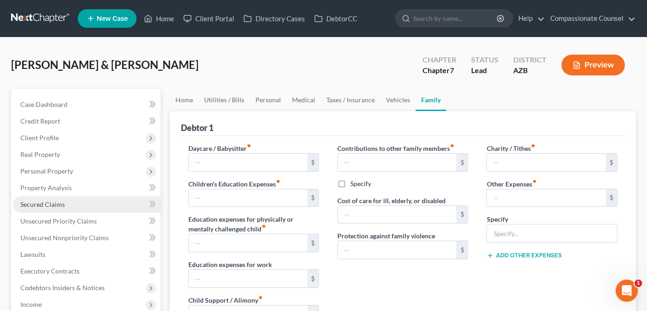
click at [36, 202] on span "Secured Claims" at bounding box center [42, 204] width 44 height 8
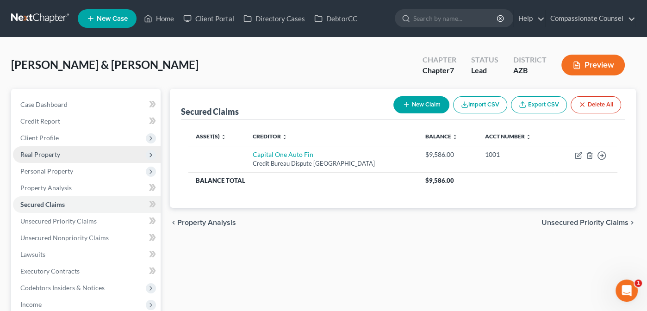
click at [35, 149] on span "Real Property" at bounding box center [87, 154] width 148 height 17
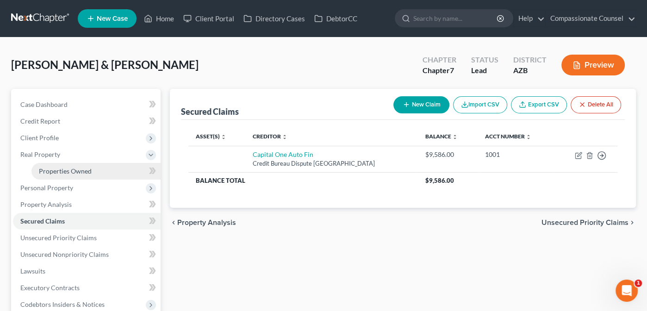
click at [46, 169] on span "Properties Owned" at bounding box center [65, 171] width 53 height 8
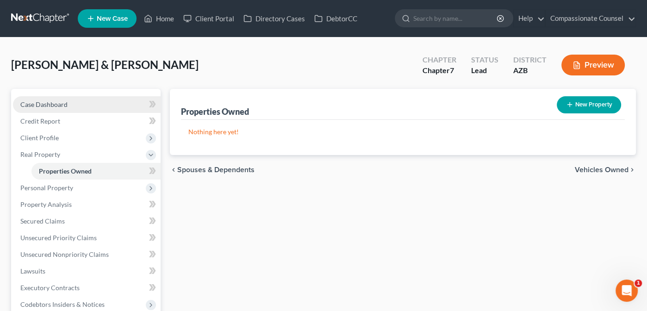
click at [50, 102] on span "Case Dashboard" at bounding box center [43, 104] width 47 height 8
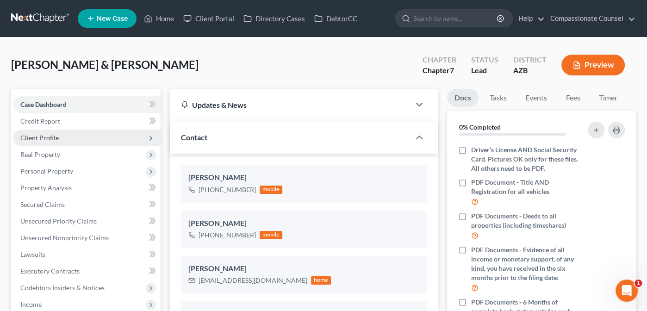
click at [42, 132] on span "Client Profile" at bounding box center [87, 138] width 148 height 17
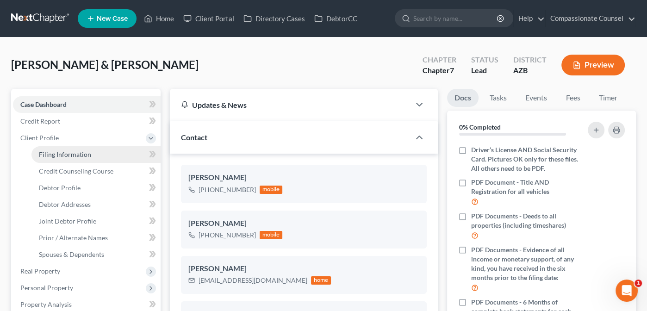
click at [70, 155] on span "Filing Information" at bounding box center [65, 154] width 52 height 8
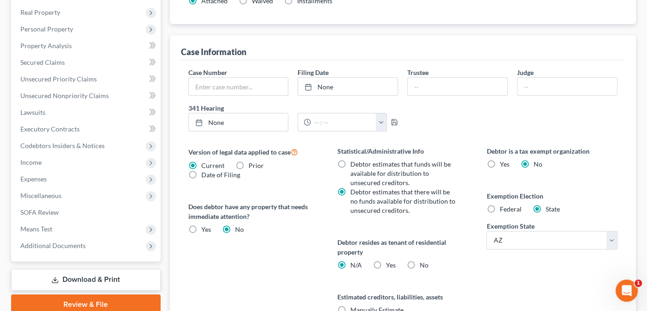
scroll to position [320, 0]
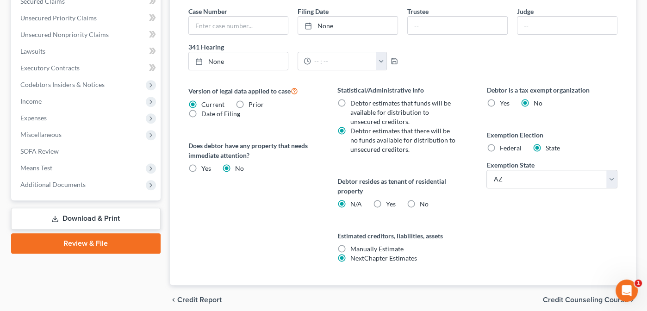
click at [386, 201] on label "Yes Yes" at bounding box center [391, 203] width 10 height 9
click at [390, 201] on input "Yes Yes" at bounding box center [393, 202] width 6 height 6
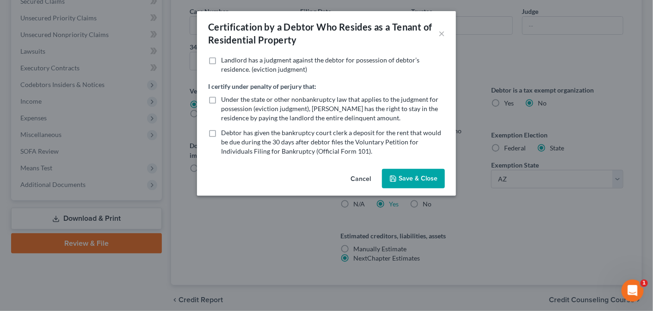
click at [221, 101] on label "Under the state or other nonbankruptcy law that applies to the judgment for pos…" at bounding box center [333, 109] width 224 height 28
click at [225, 101] on input "Under the state or other nonbankruptcy law that applies to the judgment for pos…" at bounding box center [228, 98] width 6 height 6
click at [416, 175] on button "Save & Close" at bounding box center [413, 178] width 63 height 19
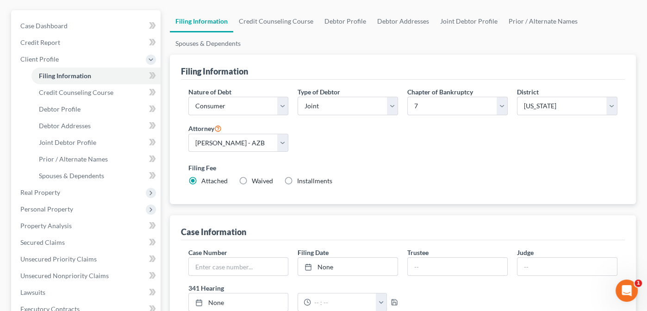
scroll to position [73, 0]
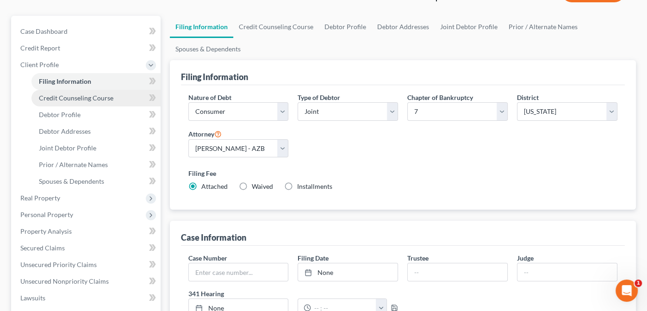
click at [79, 95] on span "Credit Counseling Course" at bounding box center [76, 98] width 75 height 8
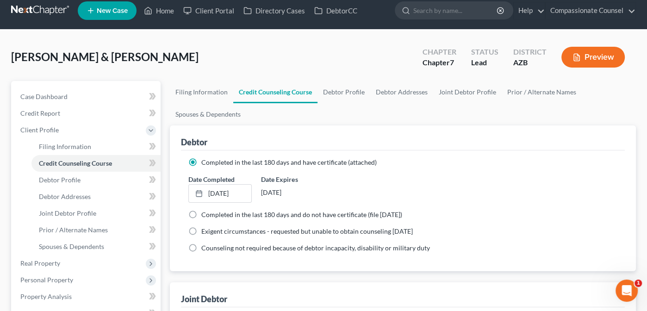
scroll to position [4, 0]
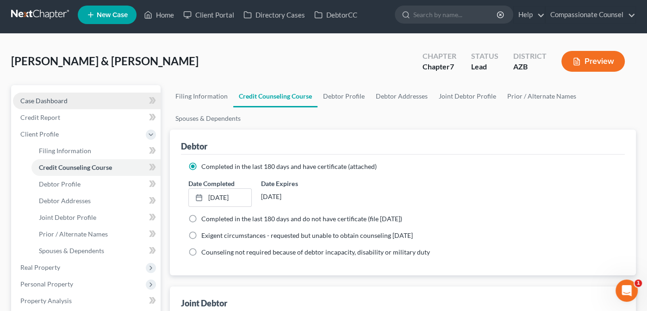
click at [37, 97] on span "Case Dashboard" at bounding box center [43, 101] width 47 height 8
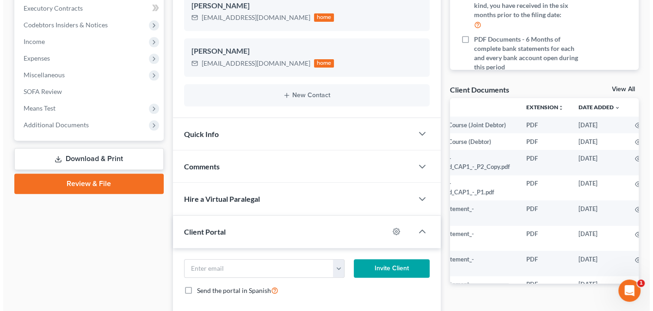
scroll to position [0, 75]
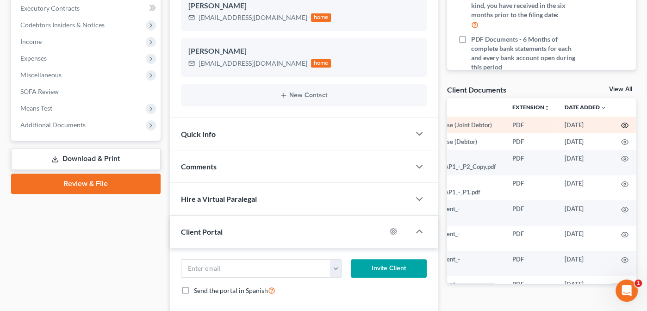
click at [621, 122] on icon "button" at bounding box center [624, 125] width 7 height 7
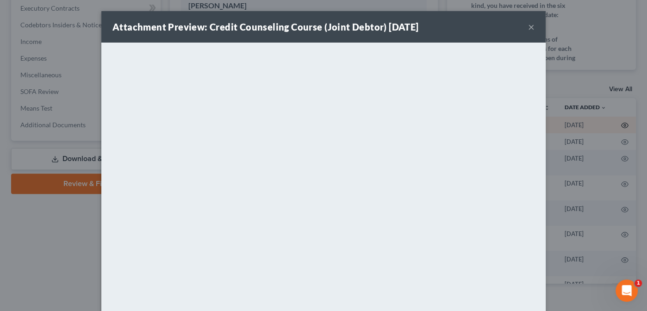
scroll to position [0, 73]
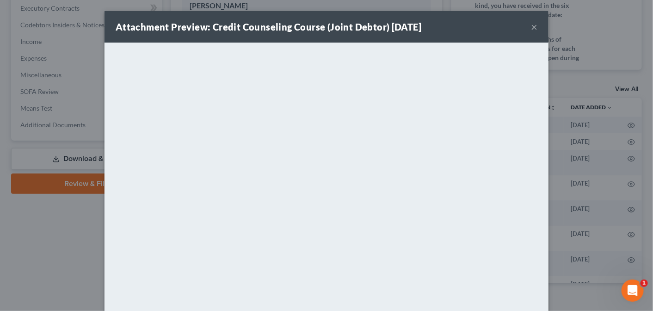
click at [533, 26] on button "×" at bounding box center [534, 26] width 6 height 11
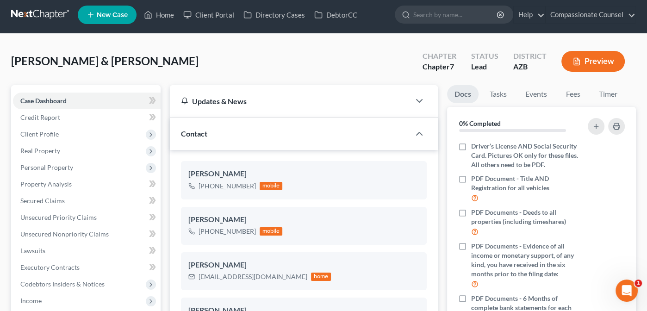
scroll to position [0, 0]
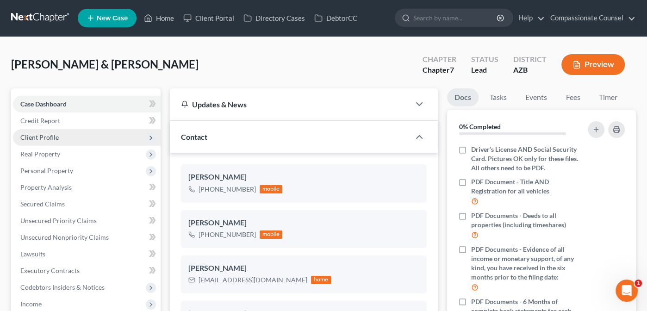
click at [40, 136] on span "Client Profile" at bounding box center [39, 137] width 38 height 8
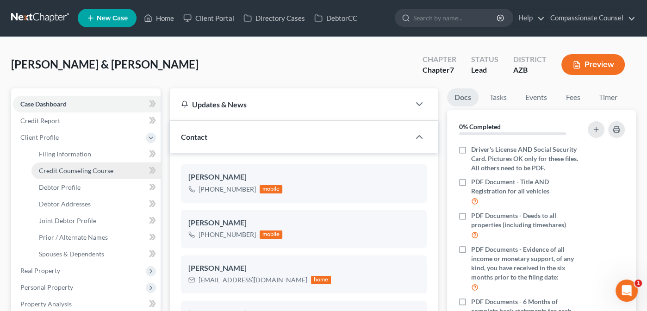
click at [75, 168] on span "Credit Counseling Course" at bounding box center [76, 171] width 75 height 8
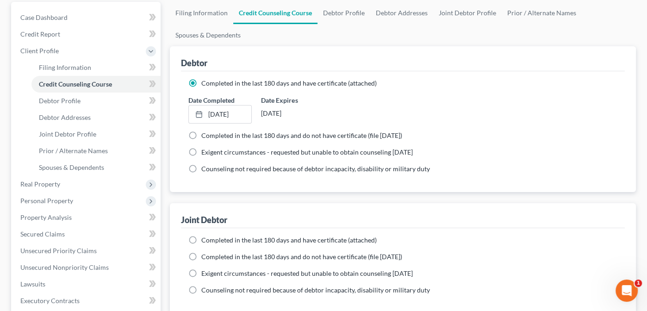
scroll to position [155, 0]
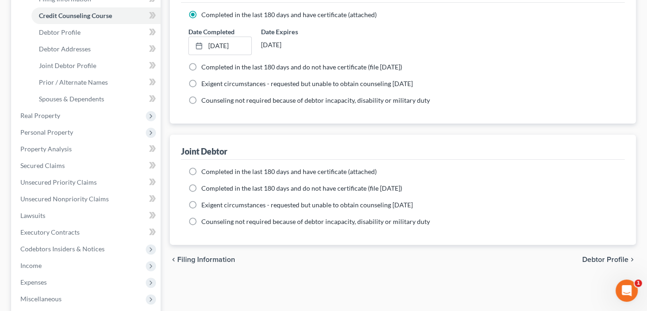
click at [201, 167] on label "Completed in the last 180 days and have certificate (attached)" at bounding box center [288, 171] width 175 height 9
click at [205, 167] on input "Completed in the last 180 days and have certificate (attached)" at bounding box center [208, 170] width 6 height 6
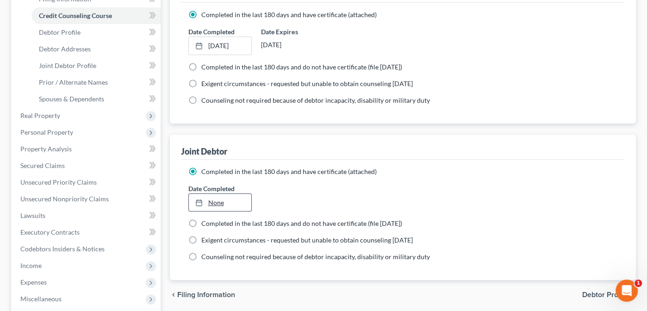
click at [214, 199] on link "None" at bounding box center [220, 203] width 63 height 18
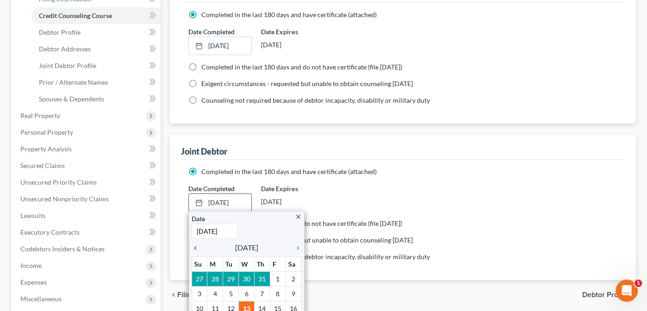
click at [193, 244] on icon "chevron_left" at bounding box center [198, 247] width 12 height 7
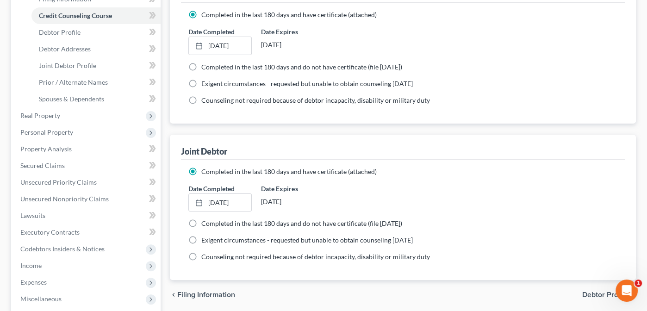
click at [610, 291] on span "Debtor Profile" at bounding box center [605, 294] width 46 height 7
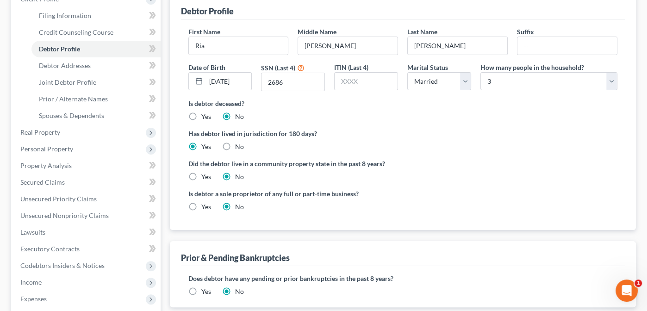
scroll to position [139, 0]
click at [201, 174] on label "Yes" at bounding box center [206, 176] width 10 height 9
click at [205, 174] on input "Yes" at bounding box center [208, 175] width 6 height 6
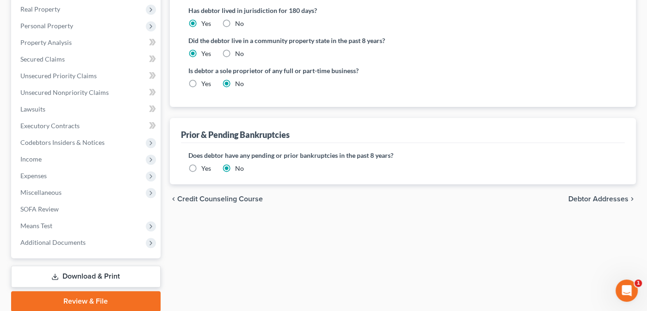
scroll to position [263, 0]
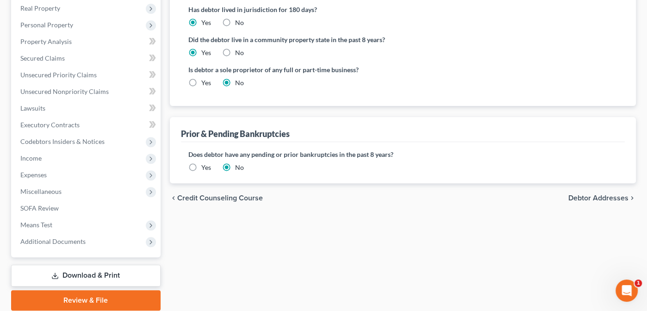
click at [604, 194] on span "Debtor Addresses" at bounding box center [598, 197] width 60 height 7
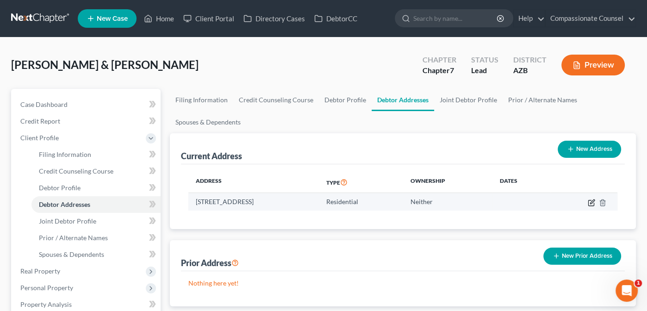
click at [590, 199] on icon "button" at bounding box center [591, 202] width 7 height 7
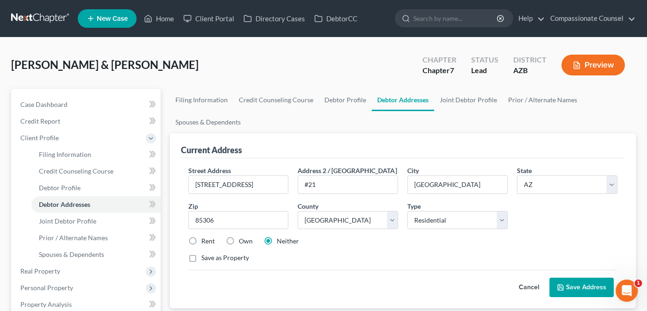
click at [201, 237] on label "Rent" at bounding box center [207, 240] width 13 height 9
click at [205, 237] on input "Rent" at bounding box center [208, 239] width 6 height 6
click at [574, 284] on button "Save Address" at bounding box center [581, 287] width 64 height 19
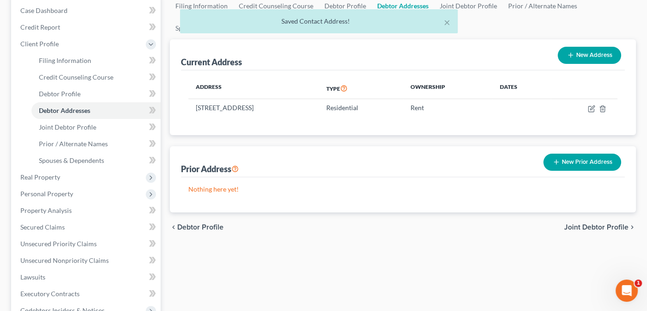
scroll to position [93, 0]
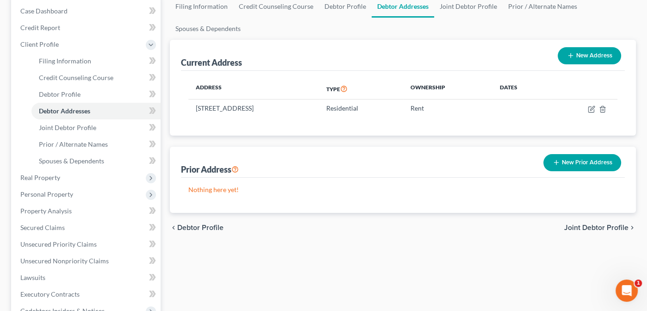
click at [594, 226] on span "Joint Debtor Profile" at bounding box center [596, 227] width 64 height 7
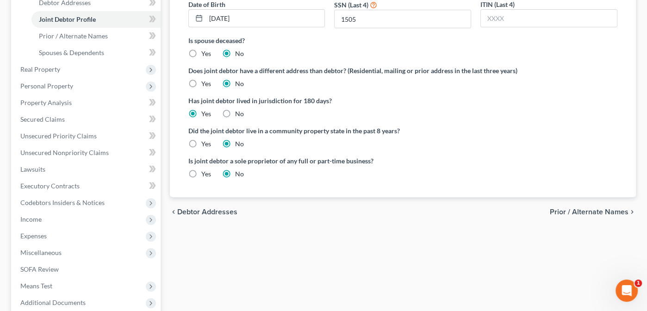
scroll to position [200, 0]
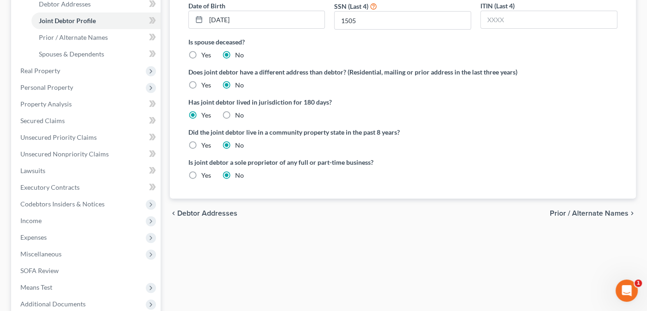
click at [201, 141] on label "Yes" at bounding box center [206, 145] width 10 height 9
click at [205, 141] on input "Yes" at bounding box center [208, 144] width 6 height 6
click at [586, 211] on span "Prior / Alternate Names" at bounding box center [589, 213] width 79 height 7
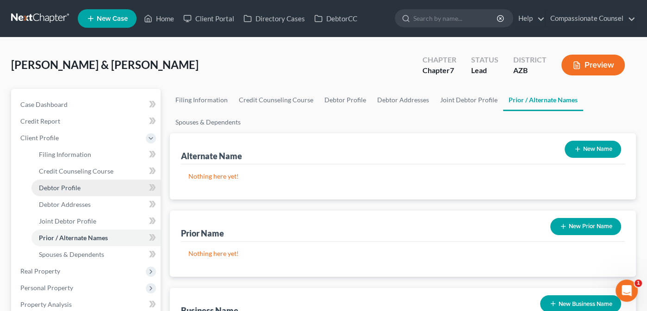
click at [61, 187] on span "Debtor Profile" at bounding box center [60, 188] width 42 height 8
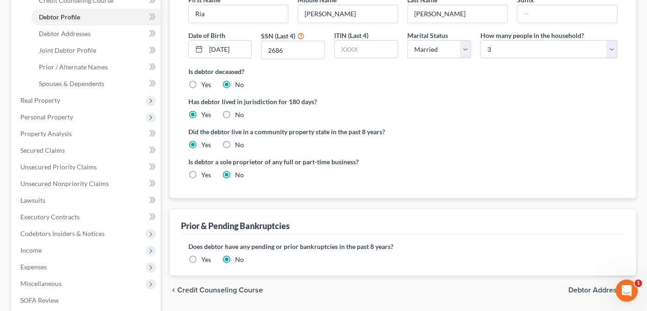
scroll to position [169, 0]
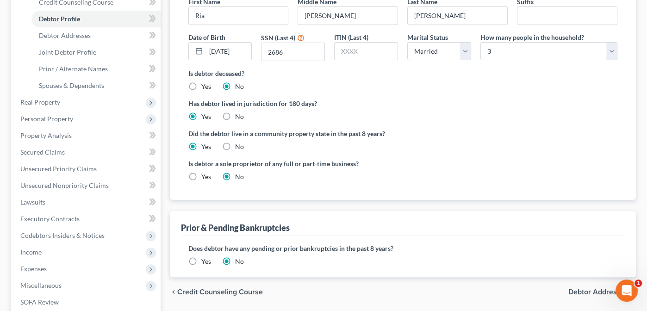
click at [201, 172] on label "Yes" at bounding box center [206, 176] width 10 height 9
click at [205, 172] on input "Yes" at bounding box center [208, 175] width 6 height 6
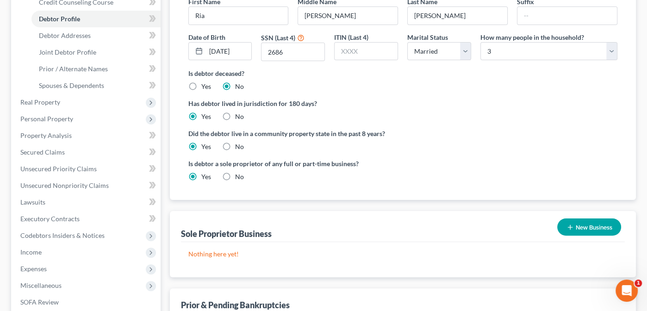
click at [235, 174] on label "No" at bounding box center [239, 176] width 9 height 9
click at [239, 174] on input "No" at bounding box center [242, 175] width 6 height 6
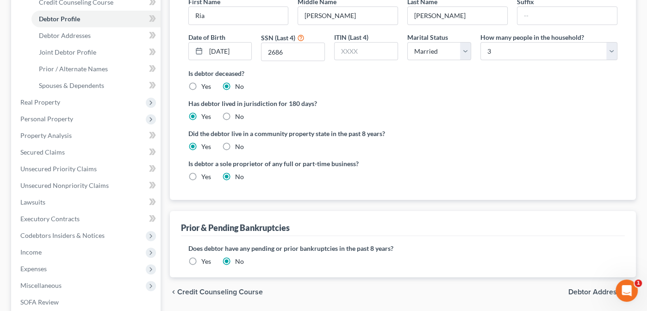
click at [201, 174] on label "Yes" at bounding box center [206, 176] width 10 height 9
click at [205, 174] on input "Yes" at bounding box center [208, 175] width 6 height 6
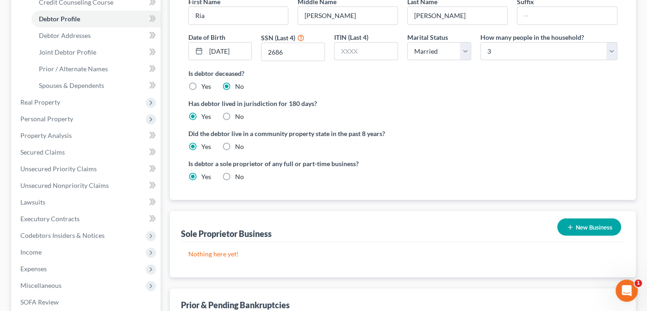
click at [591, 223] on button "New Business" at bounding box center [589, 226] width 64 height 17
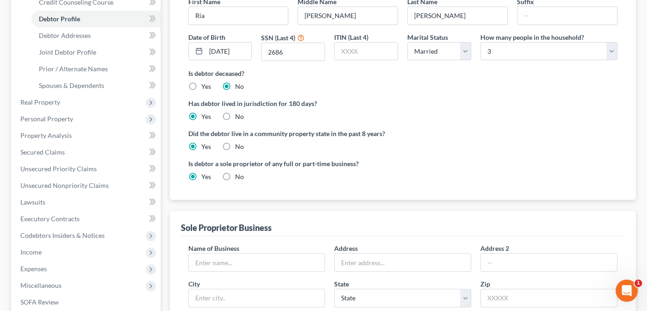
click at [235, 175] on label "No" at bounding box center [239, 176] width 9 height 9
click at [239, 175] on input "No" at bounding box center [242, 175] width 6 height 6
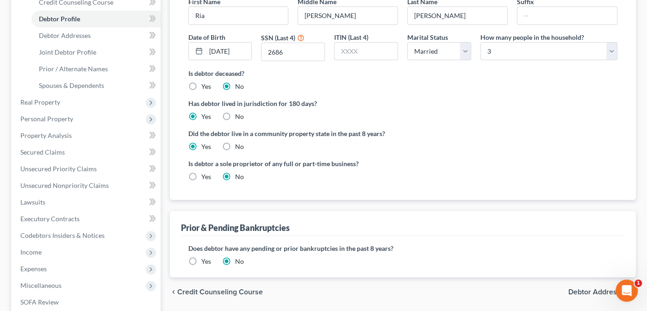
click at [589, 289] on span "Debtor Addresses" at bounding box center [598, 291] width 60 height 7
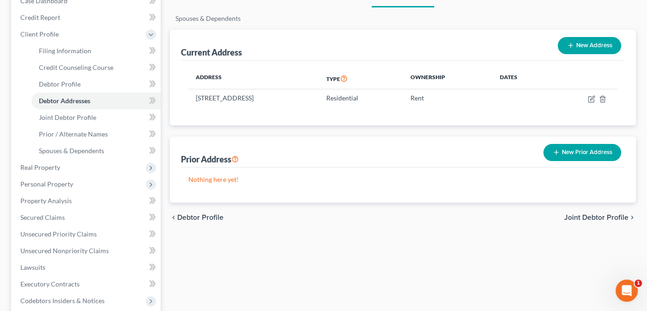
scroll to position [103, 0]
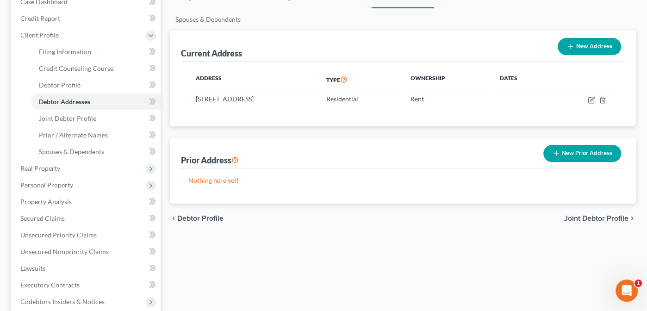
click at [577, 215] on span "Joint Debtor Profile" at bounding box center [596, 218] width 64 height 7
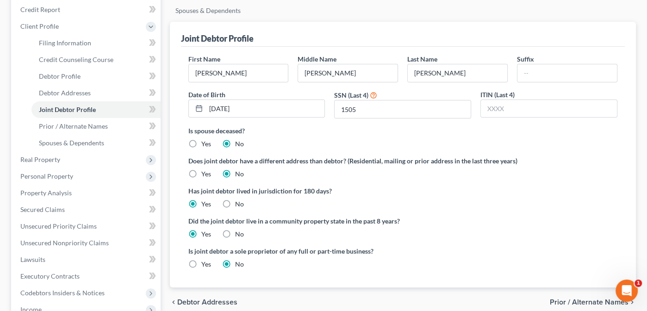
scroll to position [215, 0]
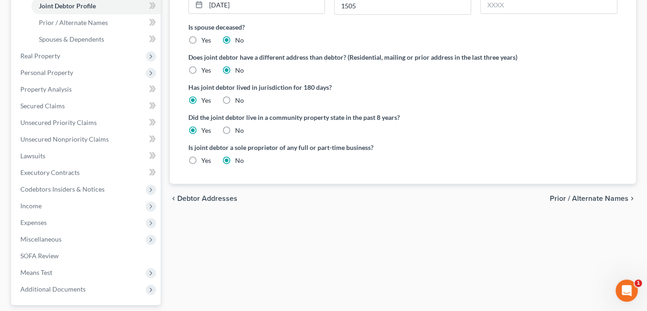
click at [577, 195] on span "Prior / Alternate Names" at bounding box center [589, 198] width 79 height 7
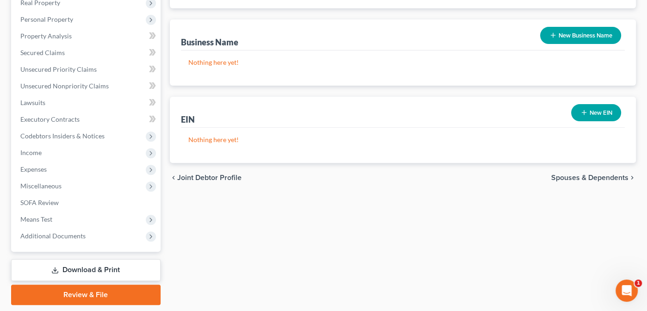
scroll to position [278, 0]
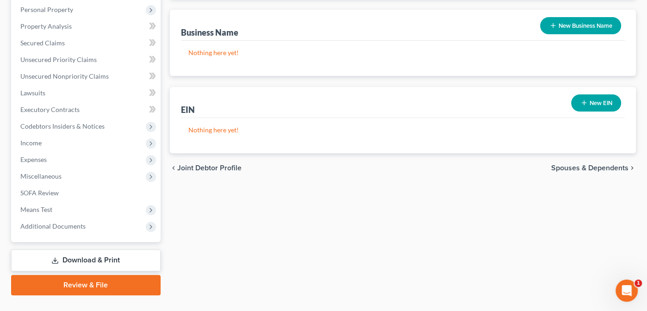
click at [567, 164] on span "Spouses & Dependents" at bounding box center [589, 167] width 77 height 7
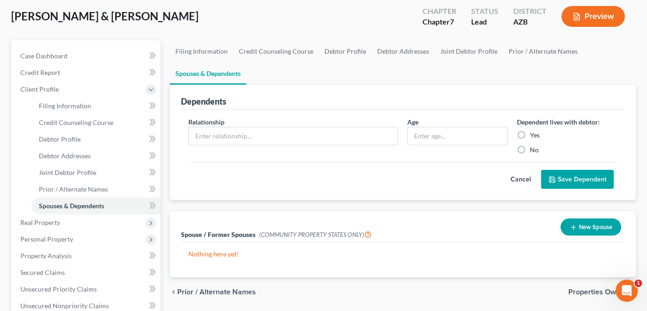
scroll to position [46, 0]
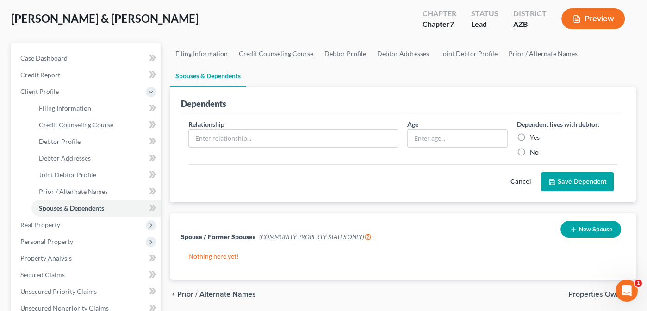
click at [581, 292] on span "Properties Owned" at bounding box center [598, 294] width 60 height 7
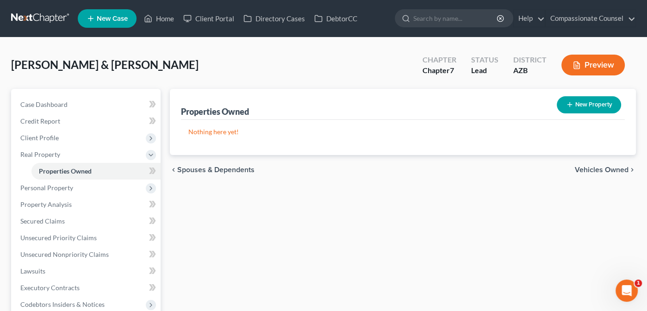
click at [595, 168] on span "Vehicles Owned" at bounding box center [602, 169] width 54 height 7
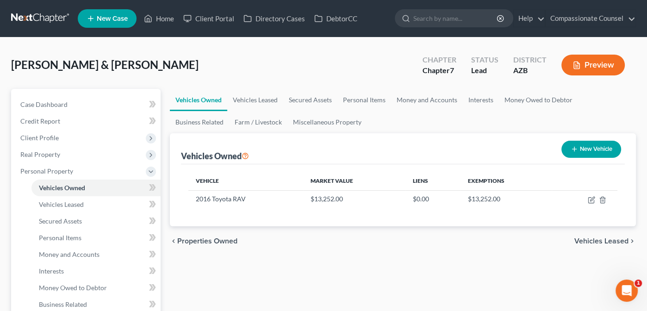
click at [607, 240] on span "Vehicles Leased" at bounding box center [601, 240] width 54 height 7
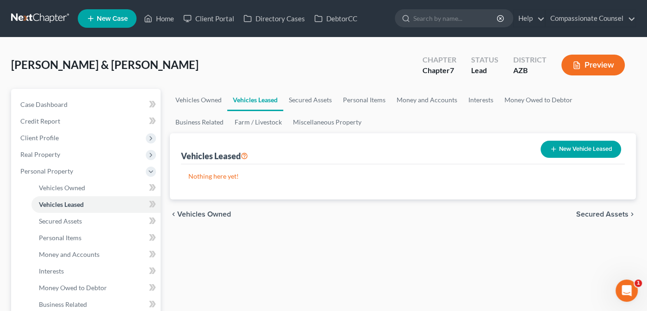
click at [606, 211] on span "Secured Assets" at bounding box center [602, 214] width 52 height 7
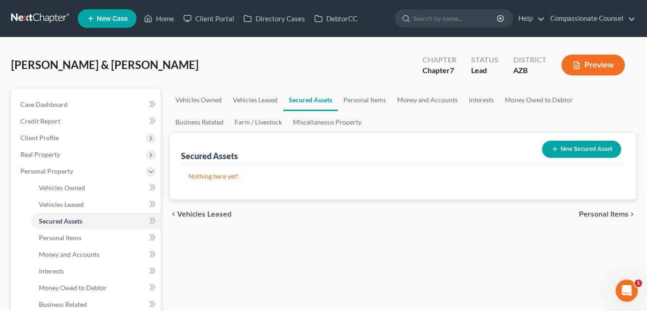
click at [606, 211] on span "Personal Items" at bounding box center [604, 214] width 50 height 7
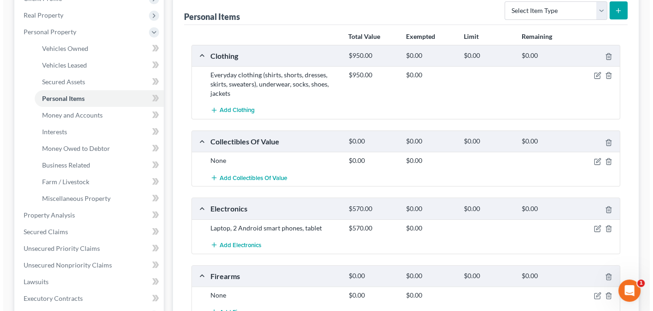
scroll to position [138, 0]
click at [596, 74] on icon "button" at bounding box center [594, 76] width 7 height 7
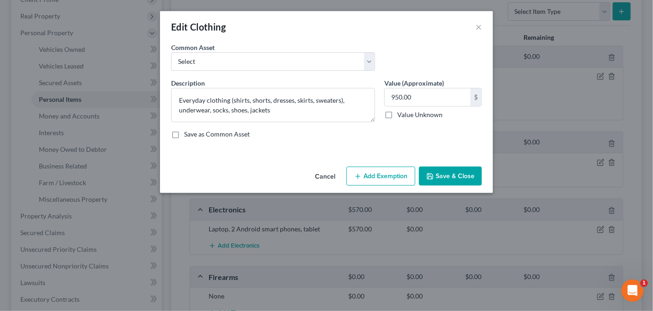
click at [383, 176] on button "Add Exemption" at bounding box center [381, 176] width 69 height 19
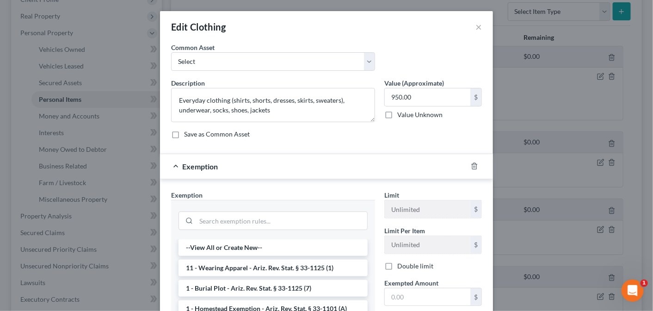
click at [398, 267] on label "Double limit" at bounding box center [416, 265] width 36 height 9
click at [401, 267] on input "Double limit" at bounding box center [404, 264] width 6 height 6
click at [279, 268] on li "11 - Wearing Apparel - Ariz. Rev. Stat. § 33-1125 (1)" at bounding box center [273, 268] width 189 height 17
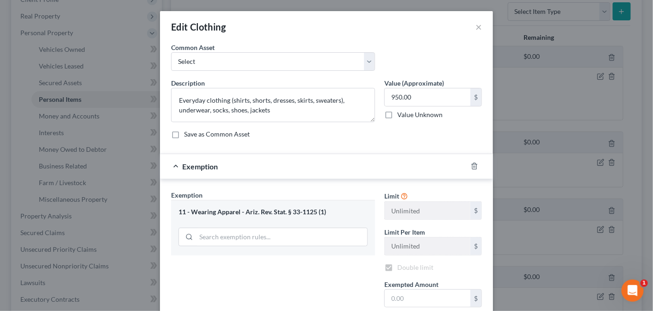
click at [279, 268] on div "Exemption Set must be selected for CA. Exemption * 11 - Wearing Apparel - Ariz.…" at bounding box center [273, 270] width 213 height 160
click at [401, 299] on input "text" at bounding box center [428, 299] width 86 height 18
click at [398, 266] on label "Double limit" at bounding box center [416, 267] width 36 height 9
click at [401, 266] on input "Double limit" at bounding box center [404, 266] width 6 height 6
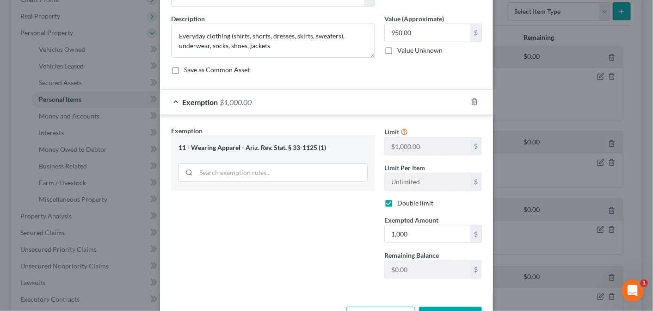
scroll to position [96, 0]
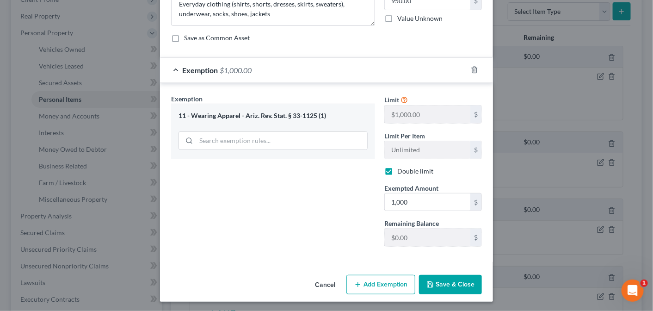
click at [446, 280] on button "Save & Close" at bounding box center [450, 284] width 63 height 19
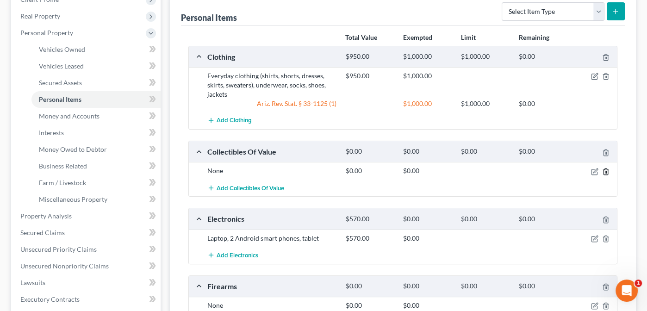
click at [607, 169] on icon "button" at bounding box center [605, 171] width 7 height 7
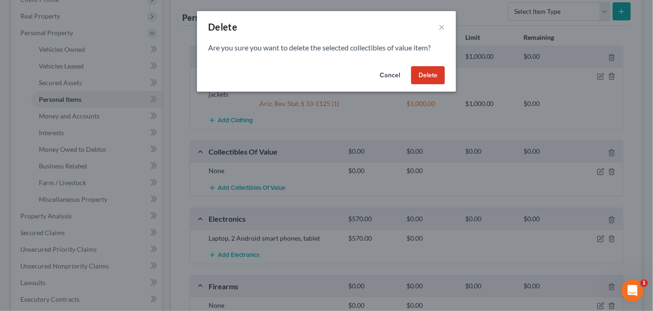
click at [437, 74] on button "Delete" at bounding box center [428, 75] width 34 height 19
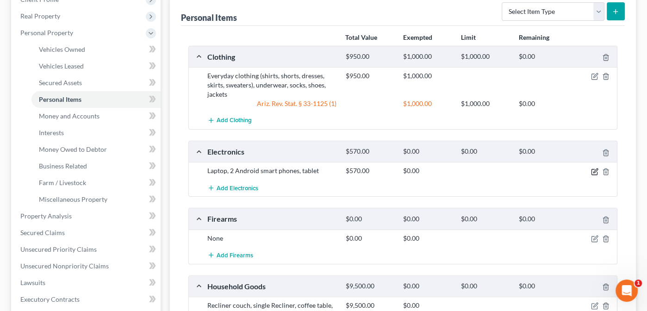
click at [596, 168] on icon "button" at bounding box center [595, 170] width 4 height 4
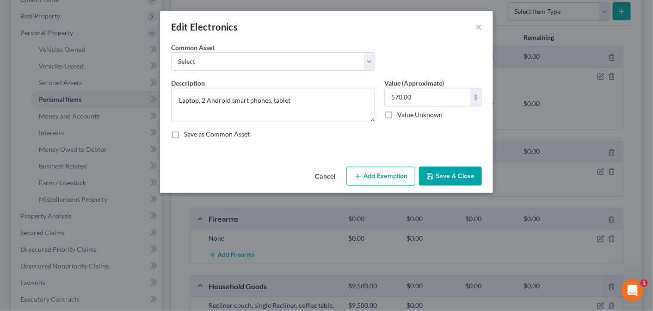
click at [387, 172] on button "Add Exemption" at bounding box center [381, 176] width 69 height 19
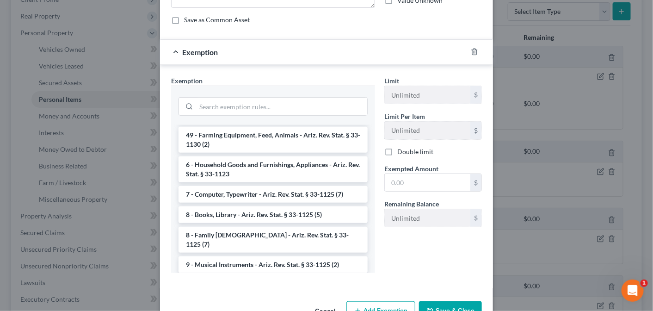
scroll to position [1064, 0]
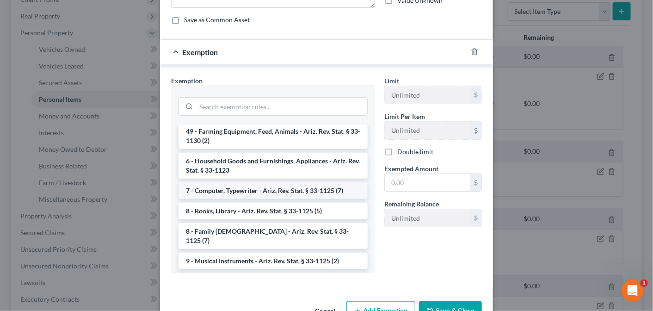
click at [275, 197] on li "7 - Computer, Typewriter - Ariz. Rev. Stat. § 33-1125 (7)" at bounding box center [273, 190] width 189 height 17
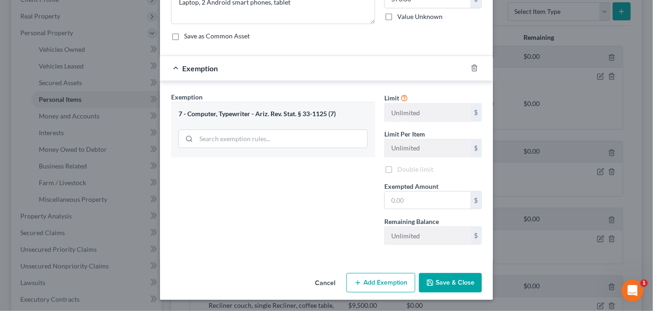
scroll to position [96, 0]
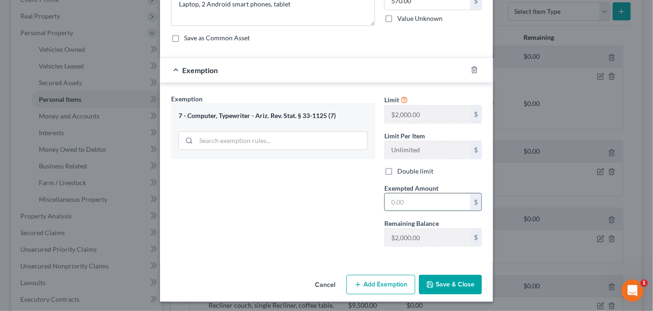
click at [415, 196] on input "text" at bounding box center [428, 202] width 86 height 18
click at [440, 280] on button "Save & Close" at bounding box center [450, 284] width 63 height 19
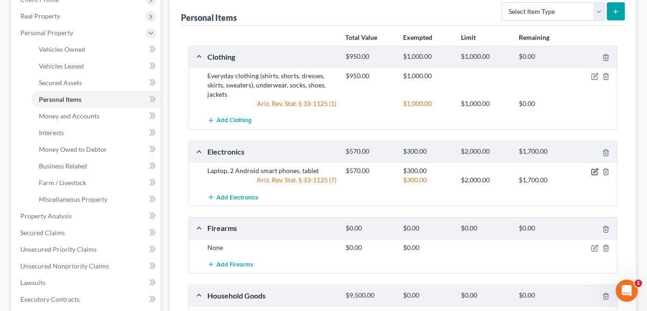
click at [596, 170] on icon "button" at bounding box center [594, 171] width 7 height 7
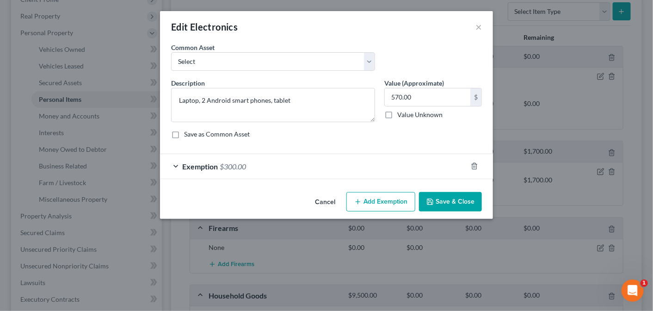
click at [374, 201] on button "Add Exemption" at bounding box center [381, 201] width 69 height 19
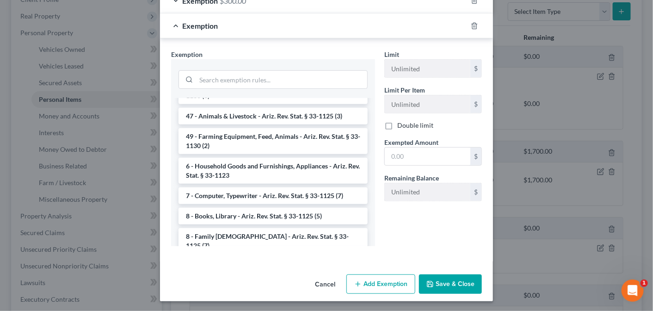
scroll to position [1029, 0]
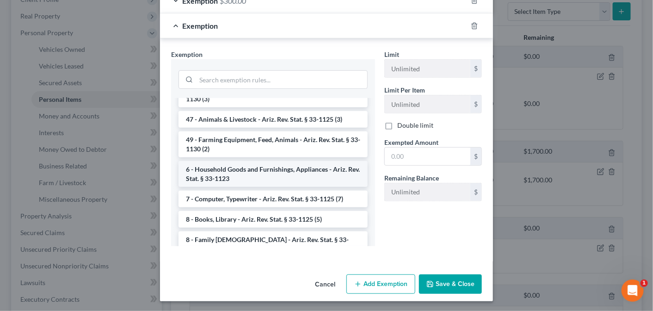
click at [289, 175] on li "6 - Household Goods and Furnishings, Appliances - Ariz. Rev. Stat. § 33-1123" at bounding box center [273, 174] width 189 height 26
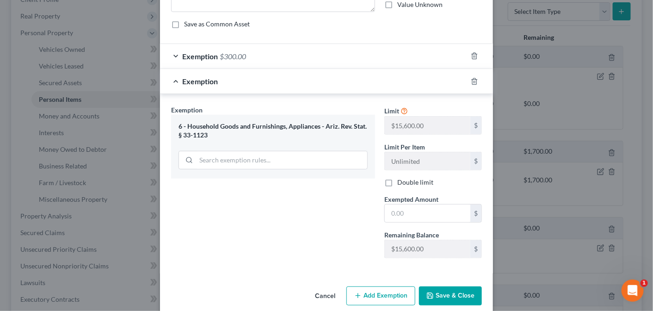
scroll to position [112, 0]
click at [400, 209] on input "text" at bounding box center [428, 212] width 86 height 18
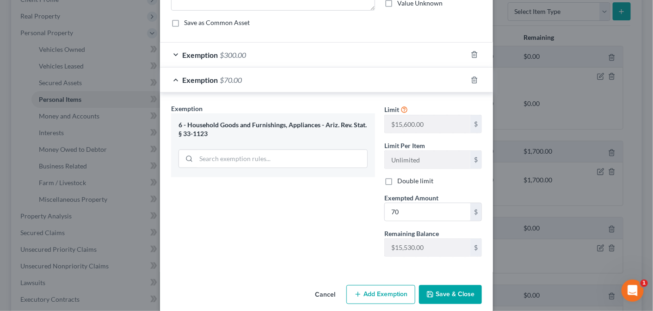
click at [434, 296] on button "Save & Close" at bounding box center [450, 294] width 63 height 19
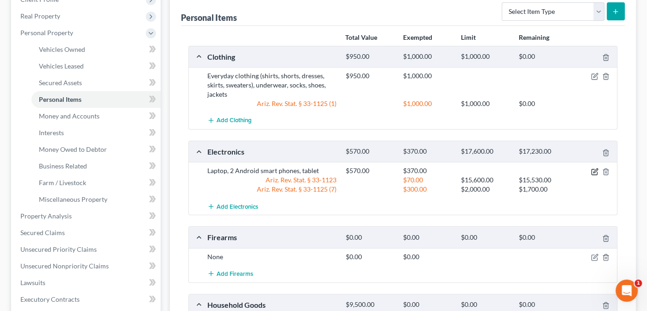
click at [594, 168] on icon "button" at bounding box center [594, 171] width 7 height 7
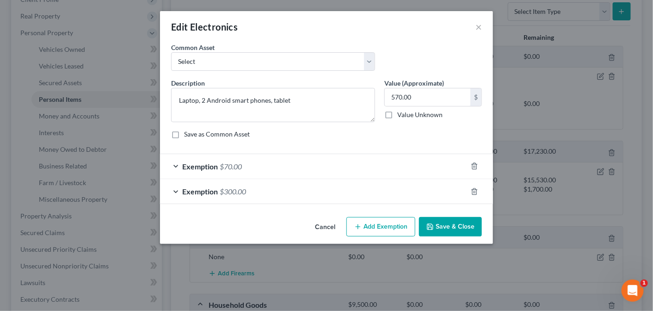
click at [175, 163] on div "Exemption $70.00" at bounding box center [313, 166] width 307 height 25
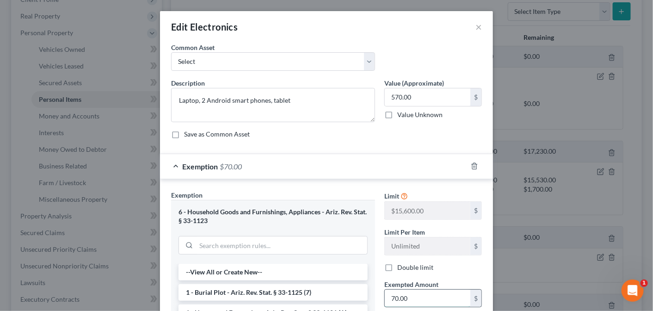
click at [389, 296] on input "70.00" at bounding box center [428, 299] width 86 height 18
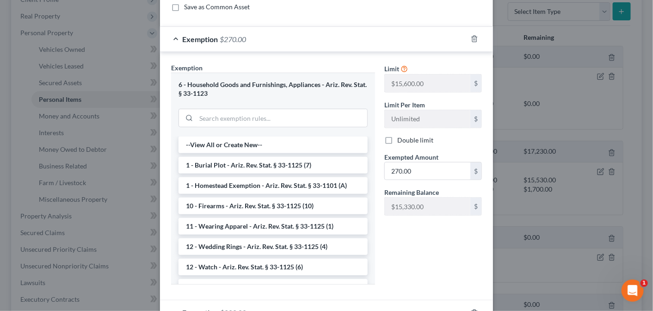
scroll to position [153, 0]
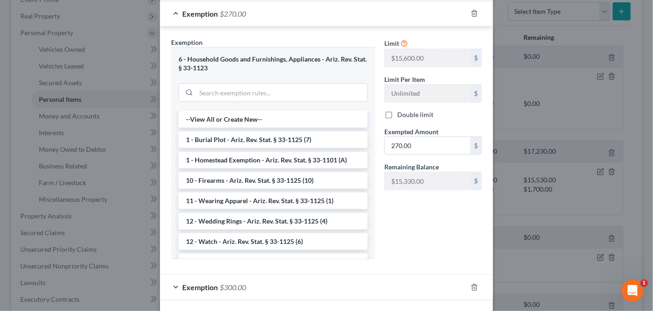
click at [292, 61] on div "6 - Household Goods and Furnishings, Appliances - Ariz. Rev. Stat. § 33-1123" at bounding box center [273, 63] width 189 height 17
click at [263, 89] on input "search" at bounding box center [281, 93] width 171 height 18
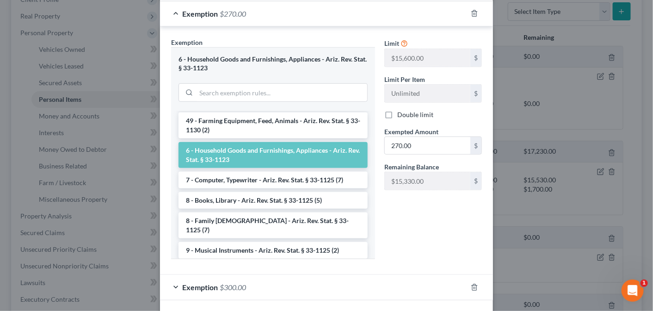
scroll to position [1058, 0]
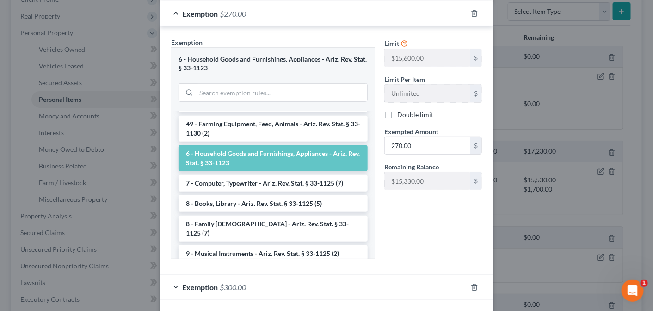
click at [299, 169] on li "6 - Household Goods and Furnishings, Appliances - Ariz. Rev. Stat. § 33-1123" at bounding box center [273, 158] width 189 height 26
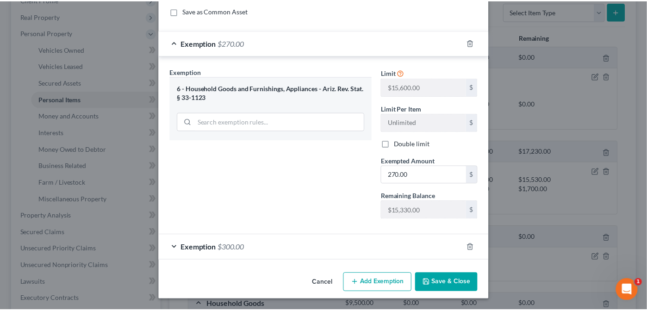
scroll to position [121, 0]
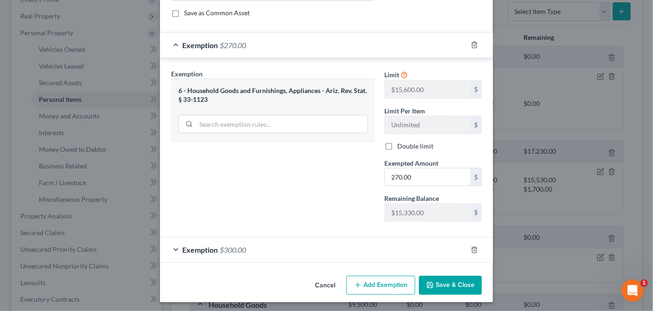
click at [450, 285] on button "Save & Close" at bounding box center [450, 285] width 63 height 19
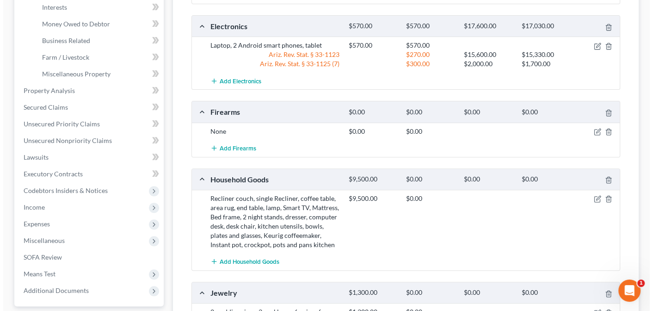
scroll to position [266, 0]
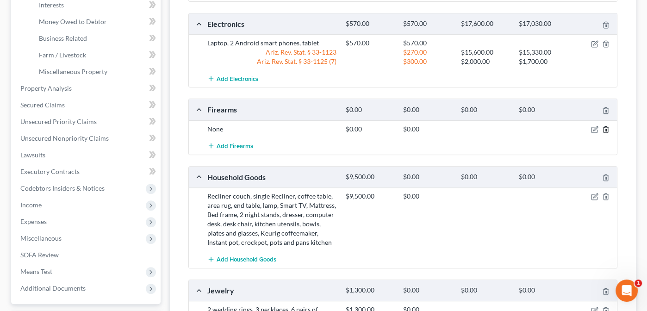
click at [606, 126] on icon "button" at bounding box center [605, 129] width 7 height 7
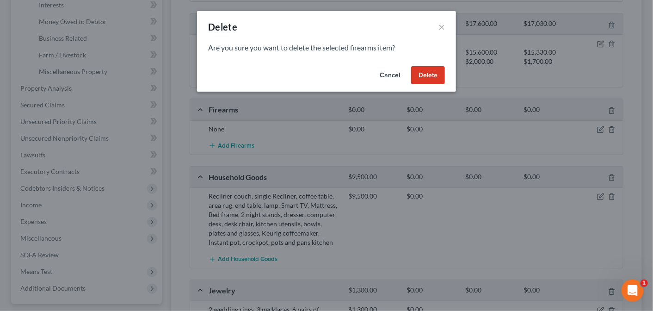
click at [443, 69] on button "Delete" at bounding box center [428, 75] width 34 height 19
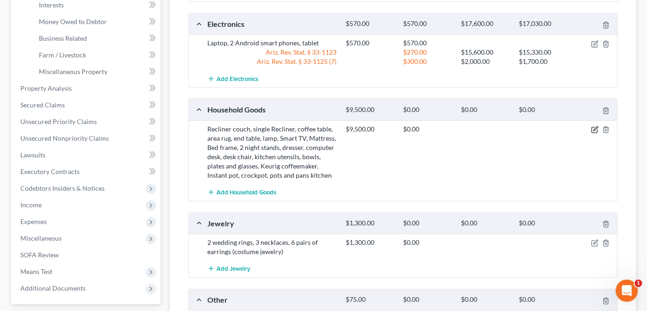
click at [593, 127] on icon "button" at bounding box center [594, 129] width 7 height 7
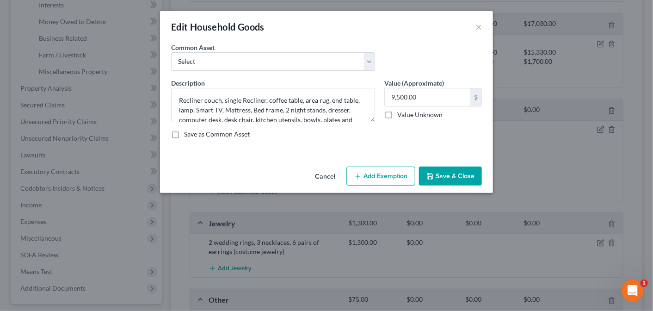
click at [376, 171] on button "Add Exemption" at bounding box center [381, 176] width 69 height 19
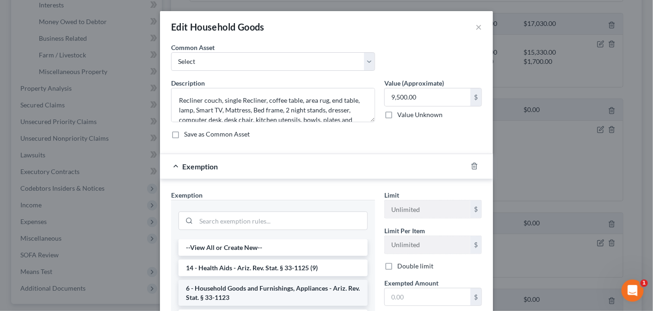
click at [249, 291] on li "6 - Household Goods and Furnishings, Appliances - Ariz. Rev. Stat. § 33-1123" at bounding box center [273, 293] width 189 height 26
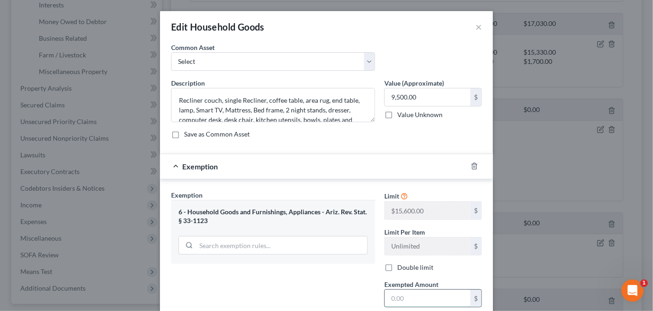
click at [393, 295] on input "text" at bounding box center [428, 299] width 86 height 18
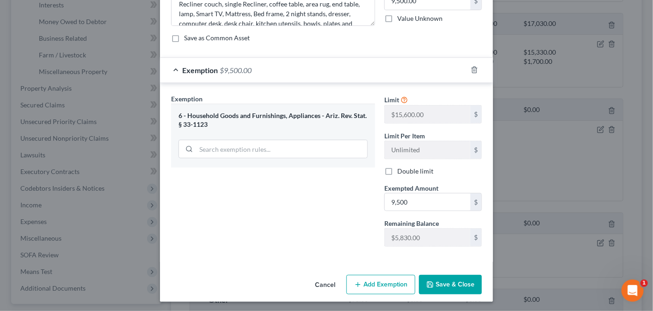
click at [442, 283] on button "Save & Close" at bounding box center [450, 284] width 63 height 19
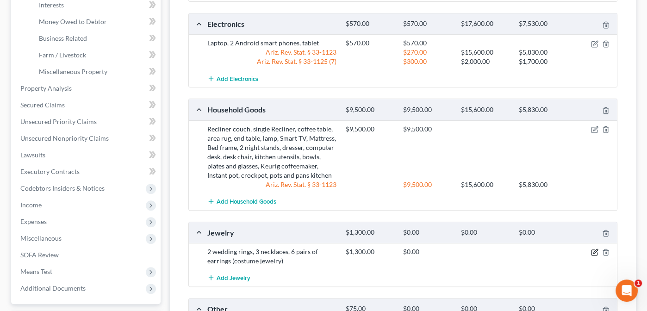
click at [597, 250] on icon "button" at bounding box center [594, 252] width 7 height 7
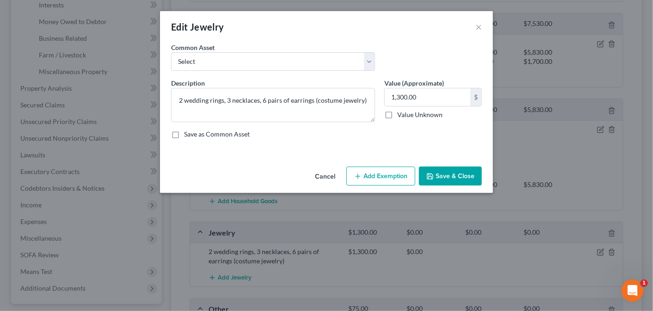
click at [376, 175] on button "Add Exemption" at bounding box center [381, 176] width 69 height 19
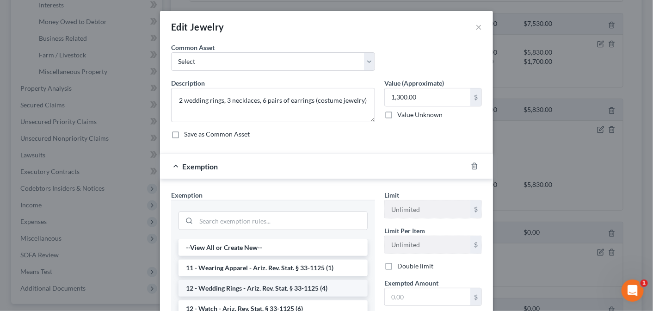
click at [230, 287] on li "12 - Wedding Rings - Ariz. Rev. Stat. § 33-1125 (4)" at bounding box center [273, 288] width 189 height 17
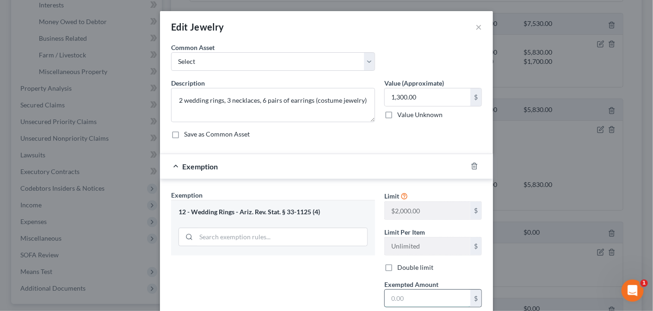
click at [396, 299] on input "text" at bounding box center [428, 299] width 86 height 18
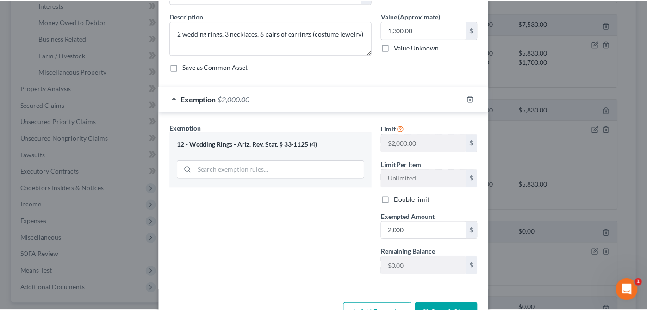
scroll to position [69, 0]
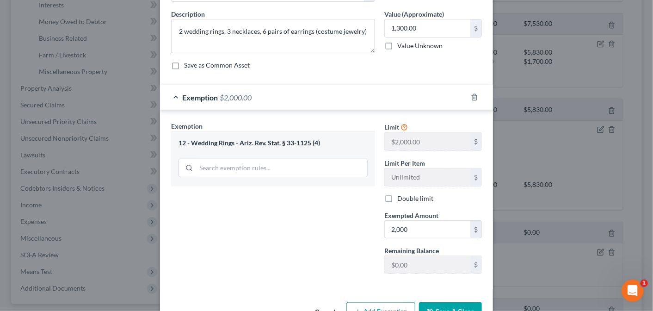
click at [444, 307] on button "Save & Close" at bounding box center [450, 311] width 63 height 19
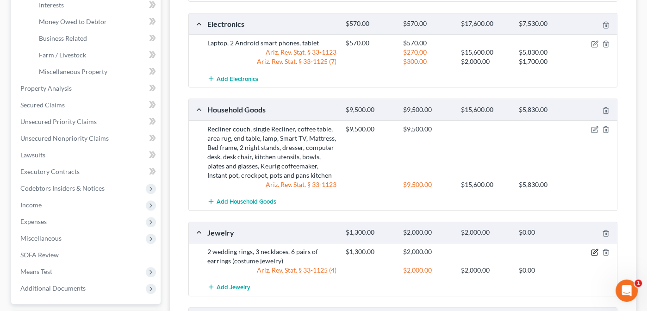
click at [594, 250] on icon "button" at bounding box center [595, 251] width 4 height 4
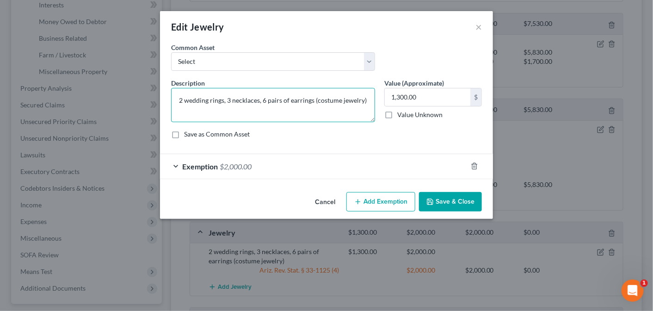
drag, startPoint x: 224, startPoint y: 100, endPoint x: 376, endPoint y: 106, distance: 152.4
click at [376, 106] on div "Description * 2 wedding rings, 3 necklaces, 6 pairs of earrings (costume jewelr…" at bounding box center [273, 100] width 213 height 44
click at [461, 198] on button "Save & Close" at bounding box center [450, 201] width 63 height 19
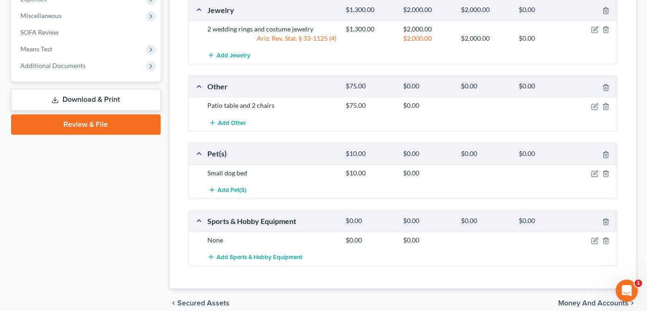
scroll to position [492, 0]
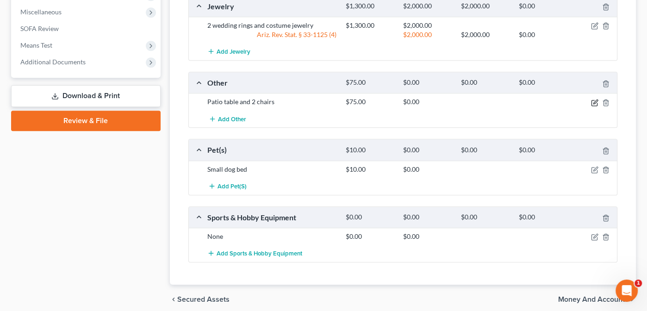
click at [597, 100] on icon "button" at bounding box center [594, 103] width 6 height 6
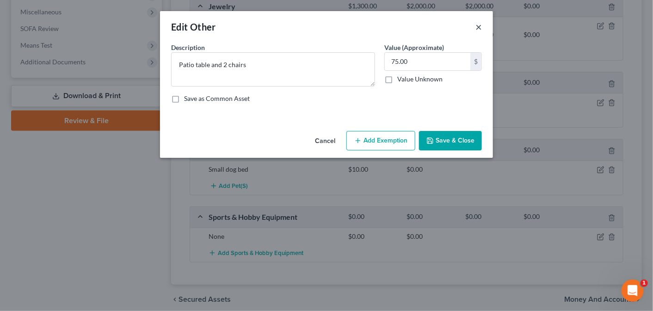
click at [478, 24] on button "×" at bounding box center [479, 26] width 6 height 11
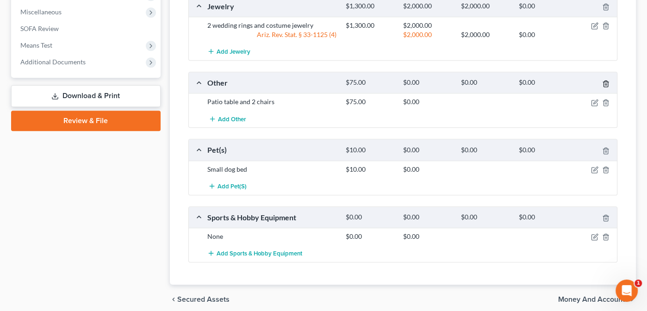
click at [606, 80] on icon "button" at bounding box center [605, 83] width 7 height 7
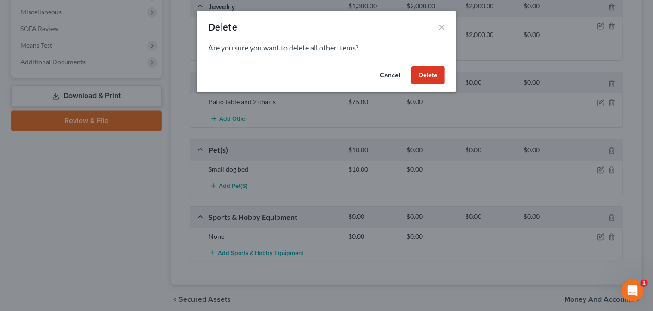
click at [444, 69] on button "Delete" at bounding box center [428, 75] width 34 height 19
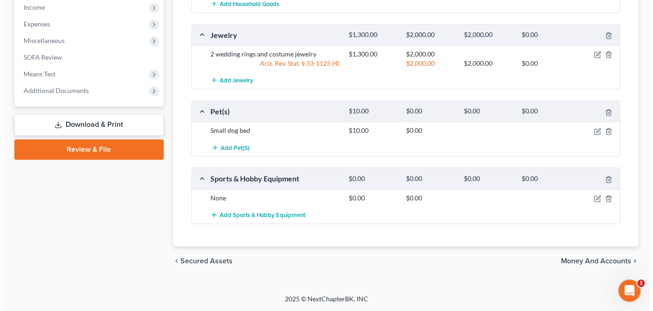
scroll to position [460, 0]
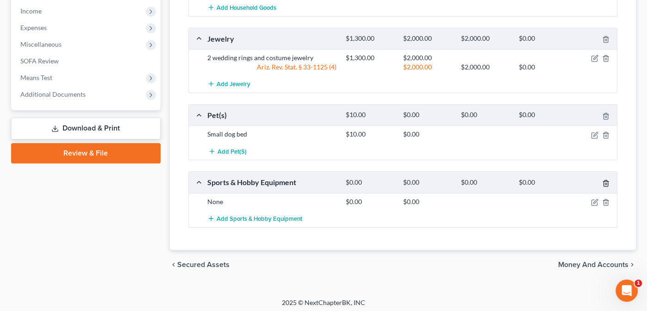
click at [607, 180] on icon "button" at bounding box center [605, 183] width 7 height 7
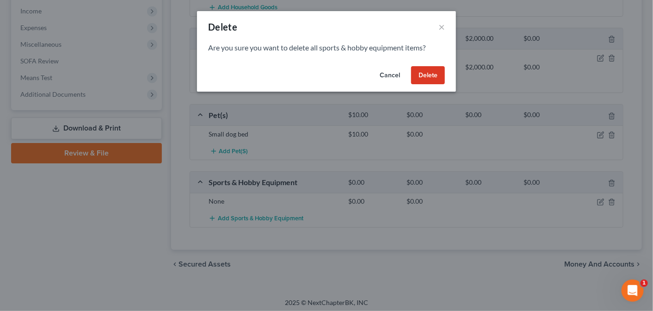
click at [437, 77] on button "Delete" at bounding box center [428, 75] width 34 height 19
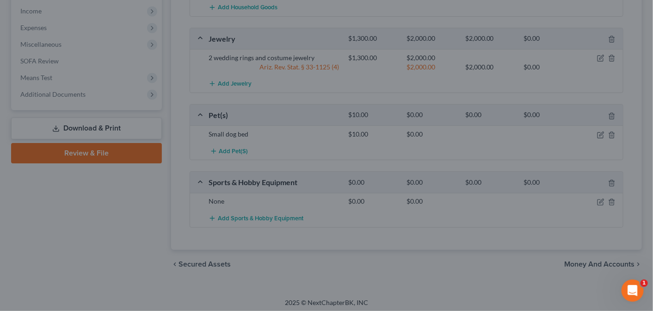
scroll to position [393, 0]
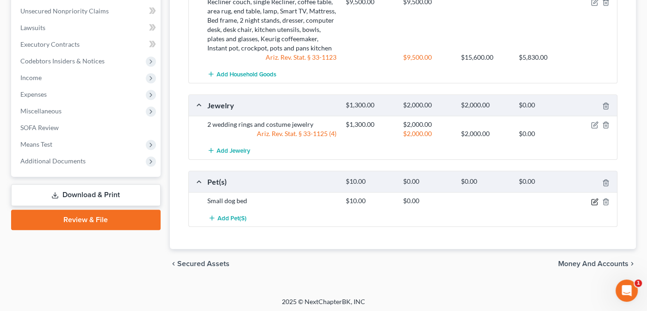
click at [594, 198] on icon "button" at bounding box center [594, 201] width 7 height 7
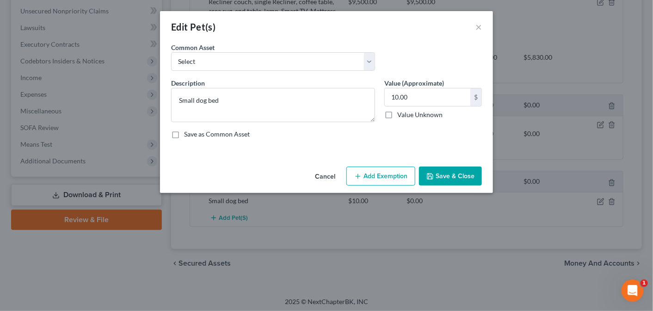
click at [390, 172] on button "Add Exemption" at bounding box center [381, 176] width 69 height 19
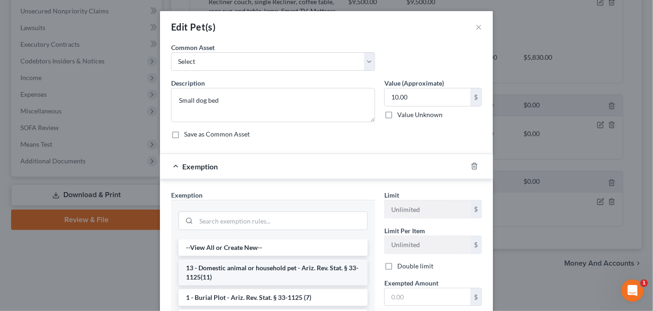
click at [230, 271] on li "13 - Domestic animal or household pet - Ariz. Rev. Stat. § 33-1125(11)" at bounding box center [273, 273] width 189 height 26
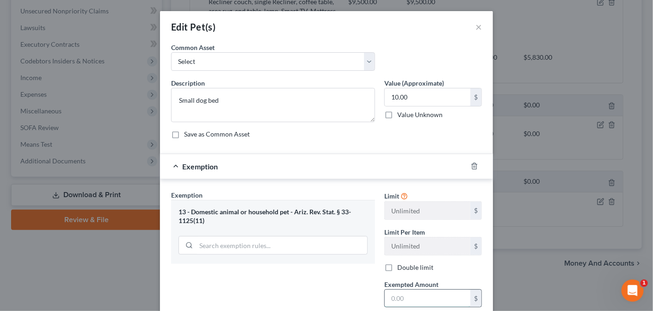
click at [396, 291] on input "text" at bounding box center [428, 299] width 86 height 18
click at [218, 98] on textarea "Small dog bed" at bounding box center [273, 105] width 204 height 34
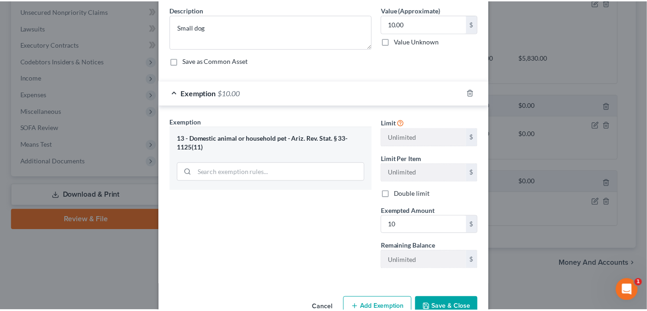
scroll to position [96, 0]
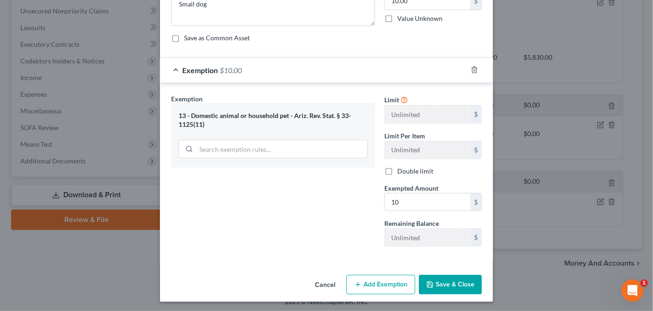
click at [451, 278] on button "Save & Close" at bounding box center [450, 284] width 63 height 19
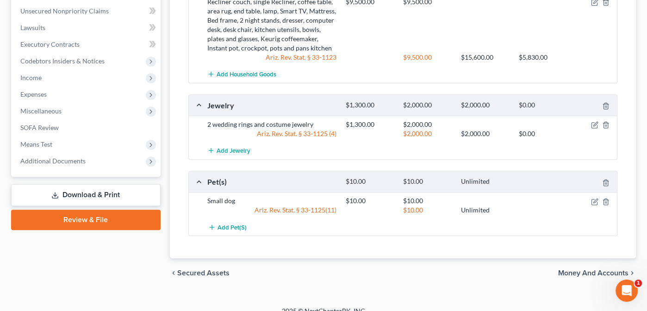
click at [602, 271] on span "Money and Accounts" at bounding box center [593, 272] width 70 height 7
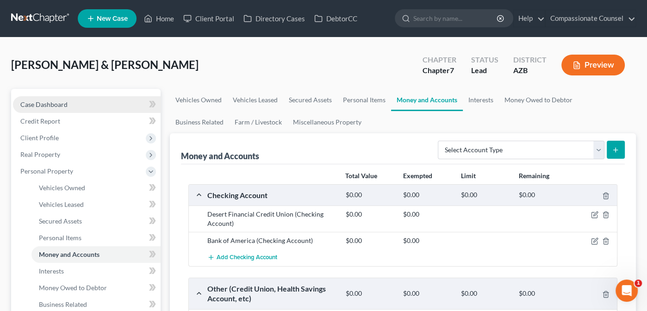
click at [38, 106] on span "Case Dashboard" at bounding box center [43, 104] width 47 height 8
